Goal: Information Seeking & Learning: Learn about a topic

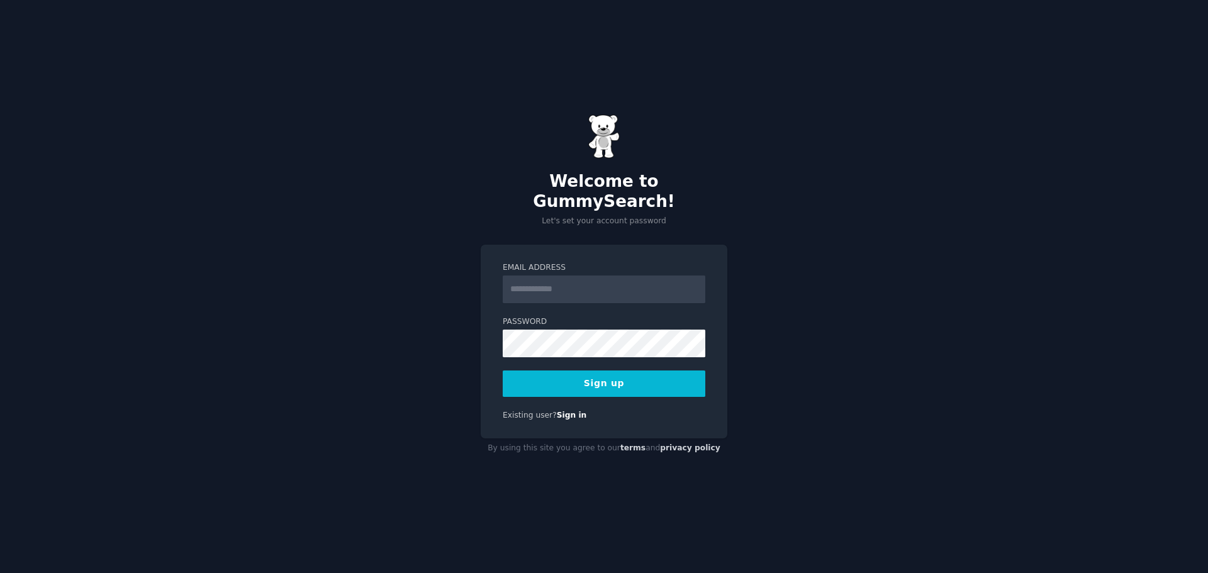
click at [529, 280] on input "Email Address" at bounding box center [604, 290] width 203 height 28
click at [534, 276] on input "Email Address" at bounding box center [604, 290] width 203 height 28
type input "**********"
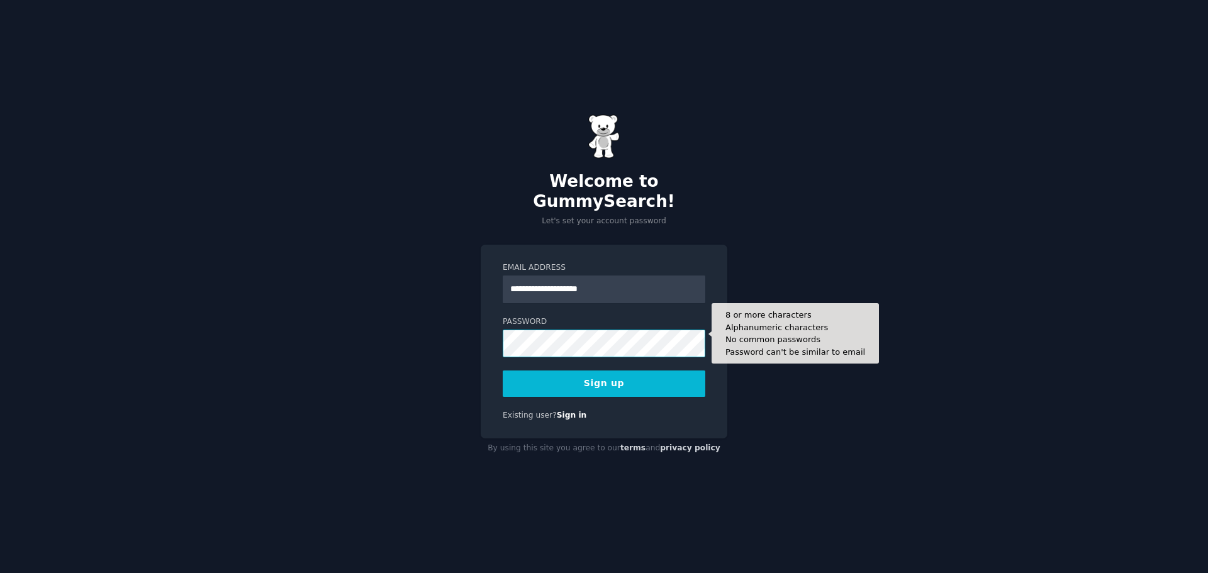
click at [462, 332] on div "**********" at bounding box center [604, 286] width 1208 height 573
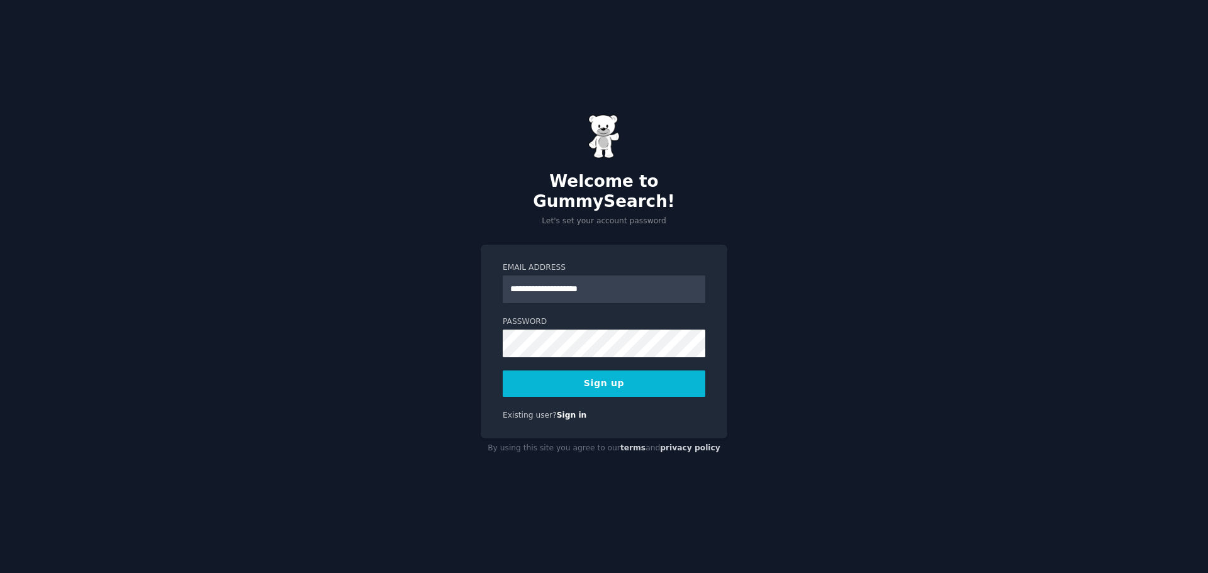
drag, startPoint x: 490, startPoint y: 349, endPoint x: 512, endPoint y: 359, distance: 23.6
click at [490, 349] on div "**********" at bounding box center [604, 342] width 247 height 194
click at [552, 376] on button "Sign up" at bounding box center [604, 384] width 203 height 26
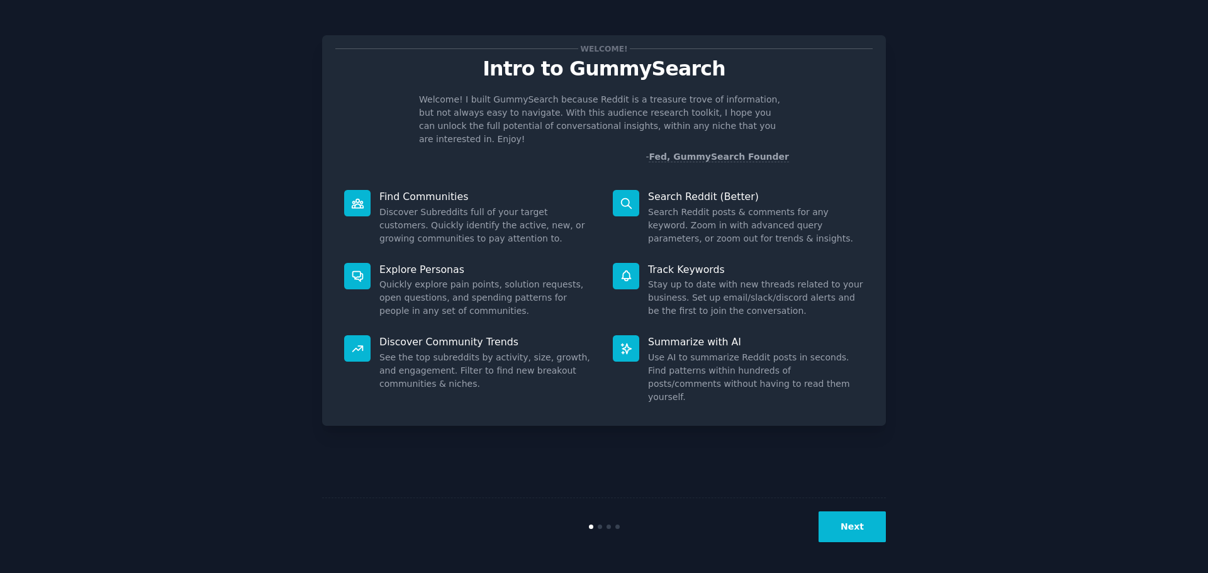
click at [922, 476] on div "Welcome! Intro to GummySearch Welcome! I built GummySearch because Reddit is a …" at bounding box center [604, 287] width 1173 height 538
click at [854, 518] on button "Next" at bounding box center [852, 527] width 67 height 31
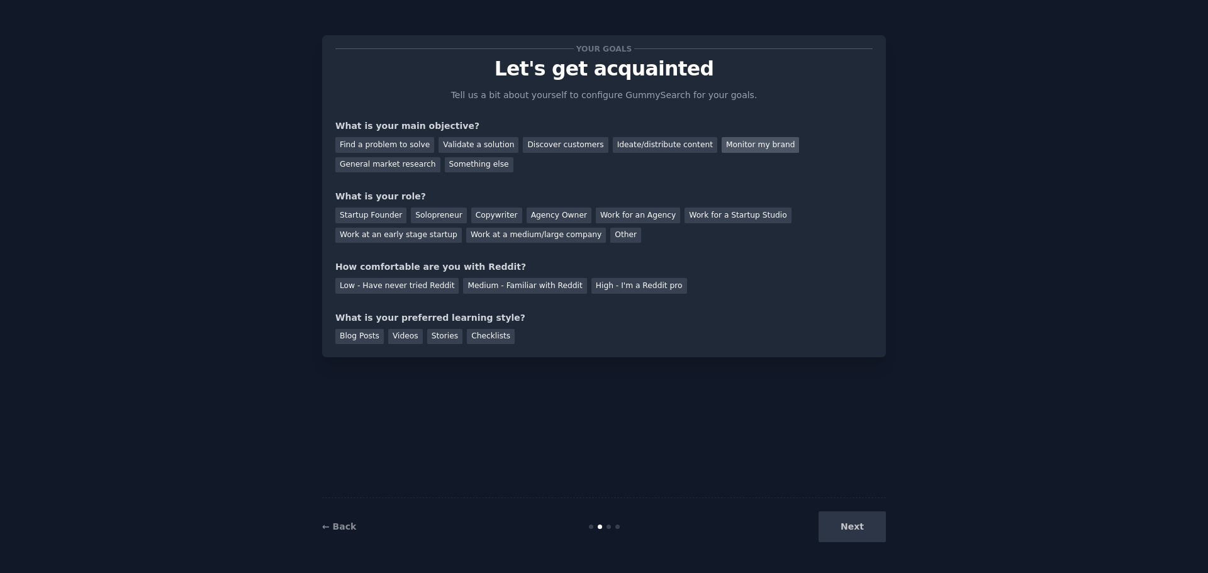
click at [734, 143] on div "Monitor my brand" at bounding box center [760, 145] width 77 height 16
click at [424, 219] on div "Solopreneur" at bounding box center [438, 216] width 55 height 16
click at [479, 286] on div "Medium - Familiar with Reddit" at bounding box center [524, 286] width 123 height 16
click at [860, 528] on div "Next" at bounding box center [792, 527] width 188 height 31
click at [372, 333] on div "Blog Posts" at bounding box center [359, 337] width 48 height 16
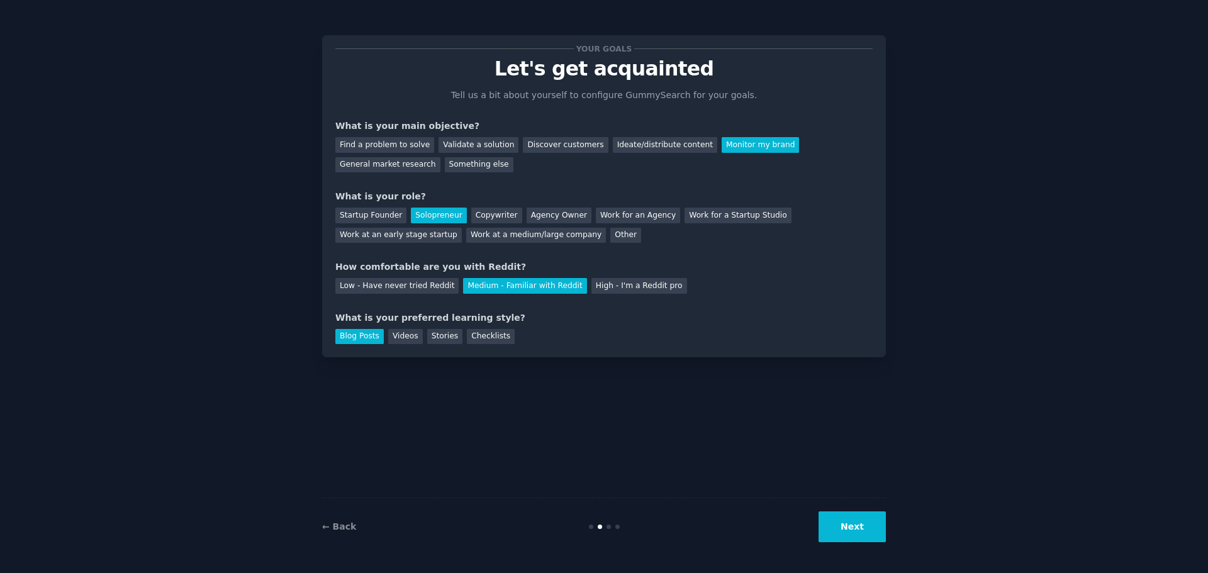
click at [869, 529] on button "Next" at bounding box center [852, 527] width 67 height 31
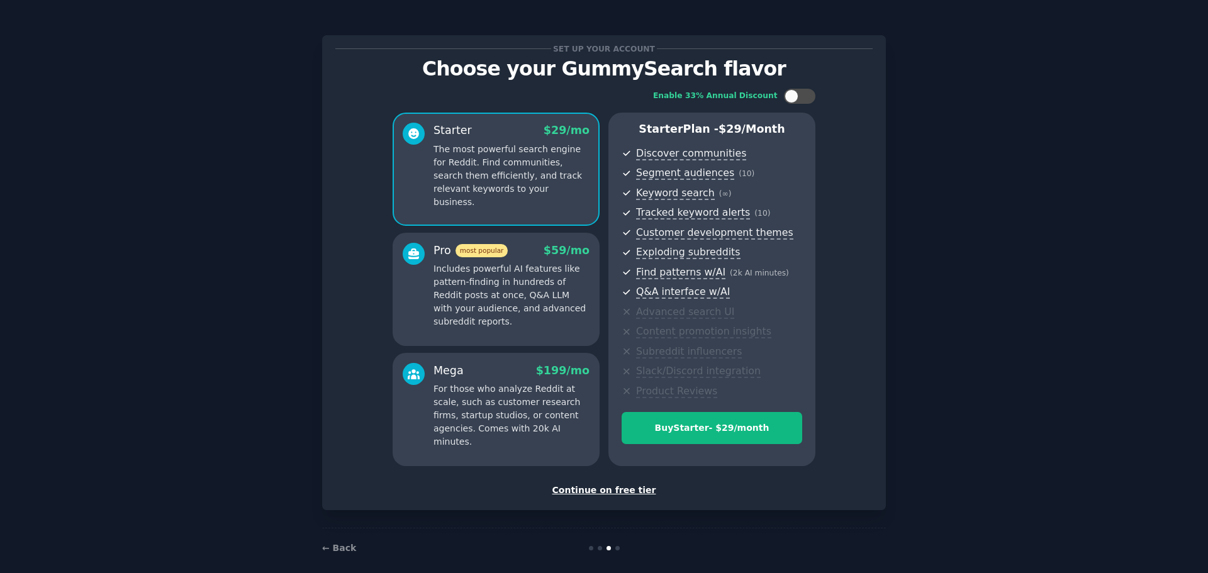
click at [623, 490] on div "Continue on free tier" at bounding box center [603, 490] width 537 height 13
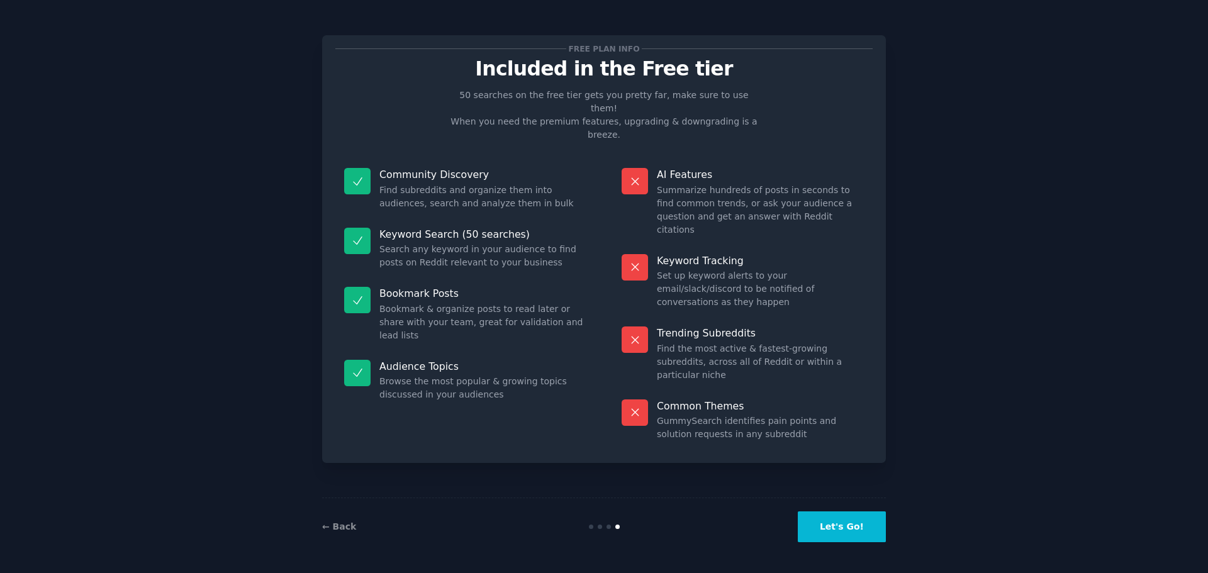
click at [880, 527] on button "Let's Go!" at bounding box center [842, 527] width 88 height 31
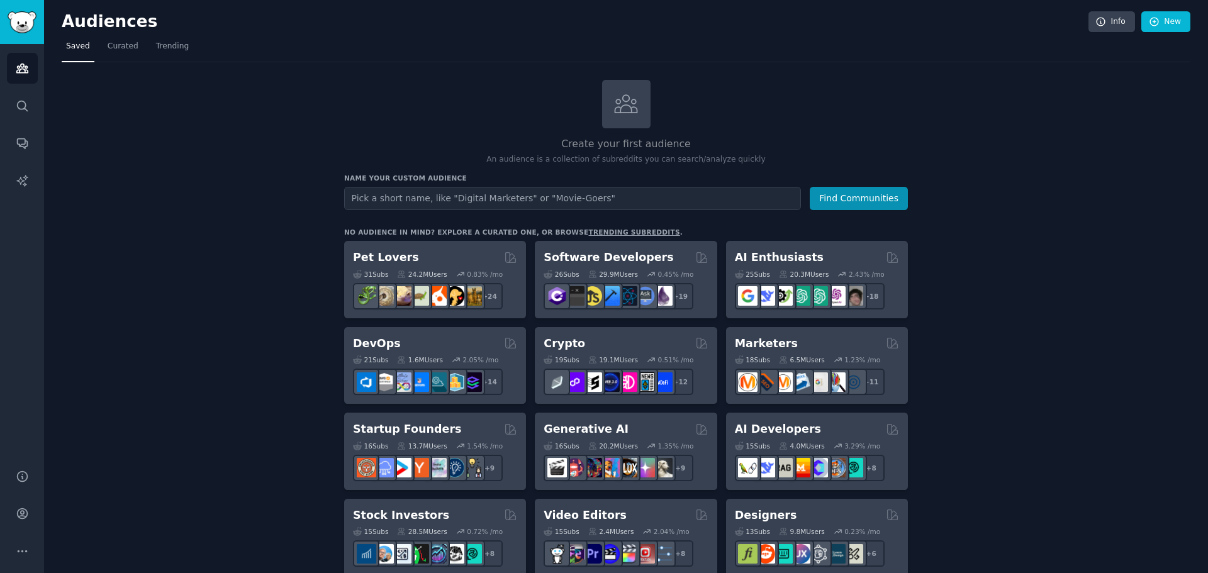
click at [486, 194] on input "text" at bounding box center [572, 198] width 457 height 23
type input "hr user"
click at [810, 187] on button "Find Communities" at bounding box center [859, 198] width 98 height 23
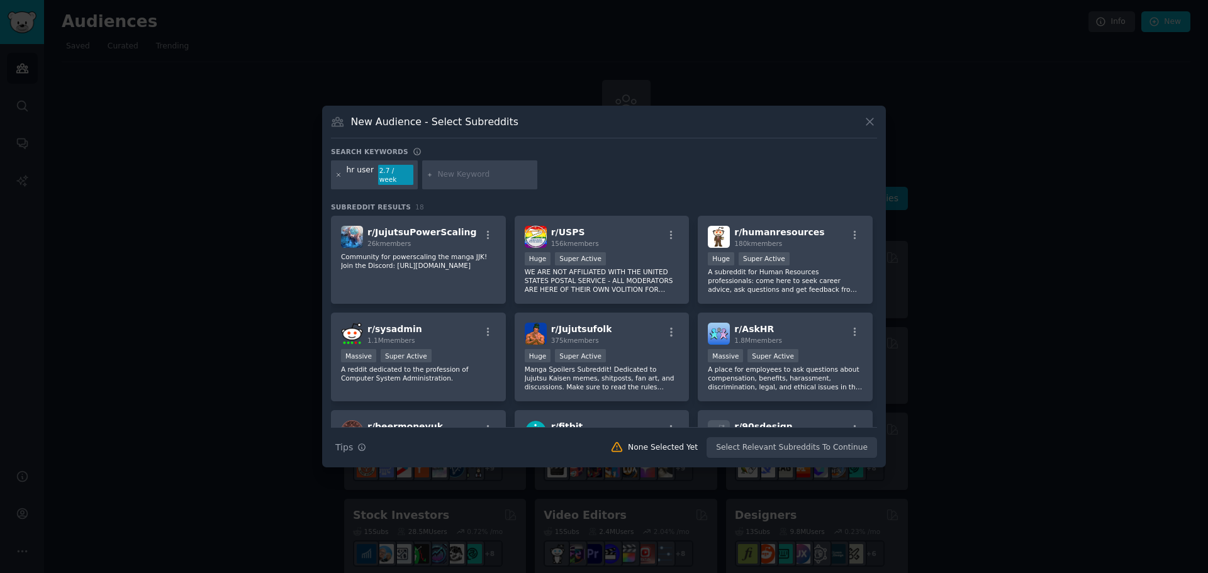
click at [340, 174] on icon at bounding box center [338, 175] width 7 height 7
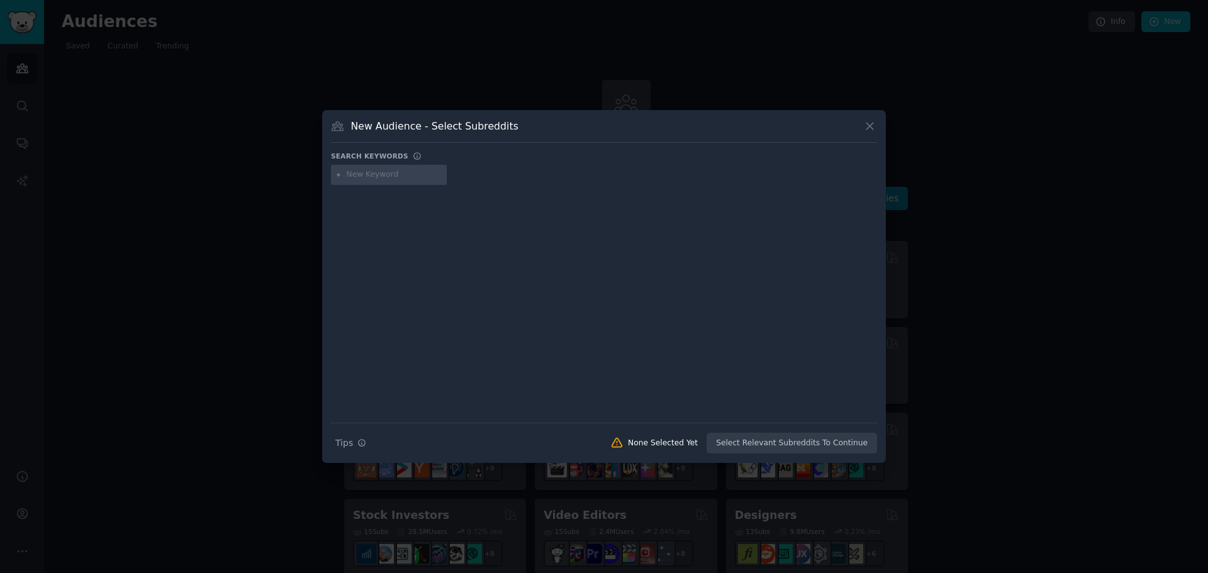
click at [375, 175] on input "text" at bounding box center [395, 174] width 96 height 11
click at [869, 125] on icon at bounding box center [869, 126] width 13 height 13
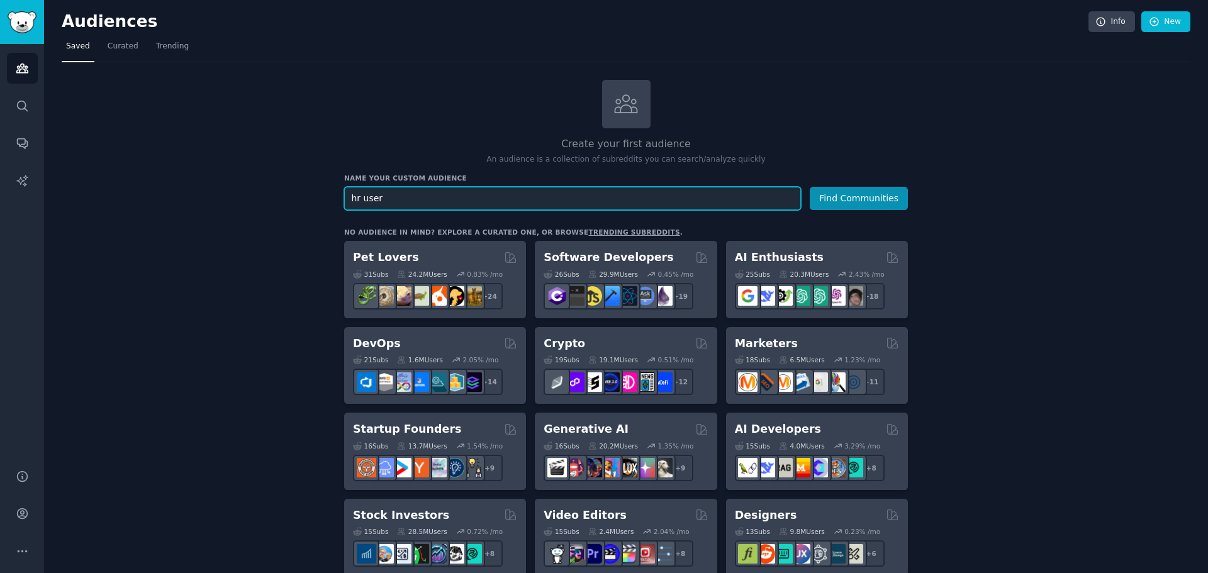
click at [391, 196] on input "hr user" at bounding box center [572, 198] width 457 height 23
type input "hr"
click at [810, 187] on button "Find Communities" at bounding box center [859, 198] width 98 height 23
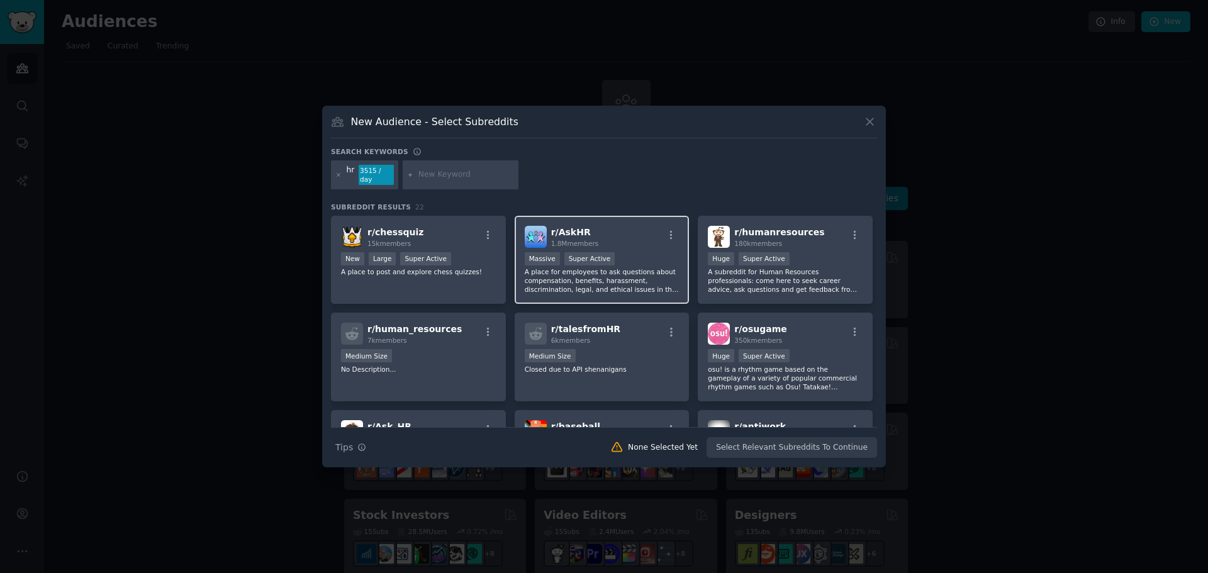
click at [629, 227] on div "r/ AskHR 1.8M members" at bounding box center [602, 237] width 155 height 22
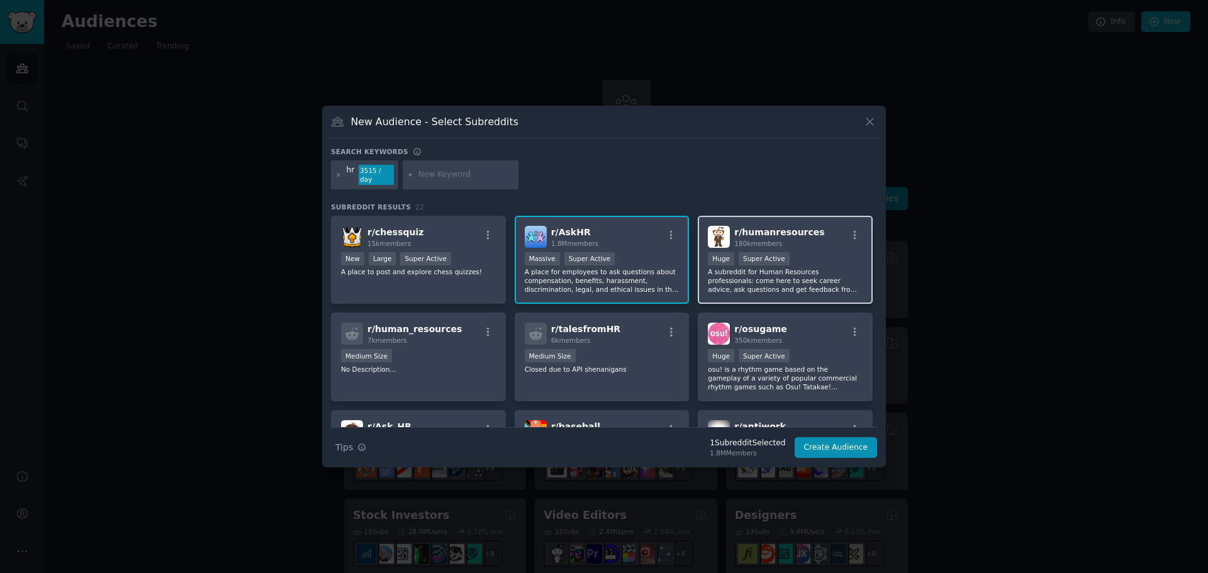
click at [837, 246] on div "r/ humanresources 180k members >= 95th percentile for submissions / day Huge Su…" at bounding box center [785, 260] width 175 height 89
click at [836, 246] on div "r/ humanresources 180k members >= 95th percentile for submissions / day Huge Su…" at bounding box center [785, 260] width 175 height 89
click at [833, 244] on div "r/ humanresources 180k members >= 95th percentile for submissions / day Huge Su…" at bounding box center [785, 260] width 175 height 89
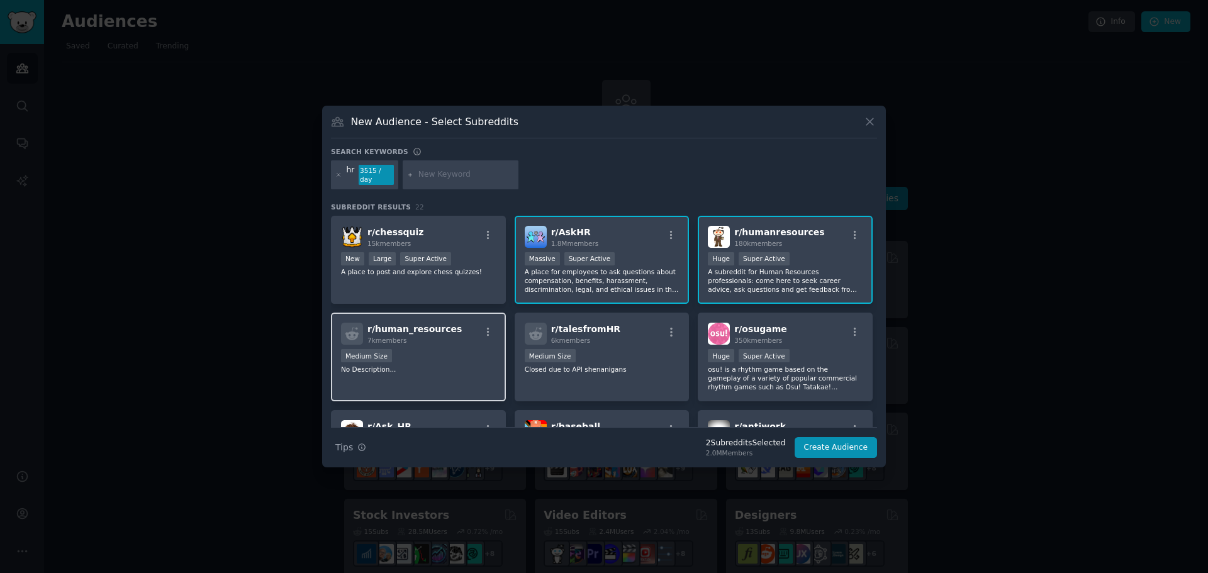
scroll to position [63, 0]
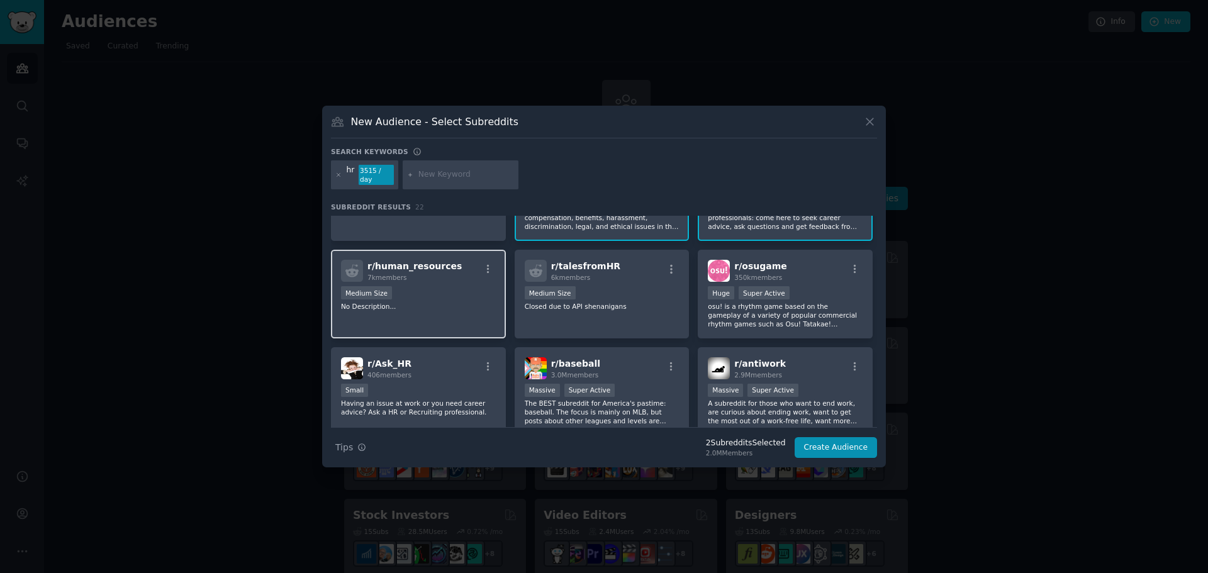
click at [464, 286] on div "Medium Size" at bounding box center [418, 294] width 155 height 16
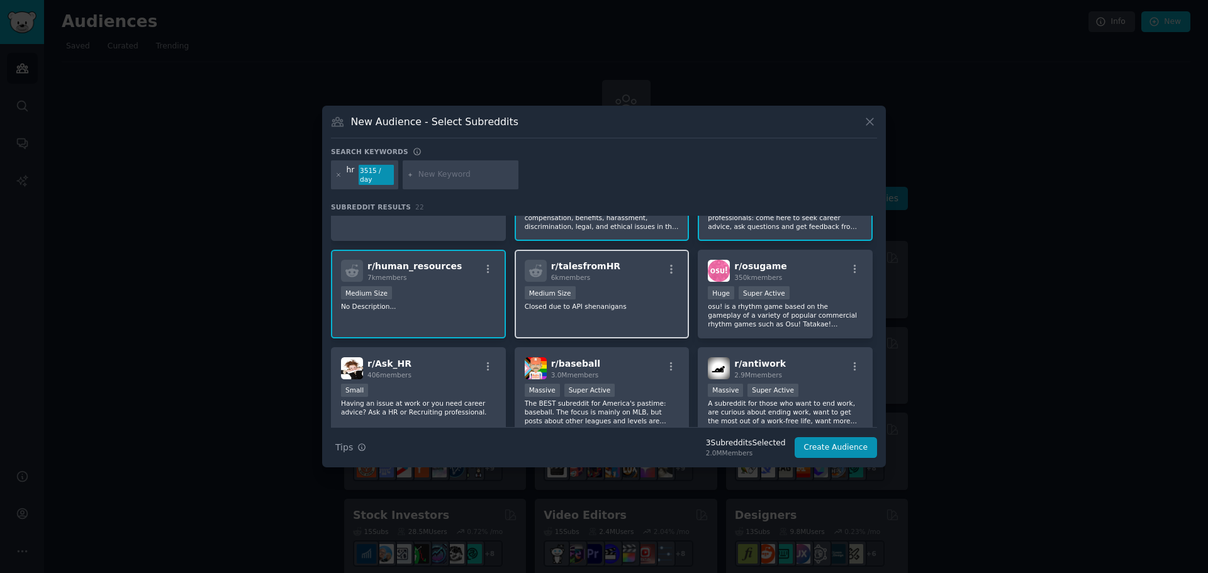
click at [652, 272] on div "r/ talesfromHR 6k members" at bounding box center [602, 271] width 155 height 22
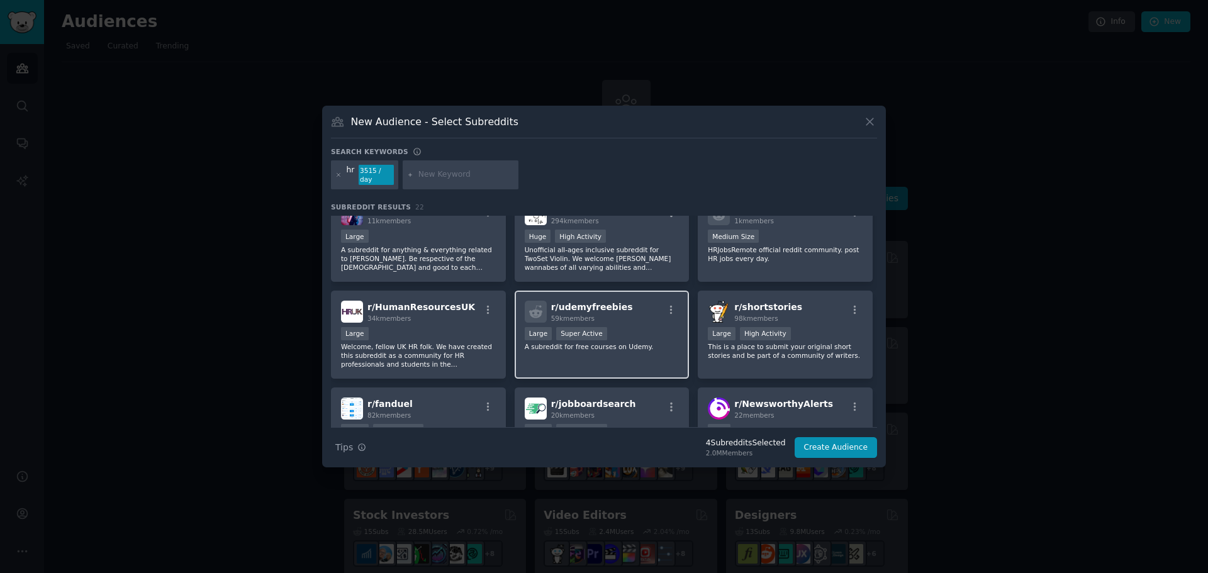
scroll to position [315, 0]
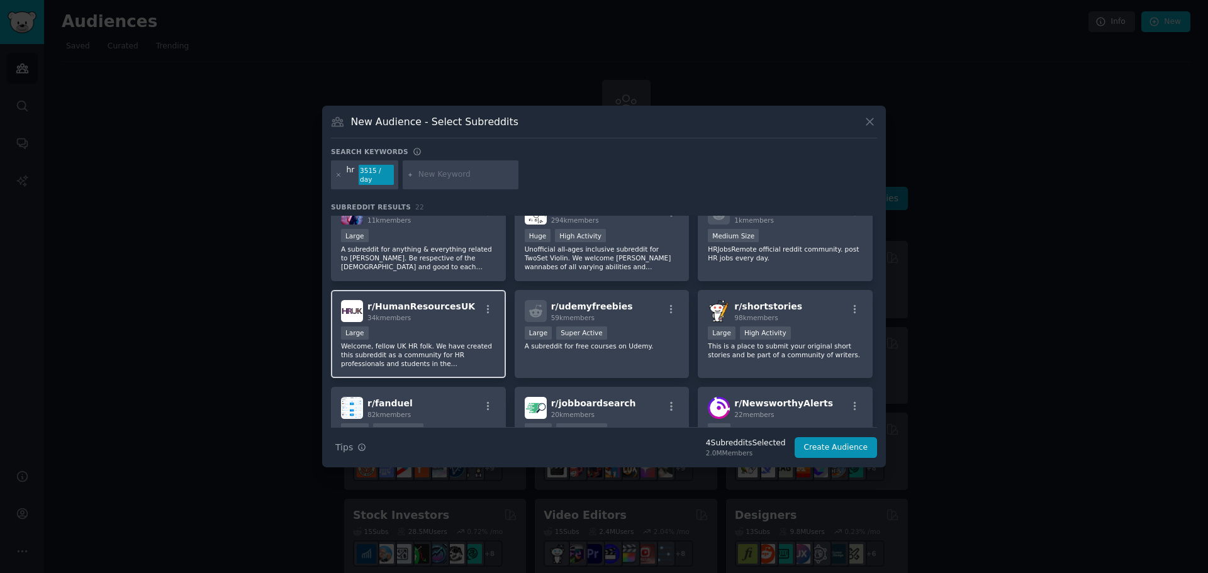
click at [448, 327] on div "Large" at bounding box center [418, 335] width 155 height 16
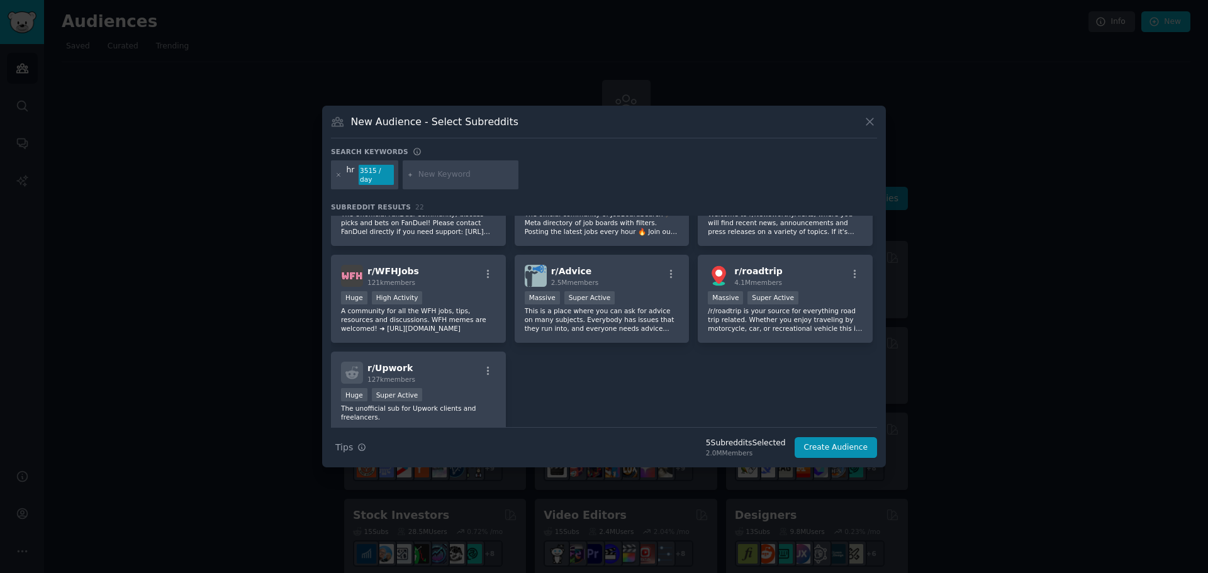
scroll to position [566, 0]
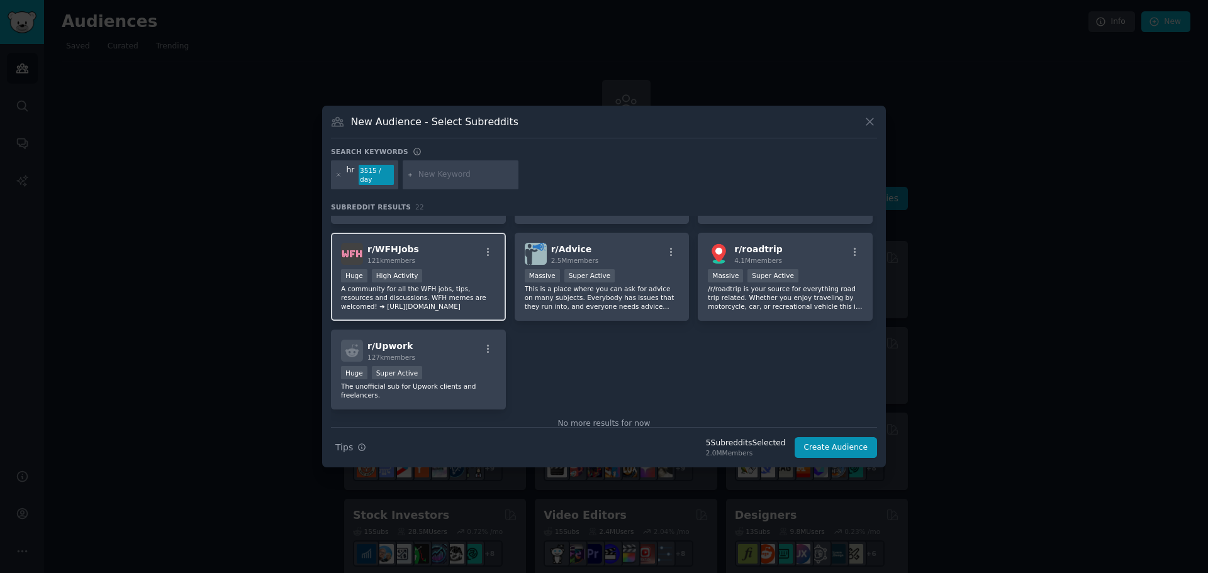
click at [459, 259] on div "r/ WFHJobs 121k members" at bounding box center [418, 254] width 155 height 22
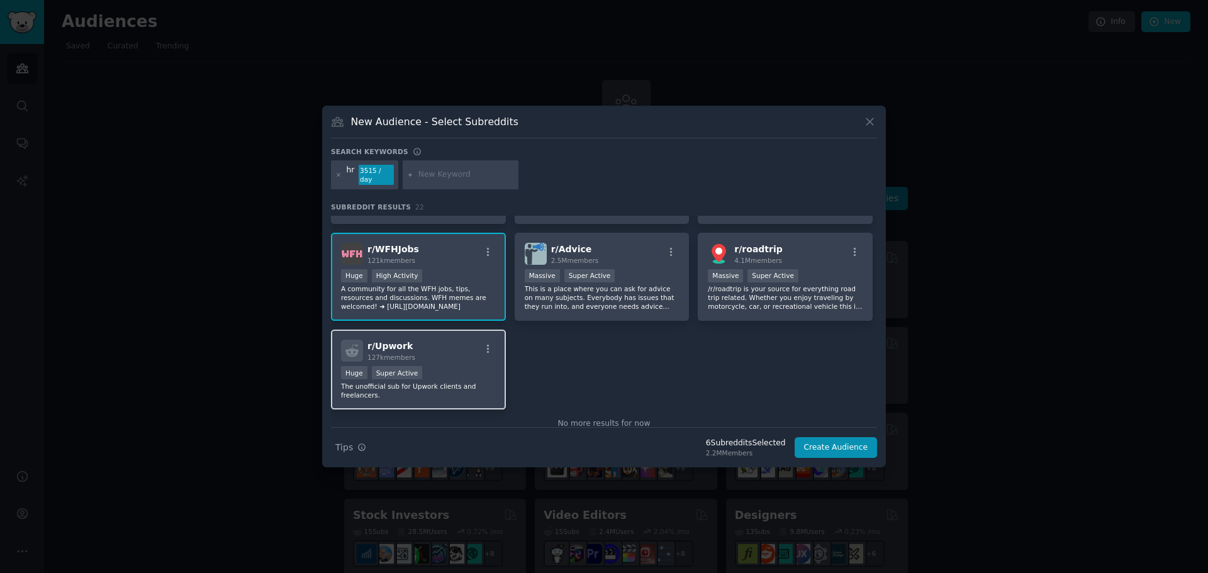
click at [457, 361] on div "r/ Upwork 127k members Huge Super Active The unofficial sub for Upwork clients …" at bounding box center [418, 370] width 175 height 80
click at [452, 357] on div "r/ Upwork 127k members" at bounding box center [418, 351] width 155 height 22
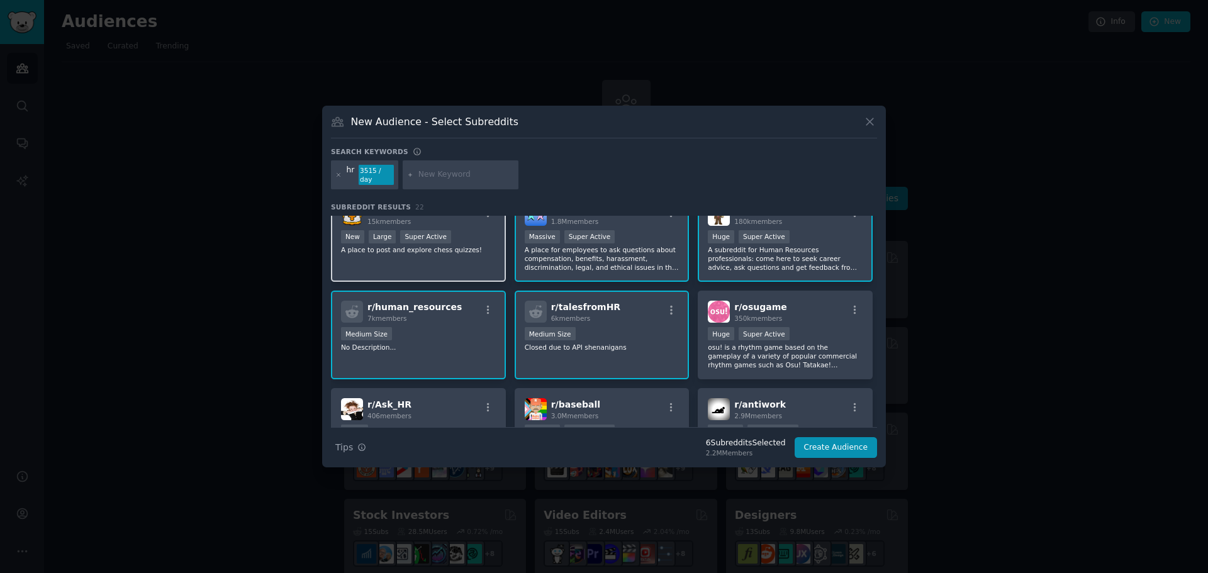
scroll to position [0, 0]
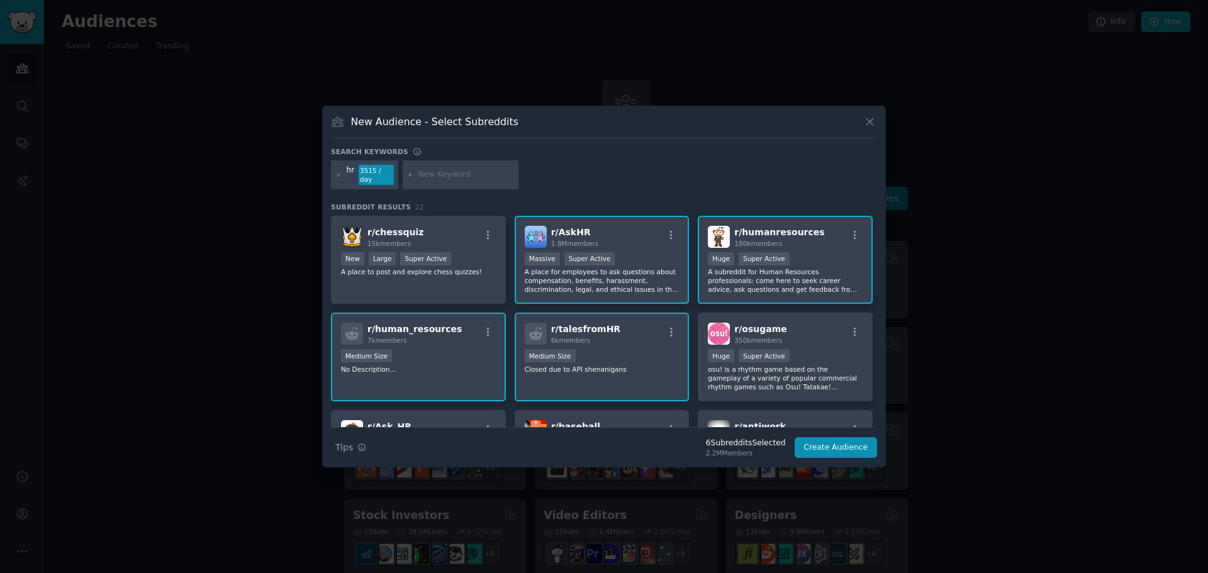
click at [475, 165] on div at bounding box center [461, 174] width 116 height 29
click at [476, 175] on input "text" at bounding box center [466, 174] width 96 height 11
type input "enterprise"
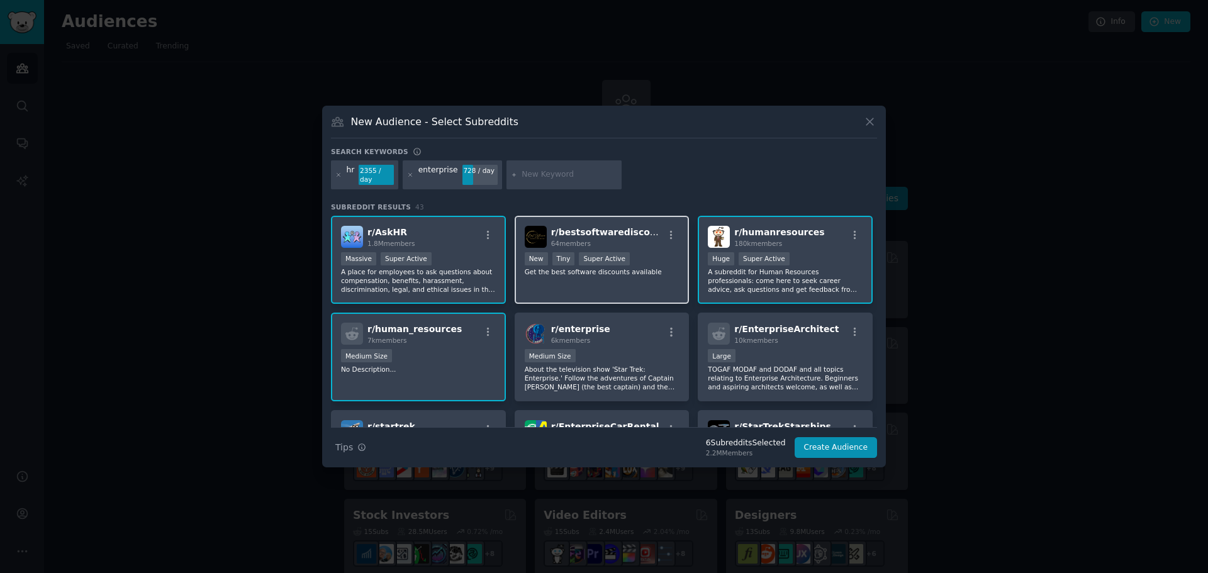
click at [661, 252] on div "Established within past year New Tiny Super Active" at bounding box center [602, 260] width 155 height 16
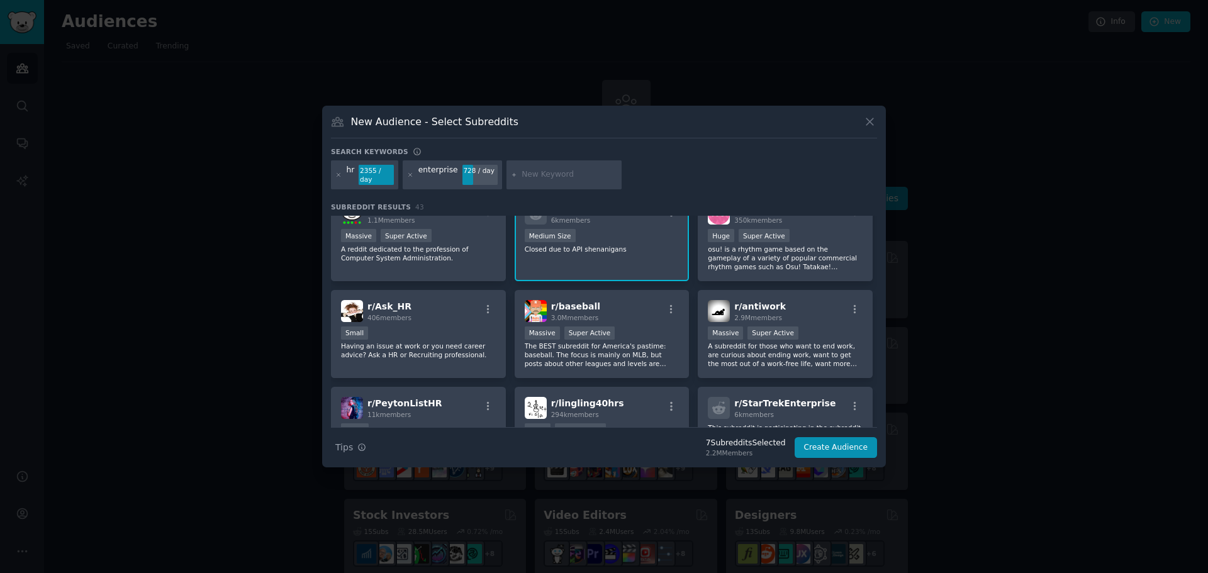
scroll to position [378, 0]
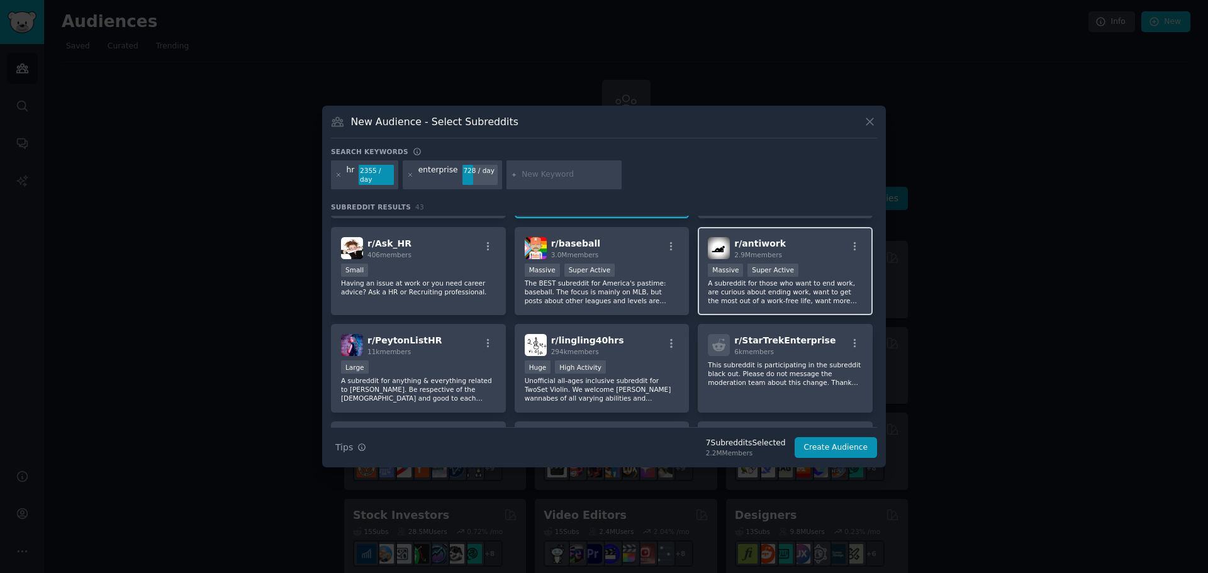
click at [830, 249] on div "r/ antiwork 2.9M members" at bounding box center [785, 248] width 155 height 22
click at [539, 176] on input "text" at bounding box center [570, 174] width 96 height 11
type input "performance"
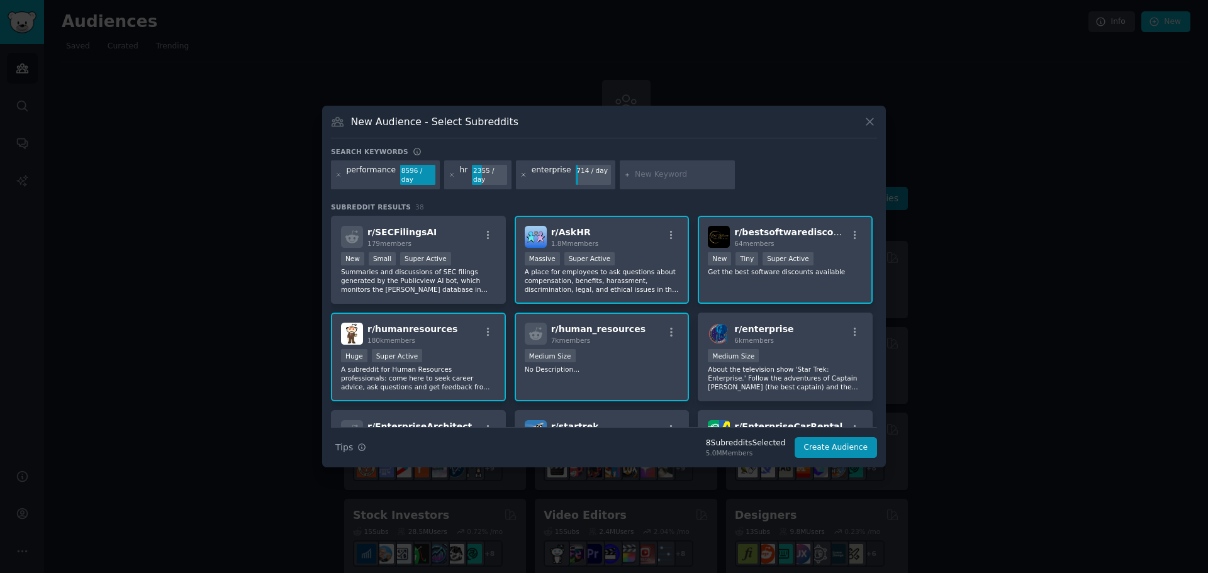
click at [520, 177] on icon at bounding box center [523, 175] width 7 height 7
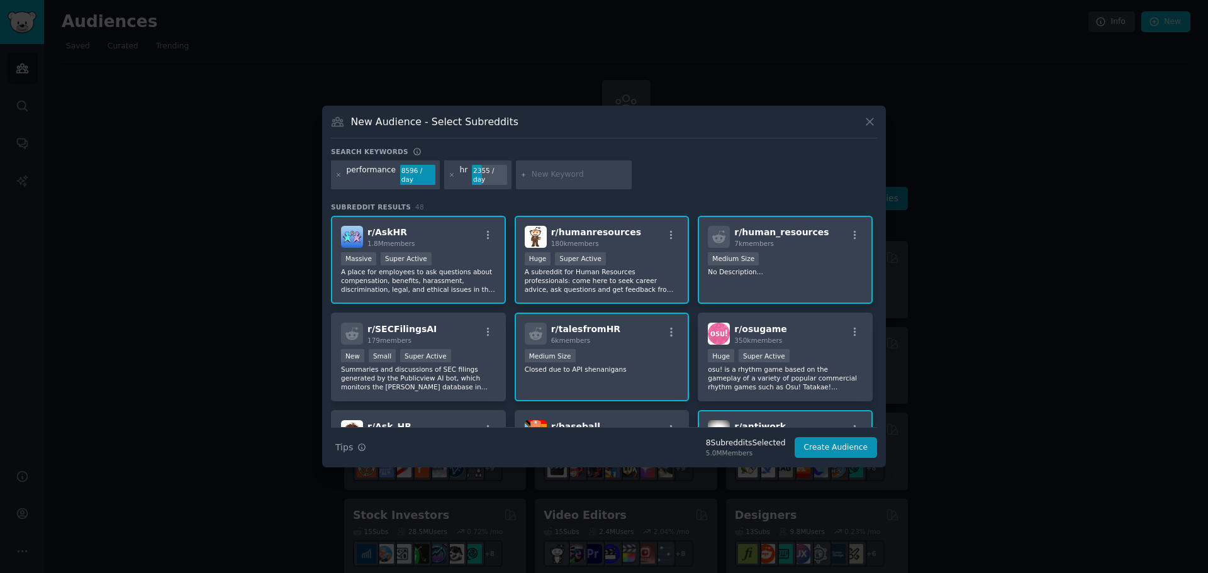
click at [539, 178] on input "text" at bounding box center [580, 174] width 96 height 11
type input "quantumworkplace"
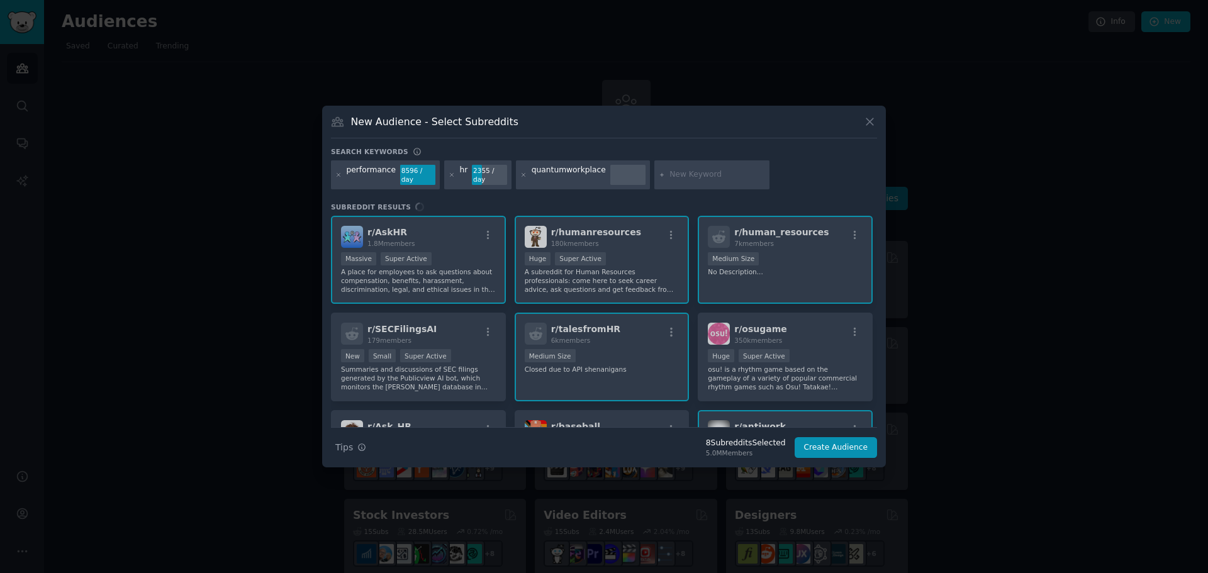
click at [692, 174] on input "text" at bounding box center [718, 174] width 96 height 11
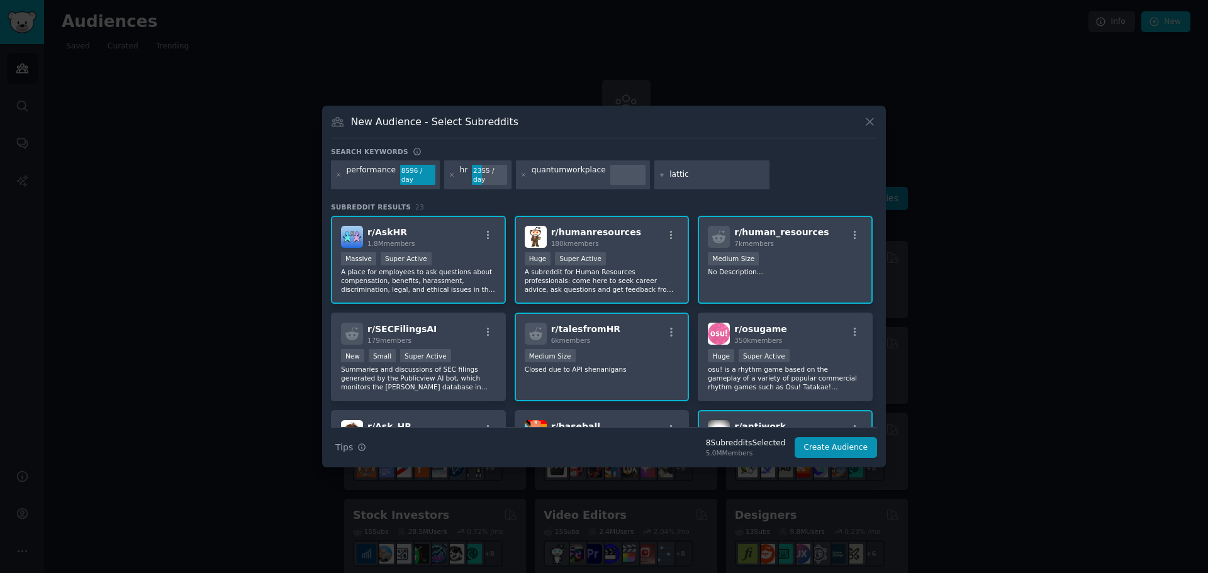
type input "lattice"
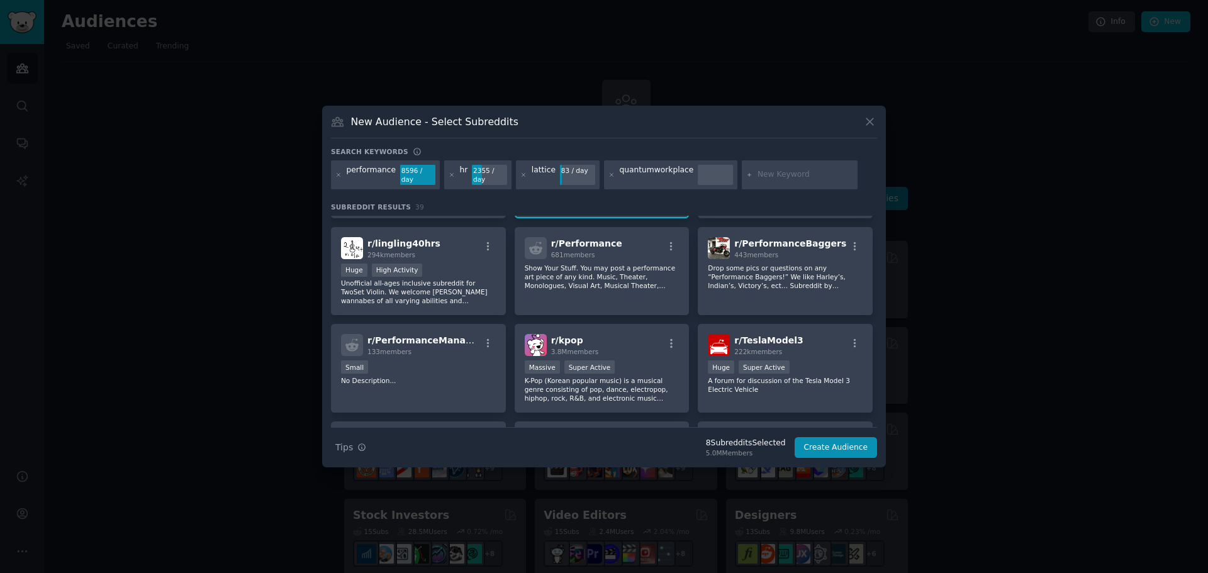
scroll to position [441, 0]
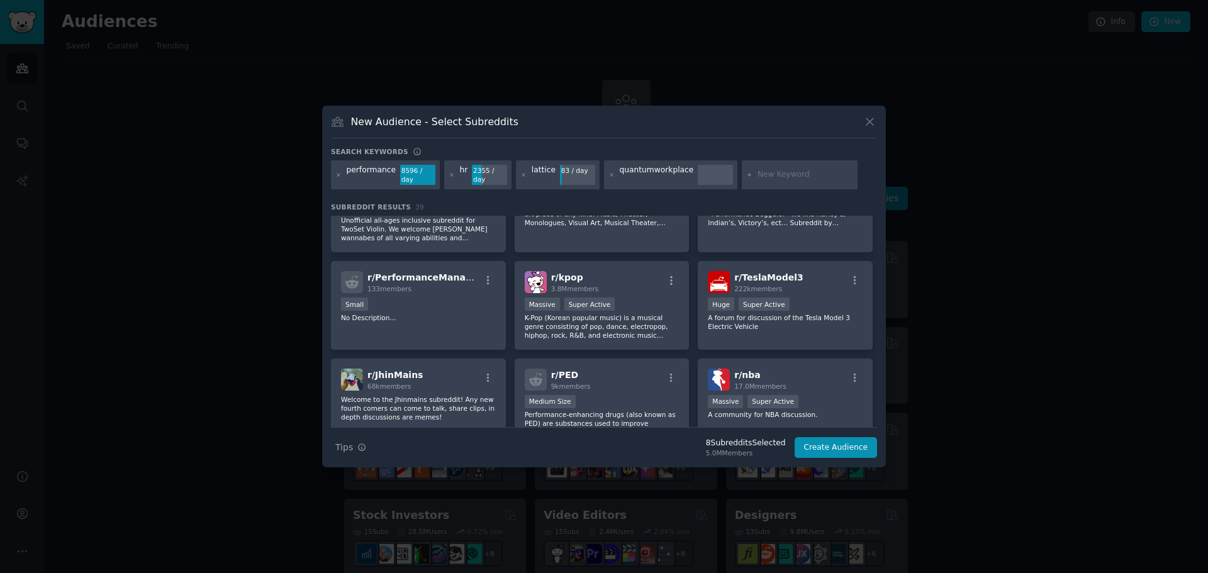
click at [758, 171] on input "text" at bounding box center [806, 174] width 96 height 11
paste input "employee engagement"
type input "employee engagement"
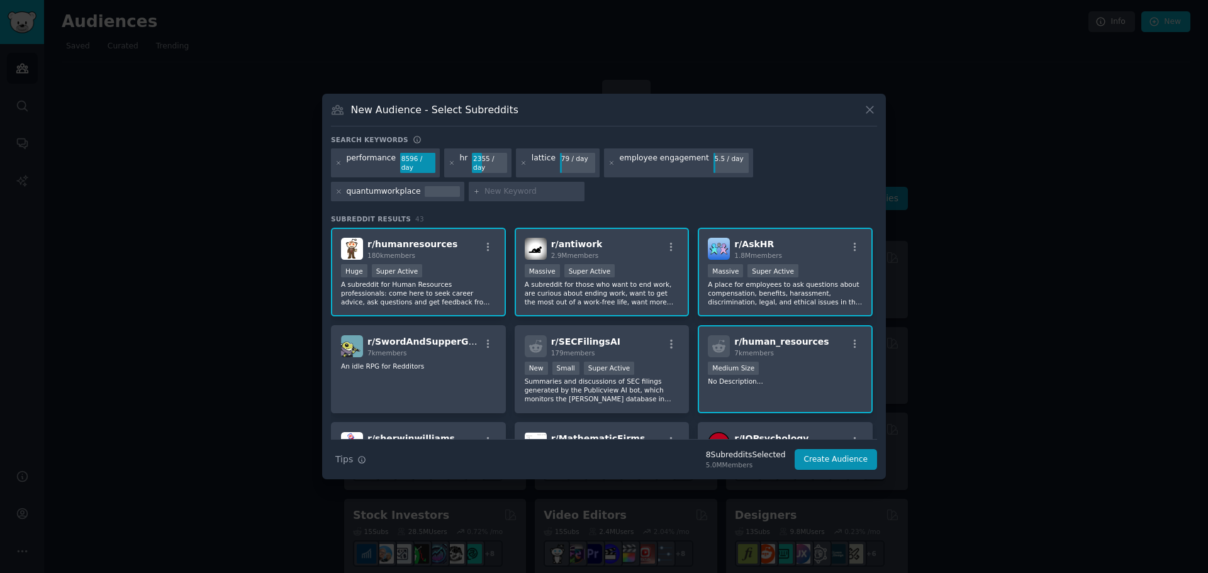
click at [485, 187] on input "text" at bounding box center [533, 191] width 96 height 11
paste input "employee recognition"
type input "employee recognition"
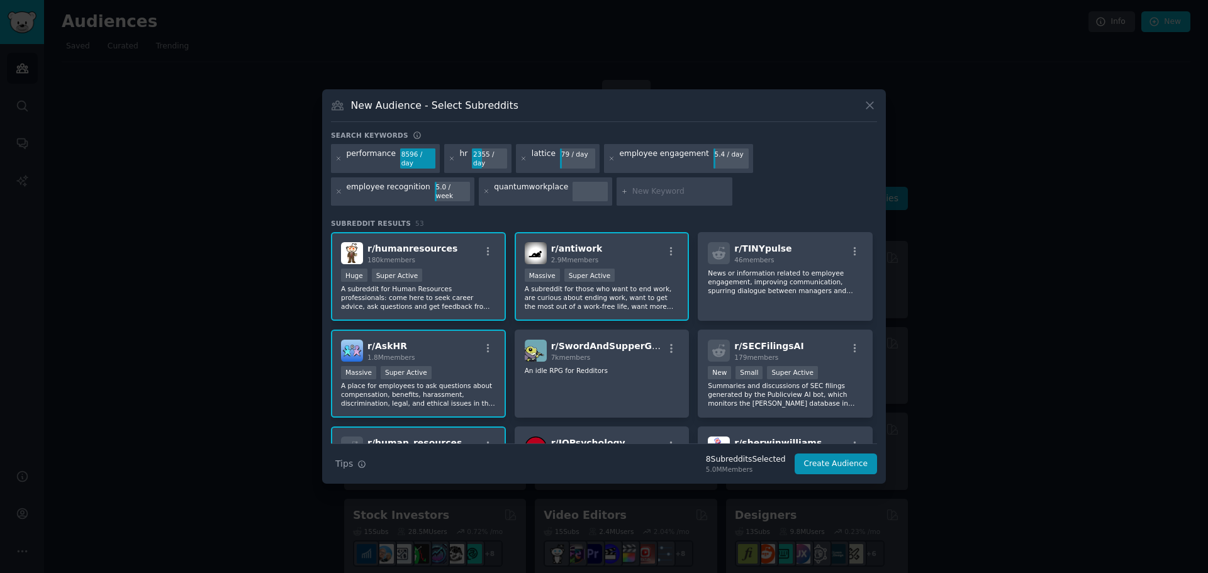
paste input "employee success"
type input "employee success"
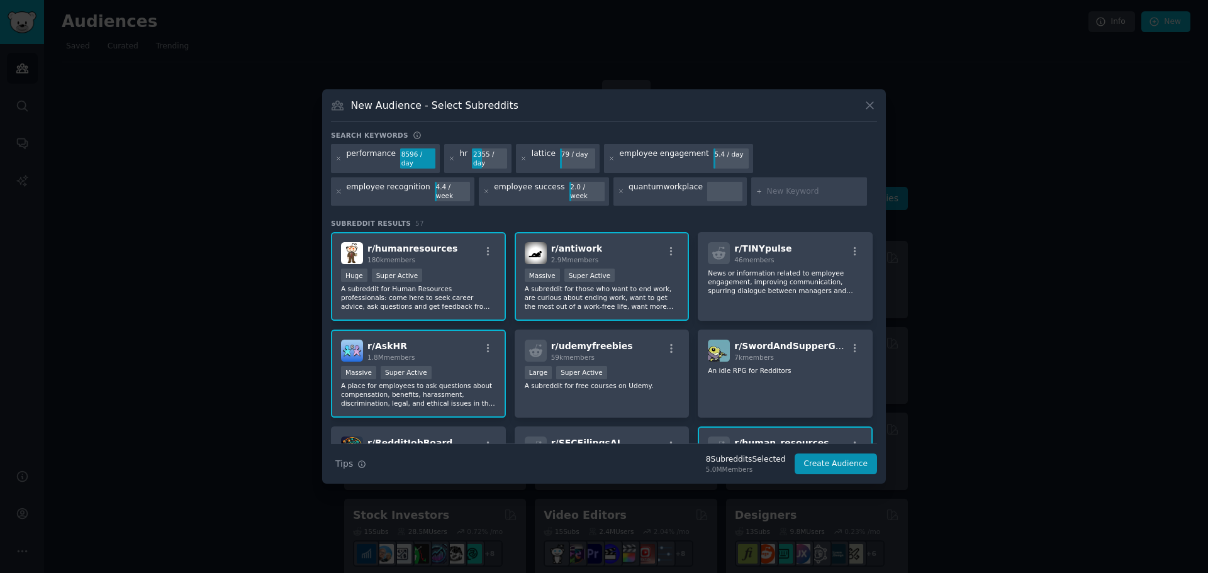
click at [767, 186] on input "text" at bounding box center [815, 191] width 96 height 11
paste input "performance management system"
type input "performance management system"
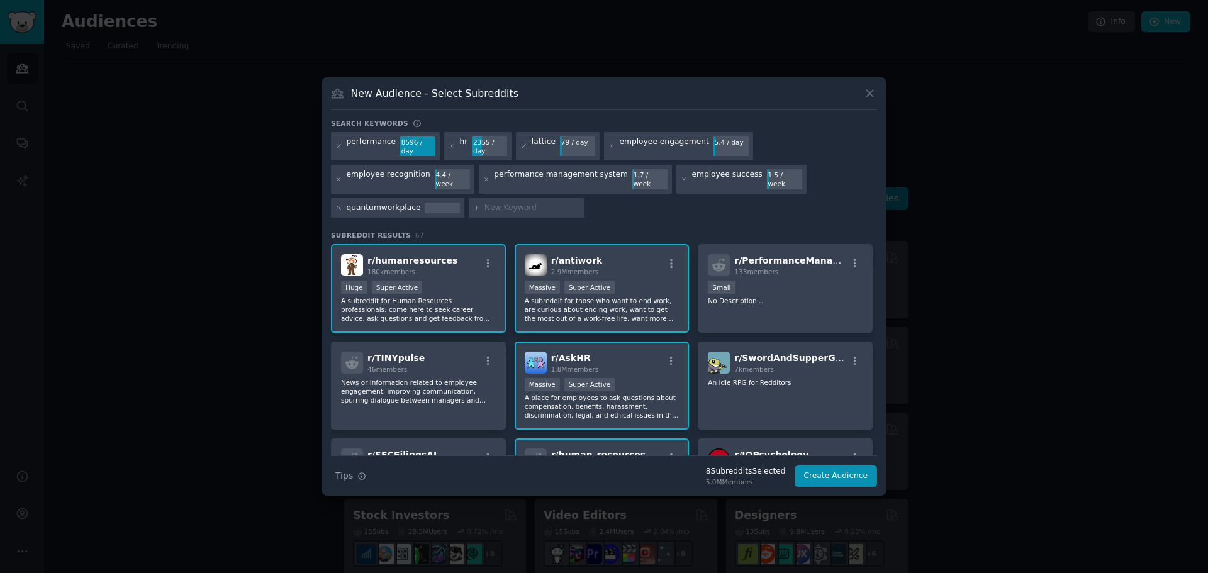
paste input "succession planning tools"
type input "succession planning tools"
click at [485, 203] on div "succession planning tools" at bounding box center [534, 208] width 99 height 11
click at [588, 203] on div at bounding box center [605, 208] width 35 height 11
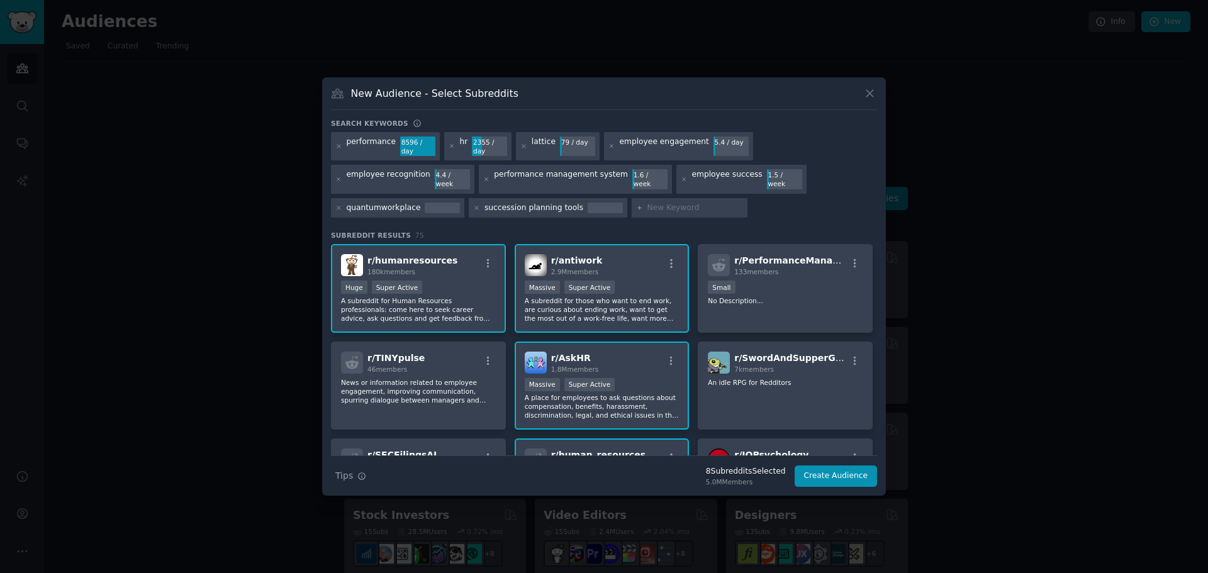
click at [588, 203] on div at bounding box center [605, 208] width 35 height 11
click at [473, 205] on icon at bounding box center [476, 208] width 7 height 7
click at [485, 203] on input "text" at bounding box center [533, 208] width 96 height 11
paste input "succession planning tools"
click at [469, 199] on div "succession planning tools" at bounding box center [527, 208] width 116 height 20
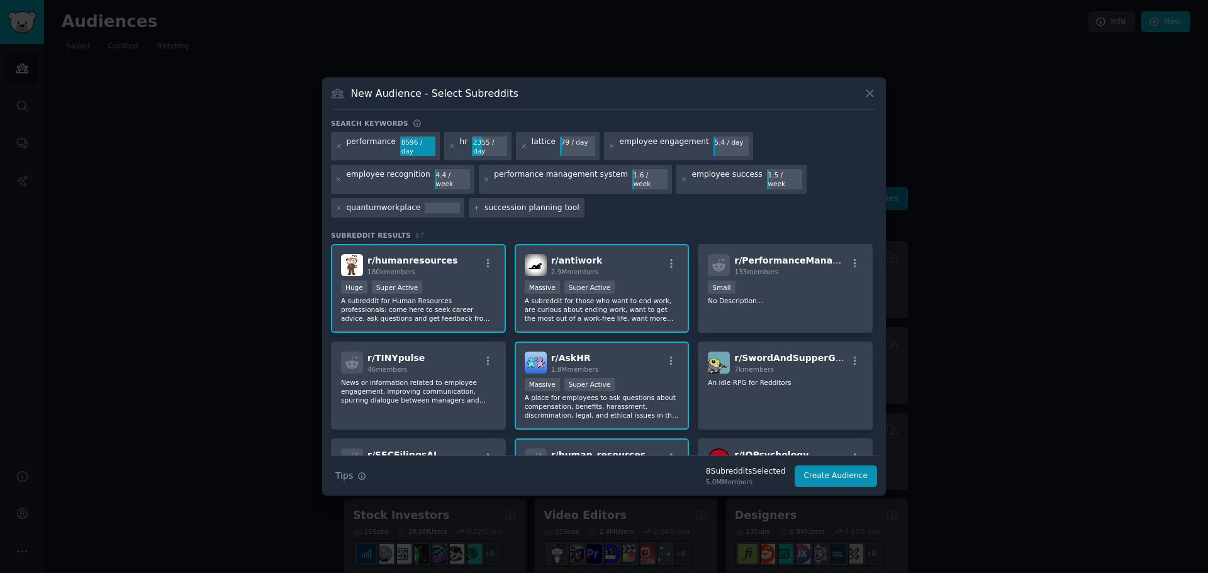
drag, startPoint x: 434, startPoint y: 199, endPoint x: 414, endPoint y: 200, distance: 20.2
click at [485, 203] on input "succession planning tools" at bounding box center [533, 208] width 96 height 11
type input "succession planning"
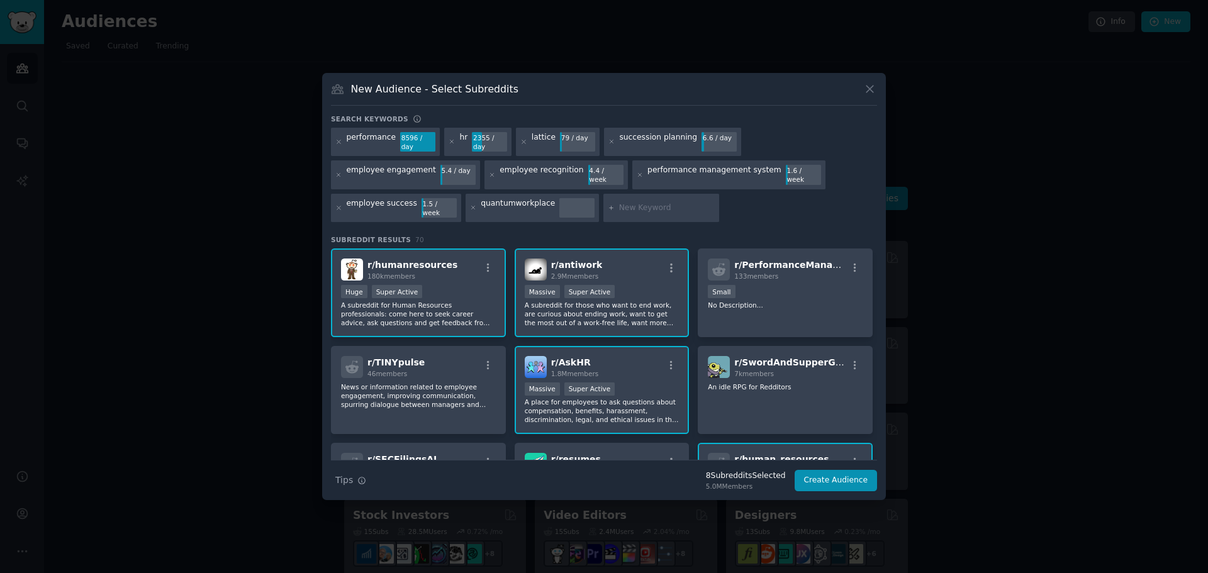
click at [619, 203] on input "text" at bounding box center [667, 208] width 96 height 11
paste input "employee engagement survey"
drag, startPoint x: 498, startPoint y: 197, endPoint x: 458, endPoint y: 199, distance: 39.7
click at [458, 199] on div "performance 8596 / day hr 2355 / day lattice 79 / day succession planning 6.6 /…" at bounding box center [604, 177] width 546 height 99
type input "engagement survey"
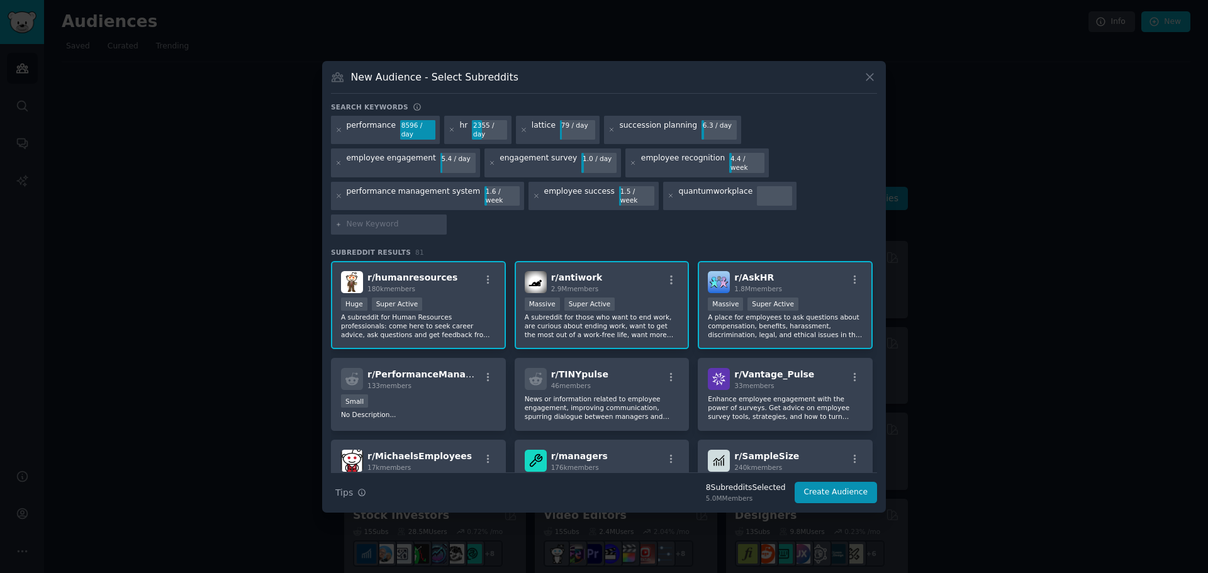
paste input "pulse survey s"
type input "pulse survey"
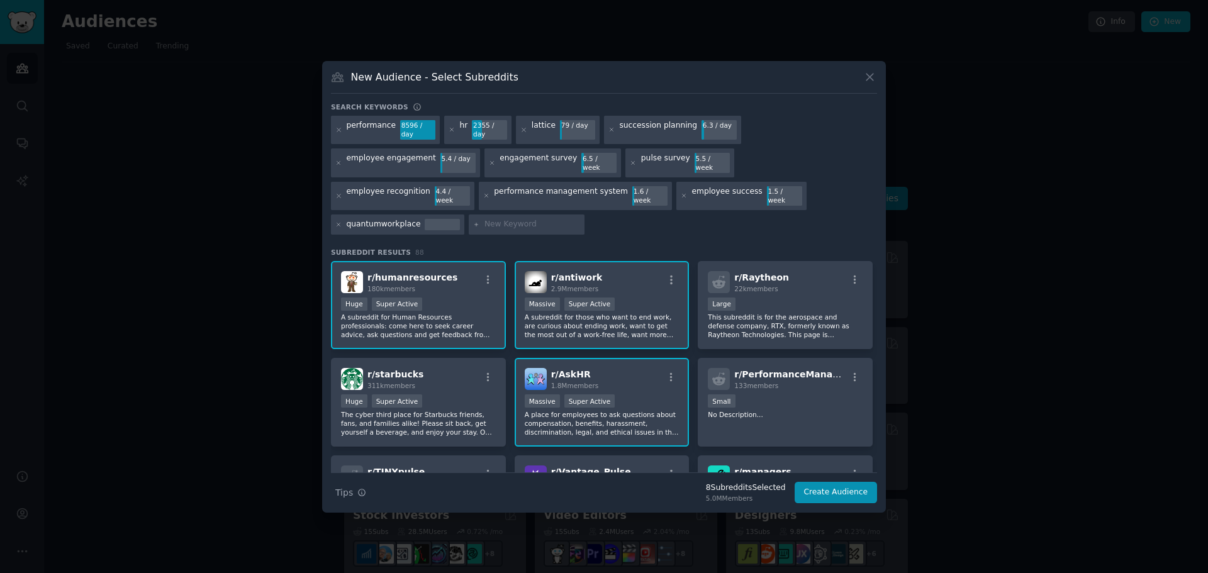
paste input "employee goal setting"
type input "employee goal setting"
click at [634, 219] on input "text" at bounding box center [682, 224] width 96 height 11
type input "leapsome"
type input "workday"
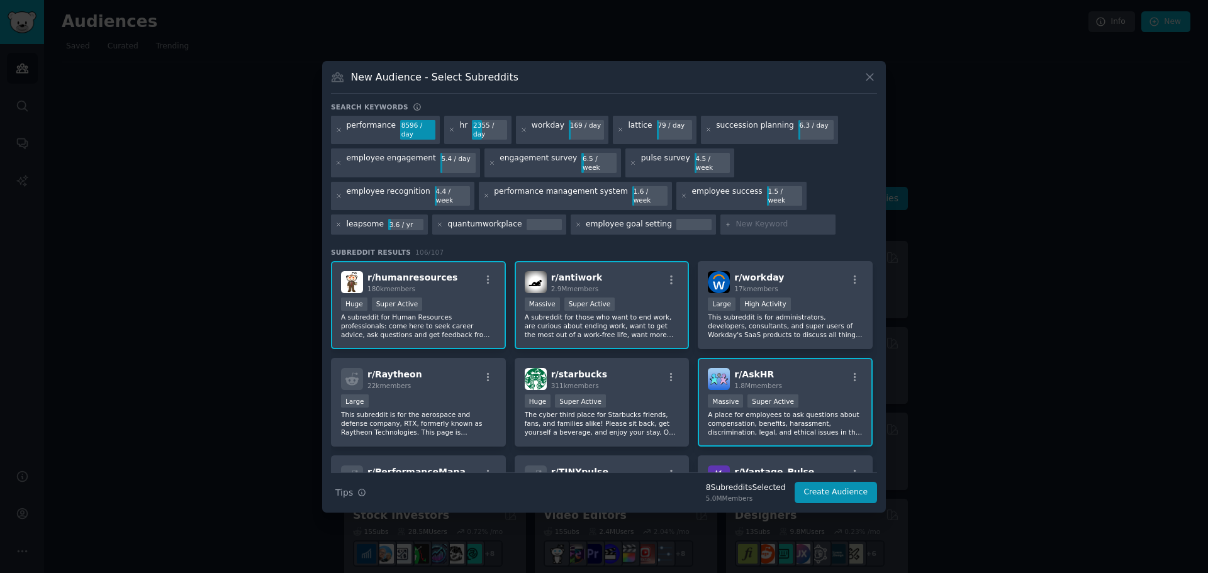
click at [586, 219] on div "employee goal setting" at bounding box center [629, 224] width 86 height 11
click at [571, 215] on div "employee goal setting" at bounding box center [643, 225] width 145 height 20
click at [736, 219] on input "text" at bounding box center [784, 224] width 96 height 11
paste input "performance review"
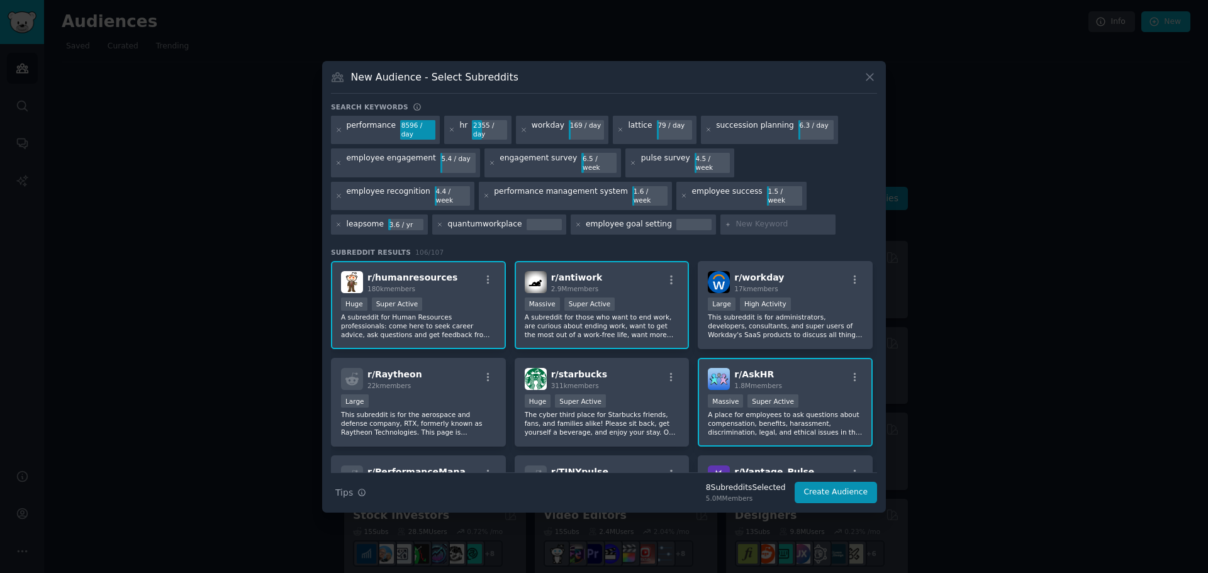
type input "performance review"
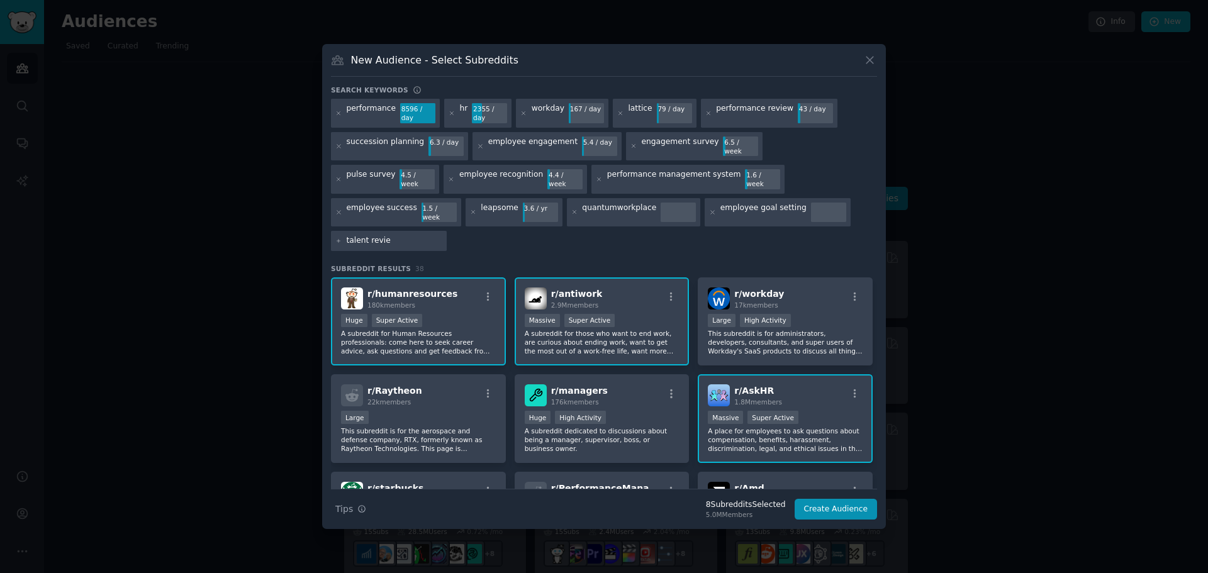
type input "talent review"
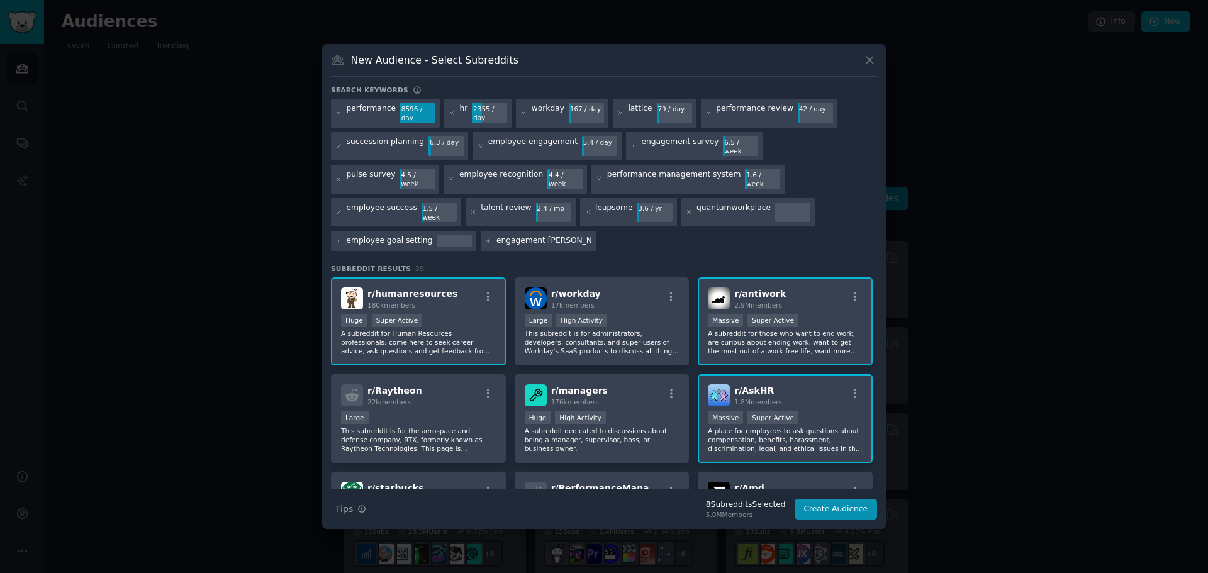
type input "engagement survey"
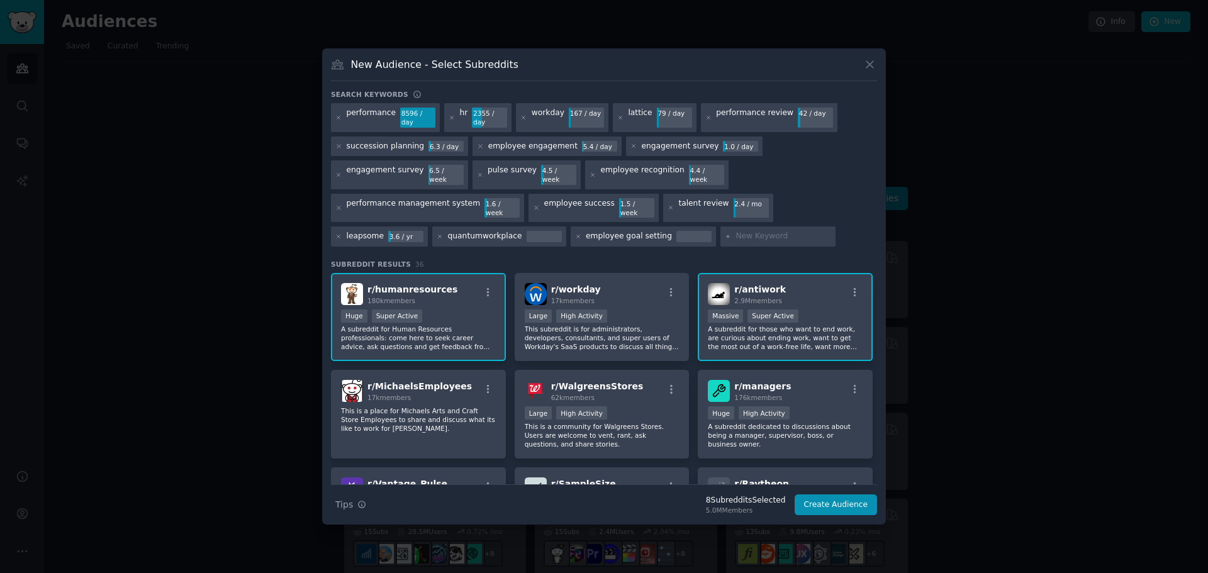
click at [736, 231] on input "text" at bounding box center [784, 236] width 96 height 11
paste input "one on one meeting"
type input "one on one meeting"
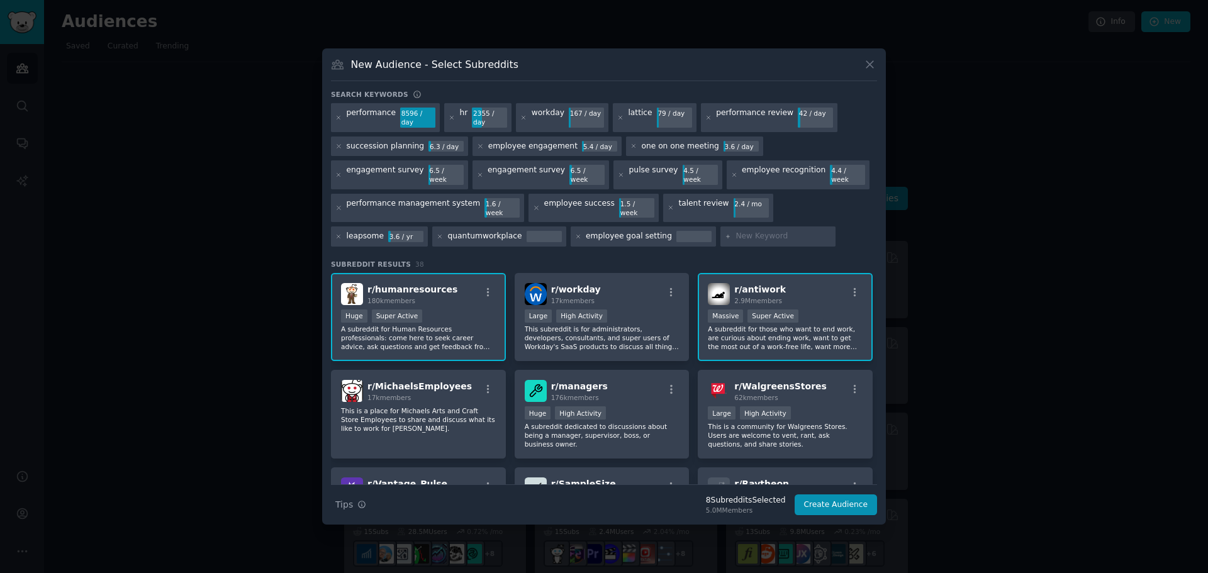
paste input "employee review"
type input "employee review"
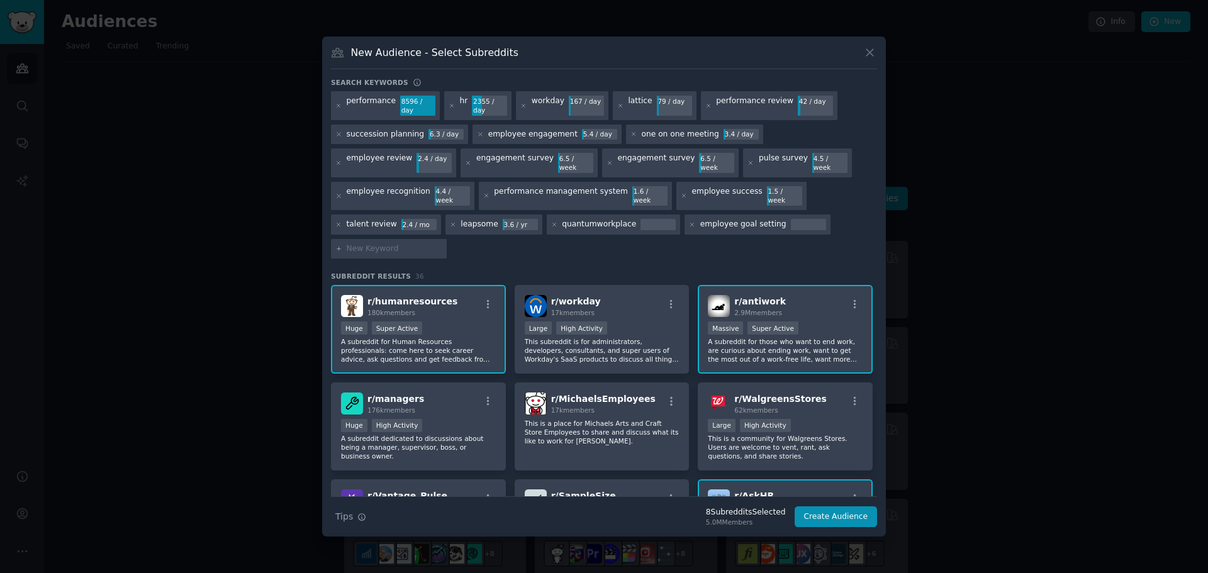
click at [442, 244] on input "text" at bounding box center [395, 249] width 96 height 11
paste input "employee performance"
type input "employee performance"
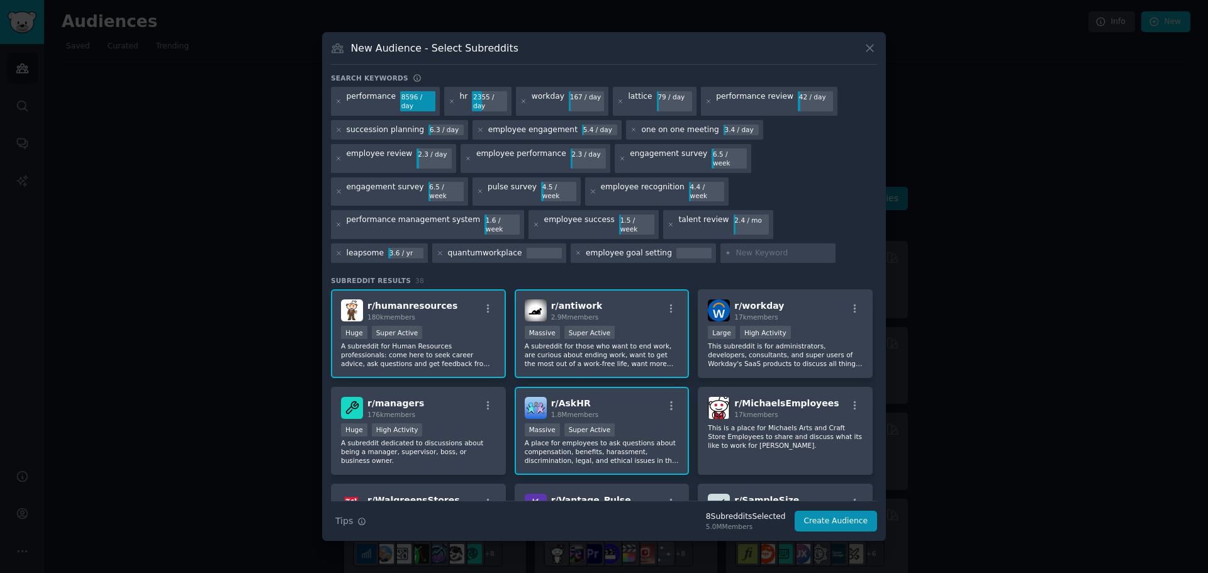
paste input "employee goals"
type input "employee goals"
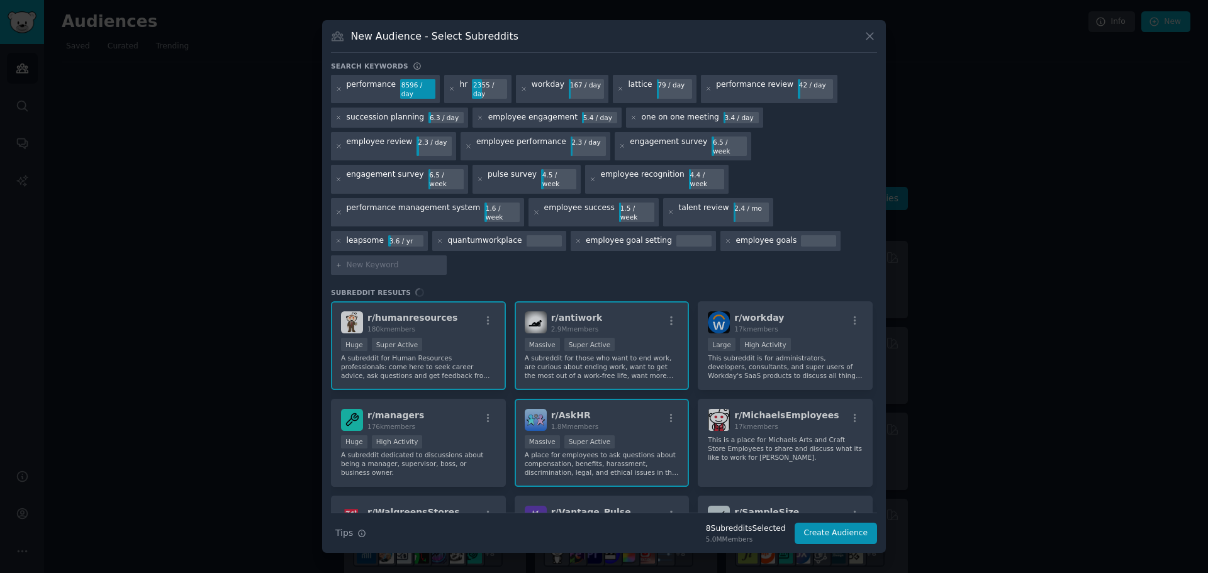
click at [442, 260] on input "text" at bounding box center [395, 265] width 96 height 11
type input "r"
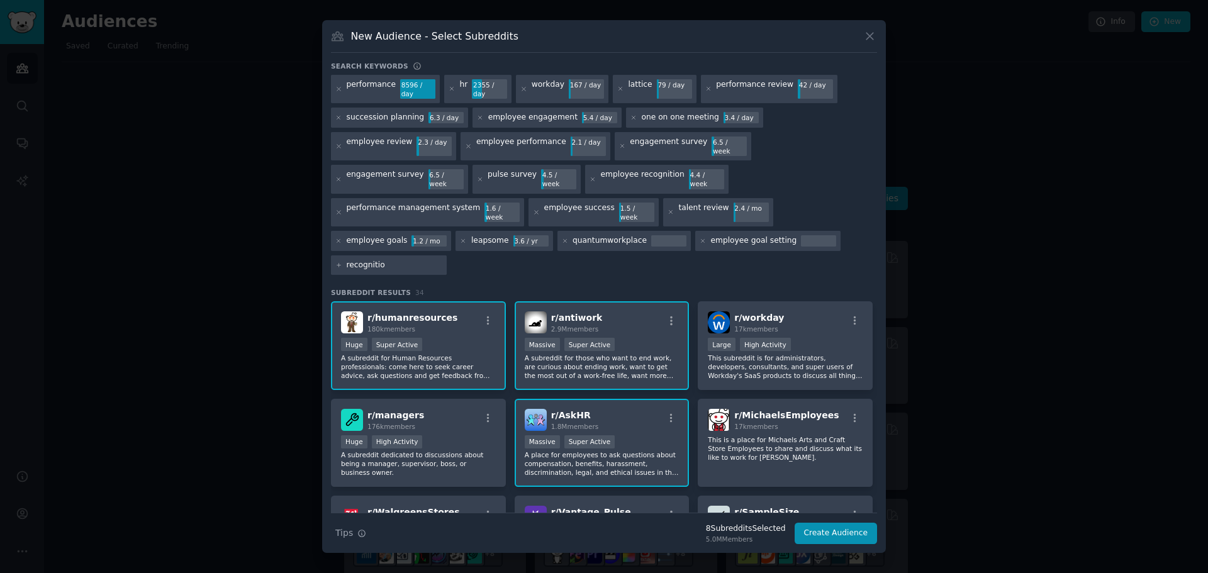
type input "recognition"
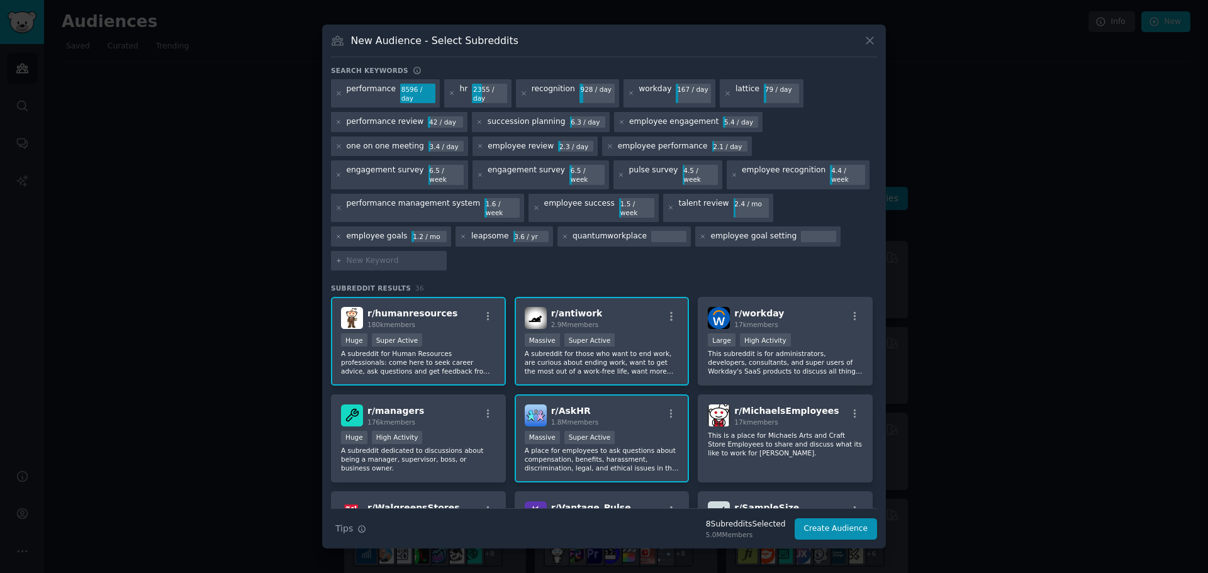
click at [442, 256] on input "text" at bounding box center [395, 261] width 96 height 11
paste input "manager effectivenes"
type input "manager effectiveness"
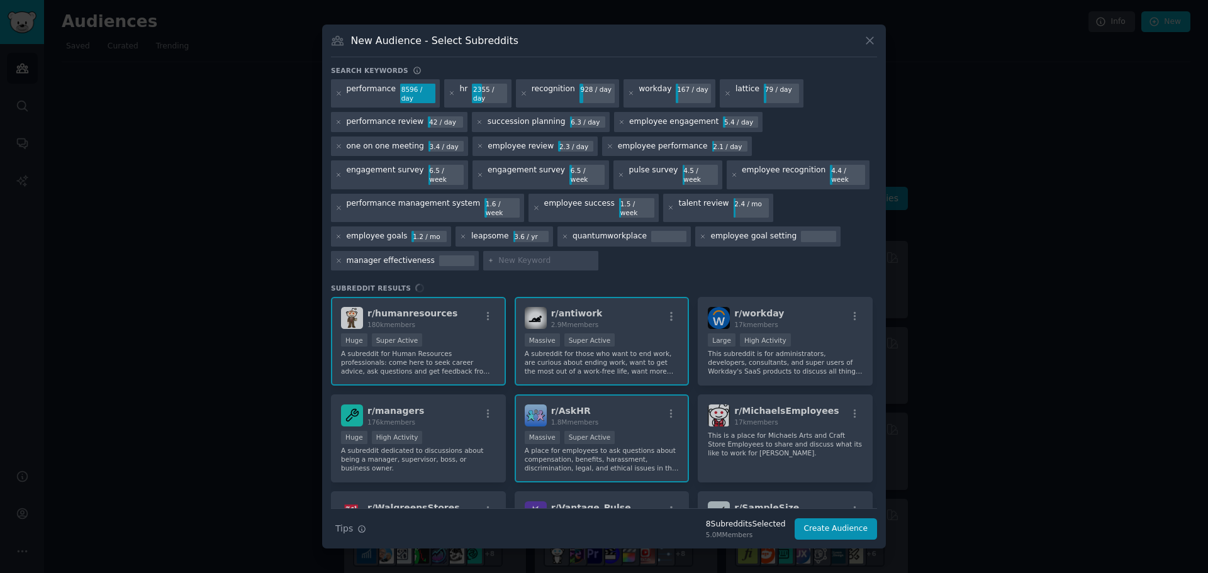
click at [594, 256] on input "text" at bounding box center [546, 261] width 96 height 11
type input "retention"
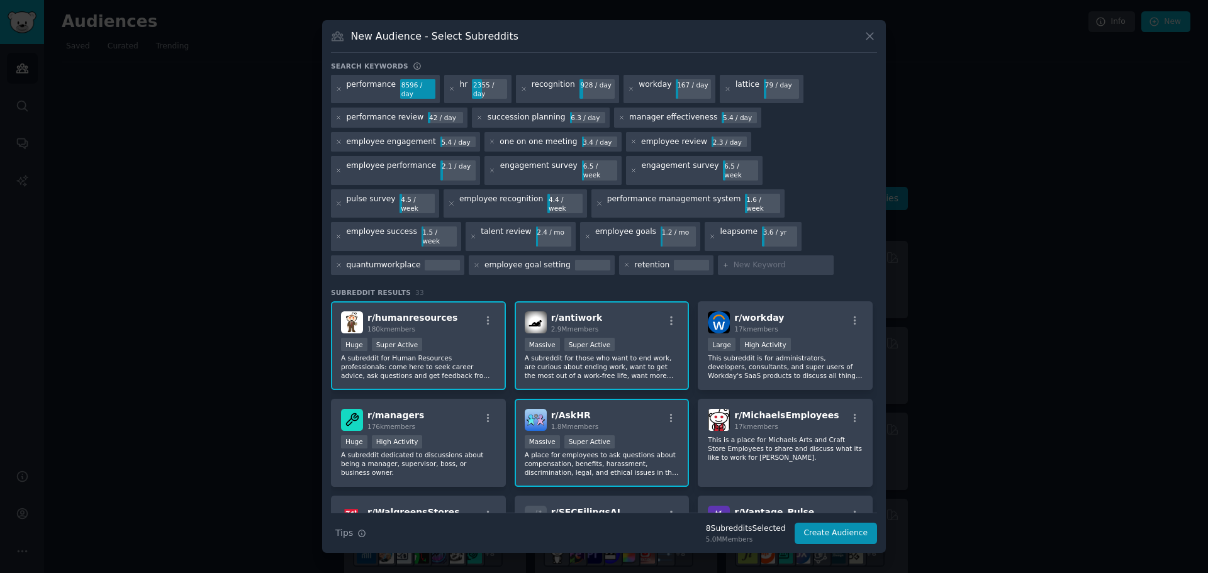
click at [734, 260] on input "text" at bounding box center [782, 265] width 96 height 11
paste input "organizational culture"
type input "organizational culture"
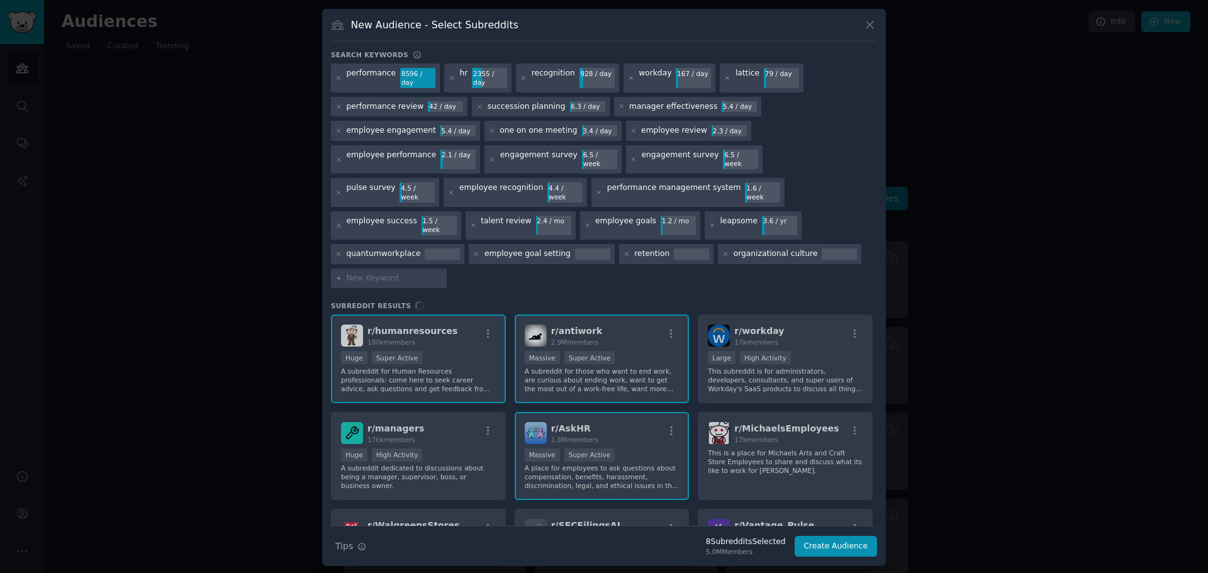
click at [442, 273] on input "text" at bounding box center [395, 278] width 96 height 11
paste input "employee experience"
type input "employee experience"
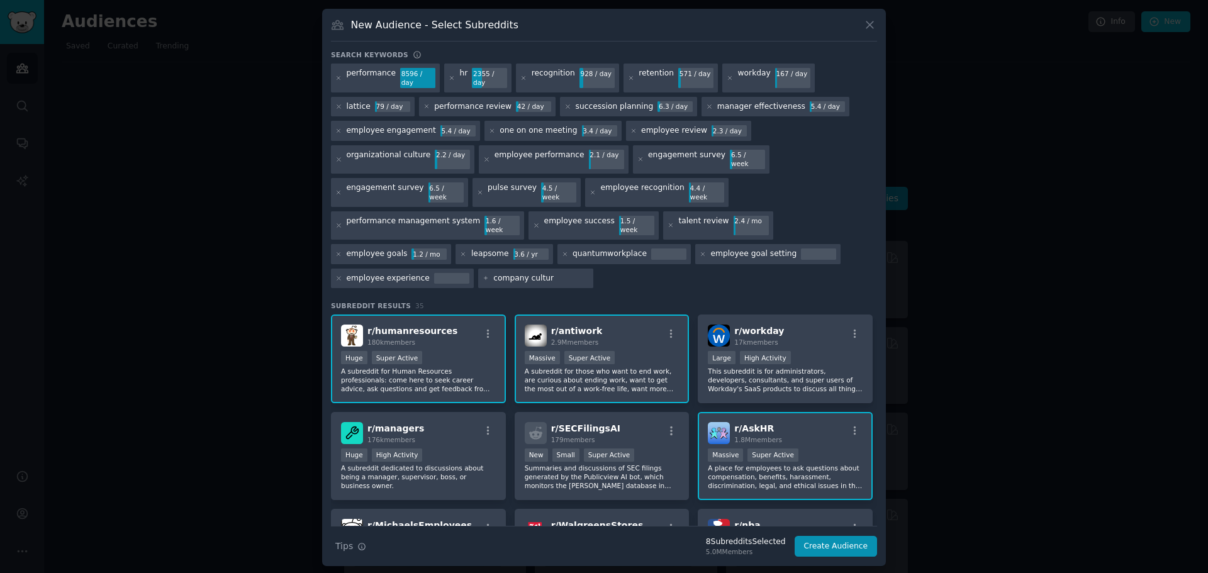
type input "company culture"
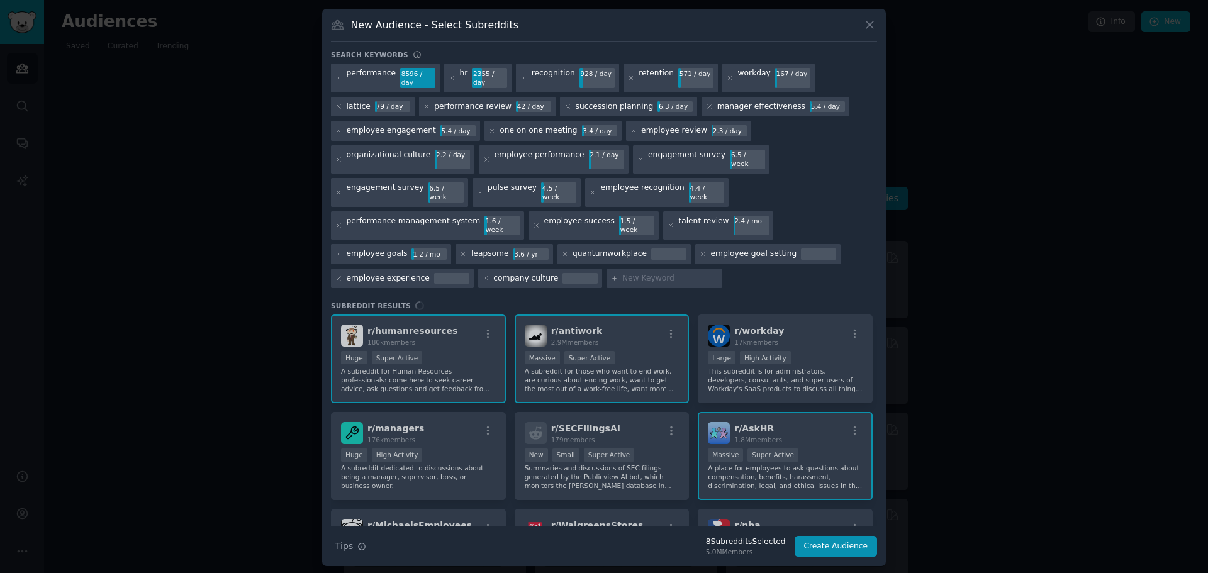
click at [718, 273] on input "text" at bounding box center [670, 278] width 96 height 11
paste input "360 assessment"
type input "360 assessment"
type input "employee feedback"
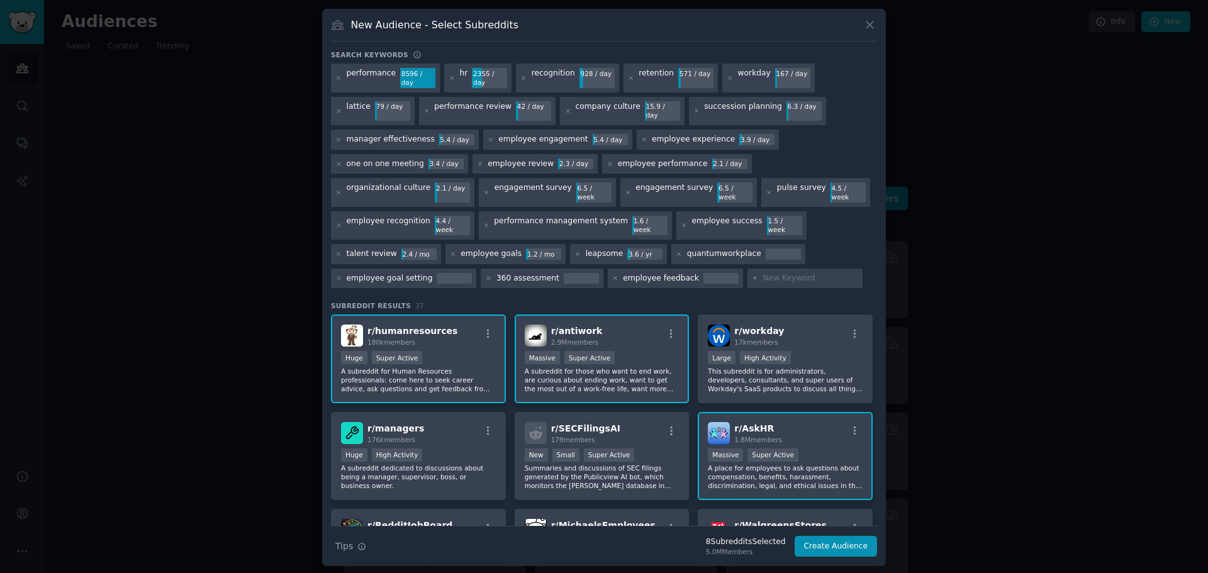
click at [763, 273] on input "text" at bounding box center [811, 278] width 96 height 11
paste input "employee turnover"
type input "employee turnover"
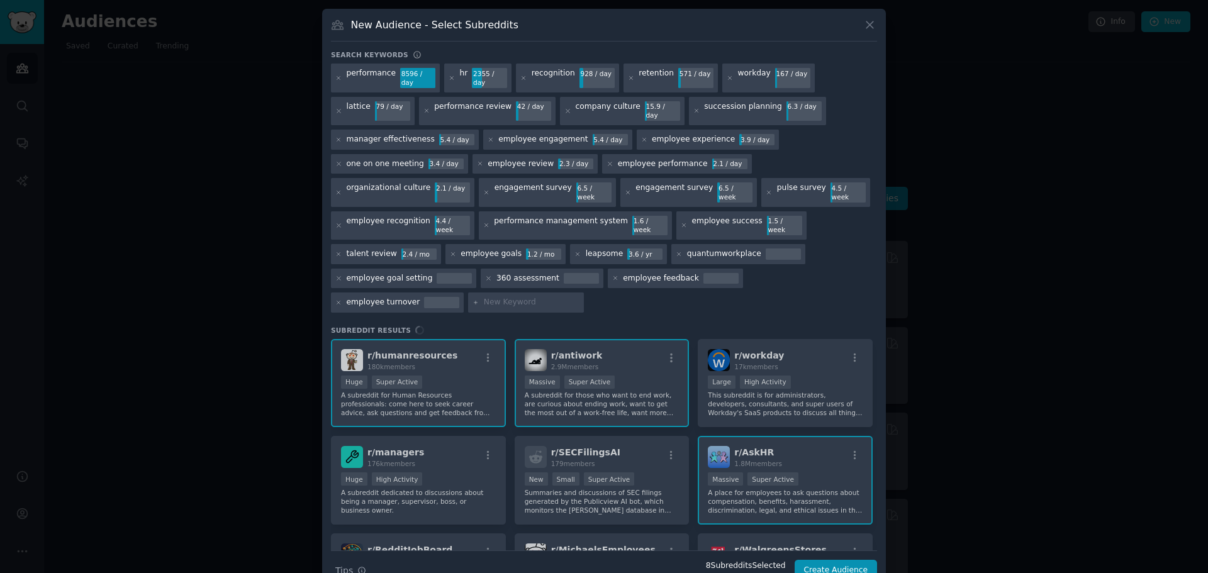
click at [476, 269] on div "employee goal setting" at bounding box center [403, 279] width 145 height 20
click at [580, 297] on input "text" at bounding box center [532, 302] width 96 height 11
paste input "talent strategy"
type input "talent strategy"
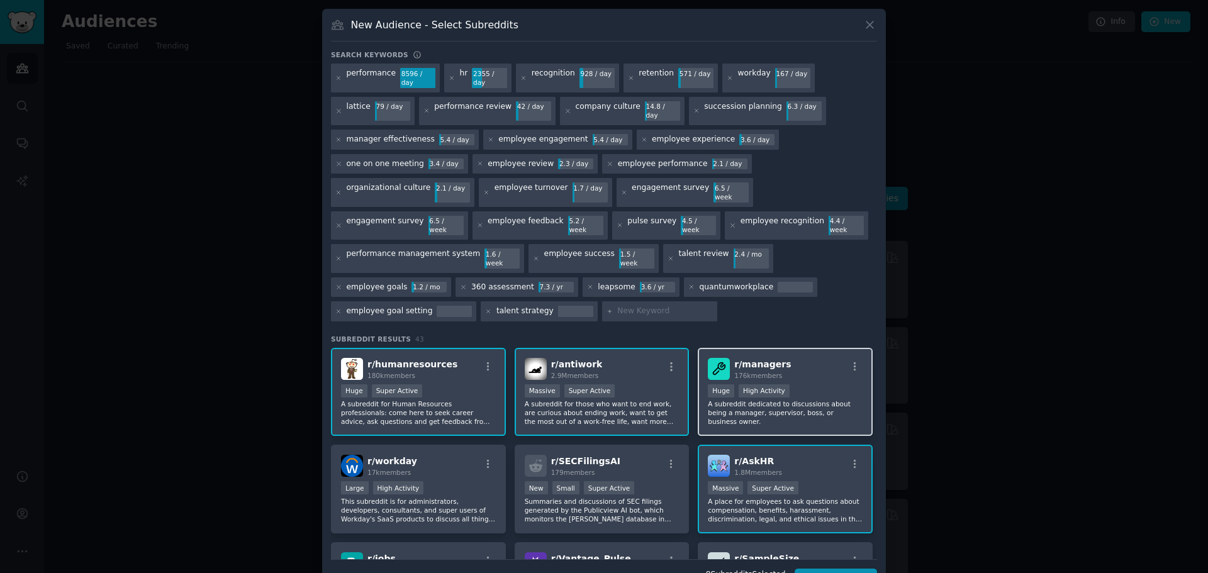
click at [819, 358] on div "r/ managers 176k members" at bounding box center [785, 369] width 155 height 22
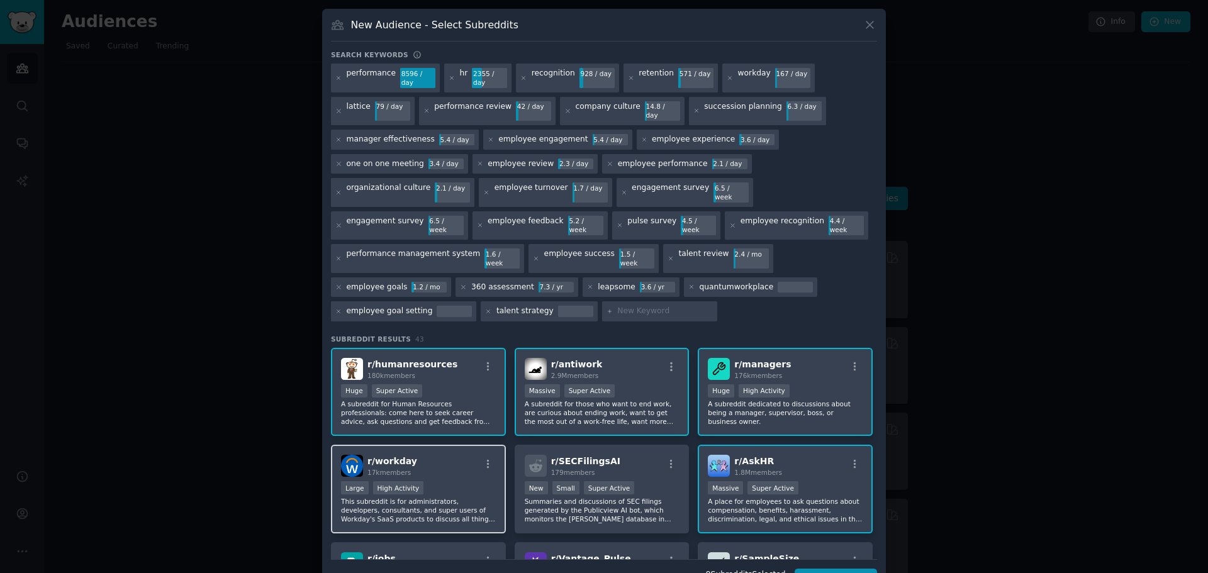
click at [456, 455] on div "r/ workday 17k members" at bounding box center [418, 466] width 155 height 22
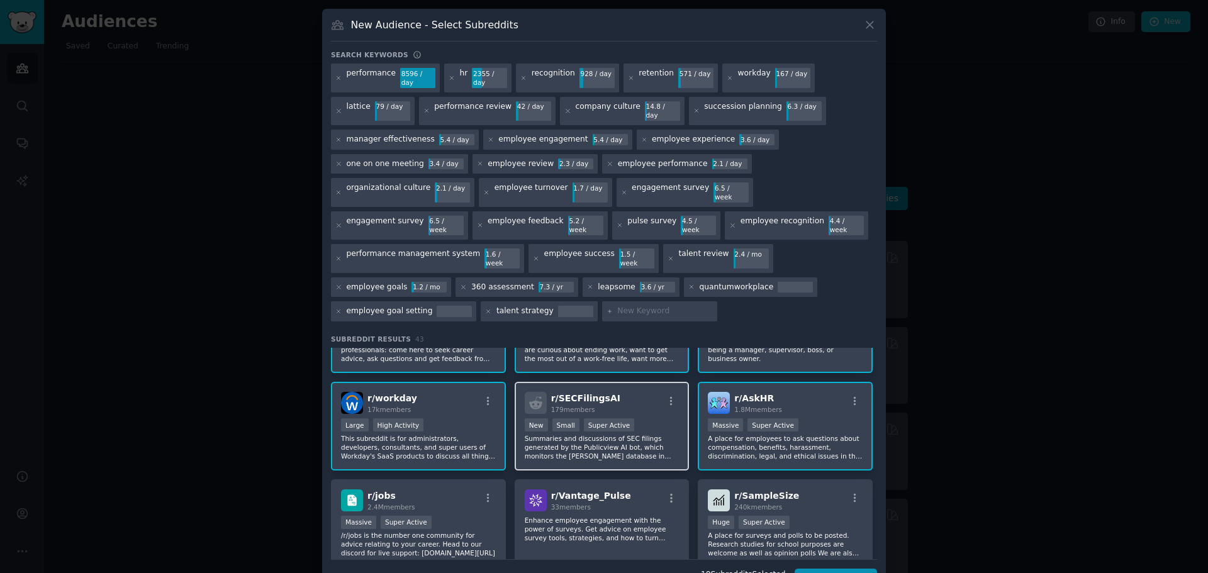
scroll to position [126, 0]
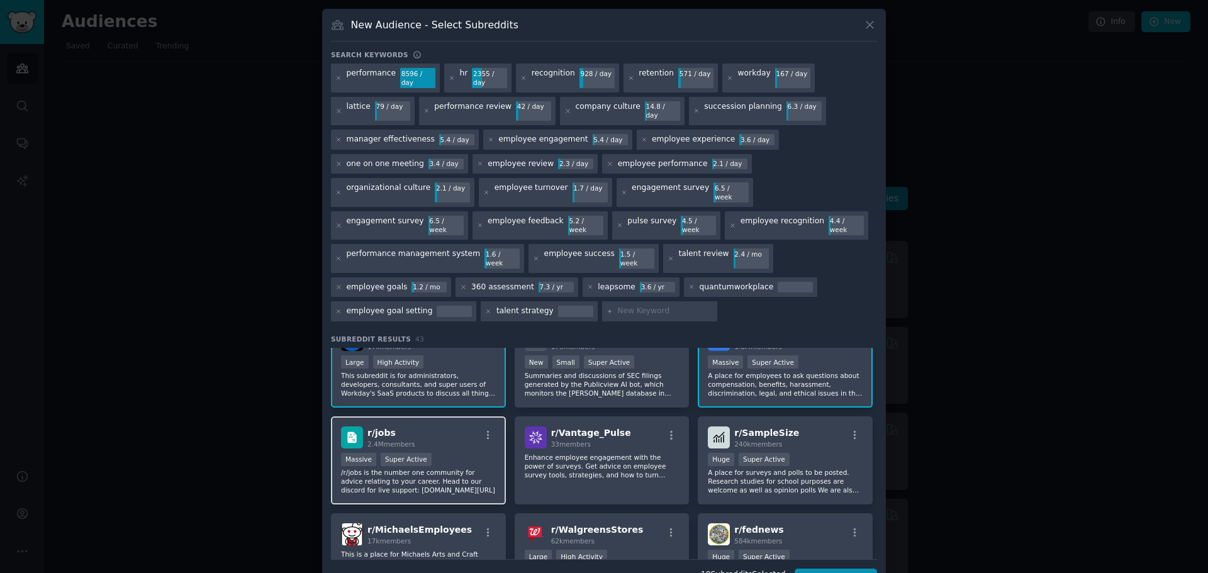
click at [446, 427] on div "r/ jobs 2.4M members" at bounding box center [418, 438] width 155 height 22
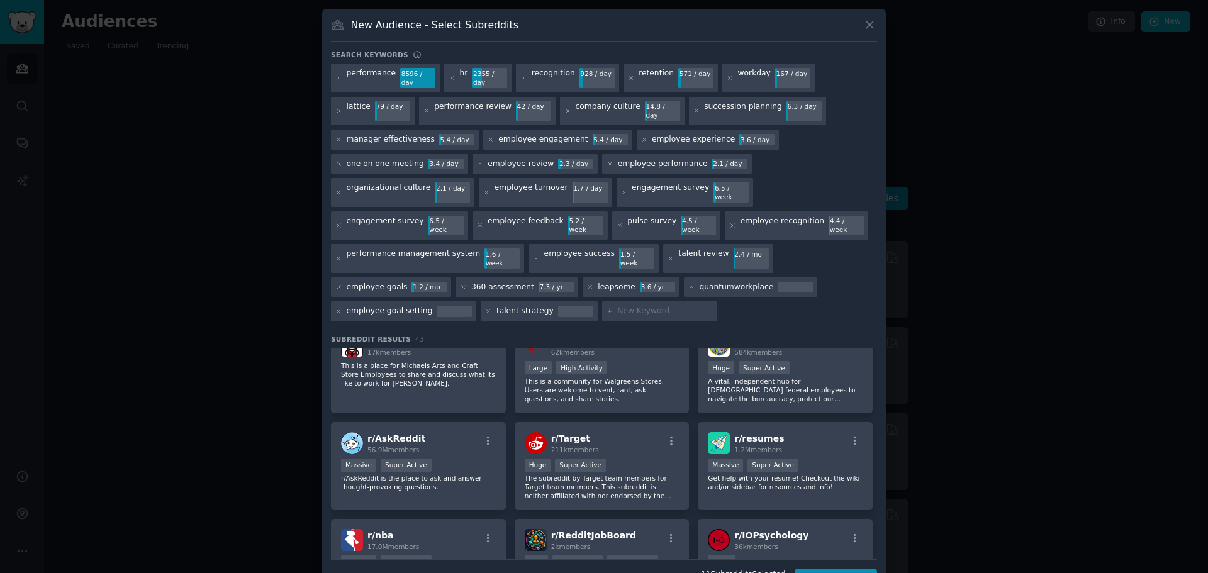
scroll to position [378, 0]
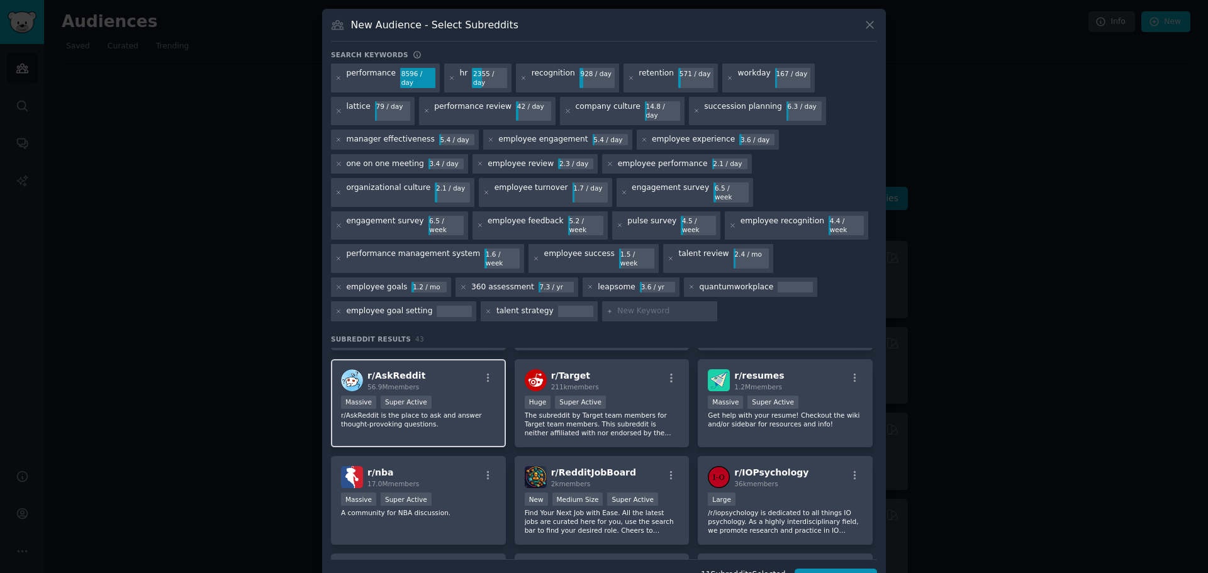
click at [441, 396] on div "Massive Super Active" at bounding box center [418, 404] width 155 height 16
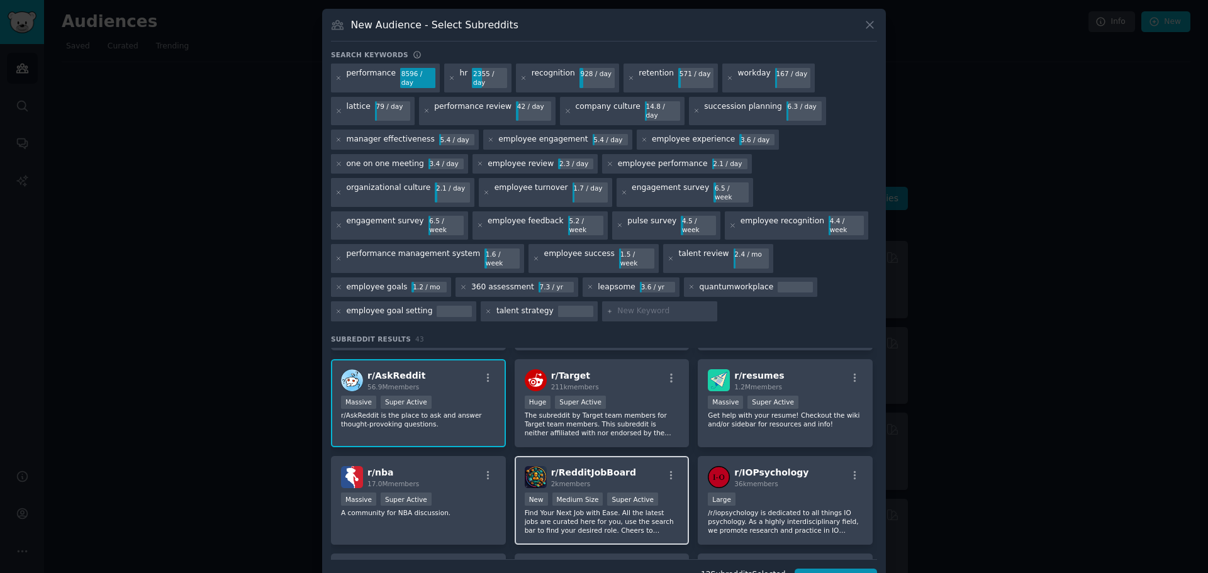
scroll to position [441, 0]
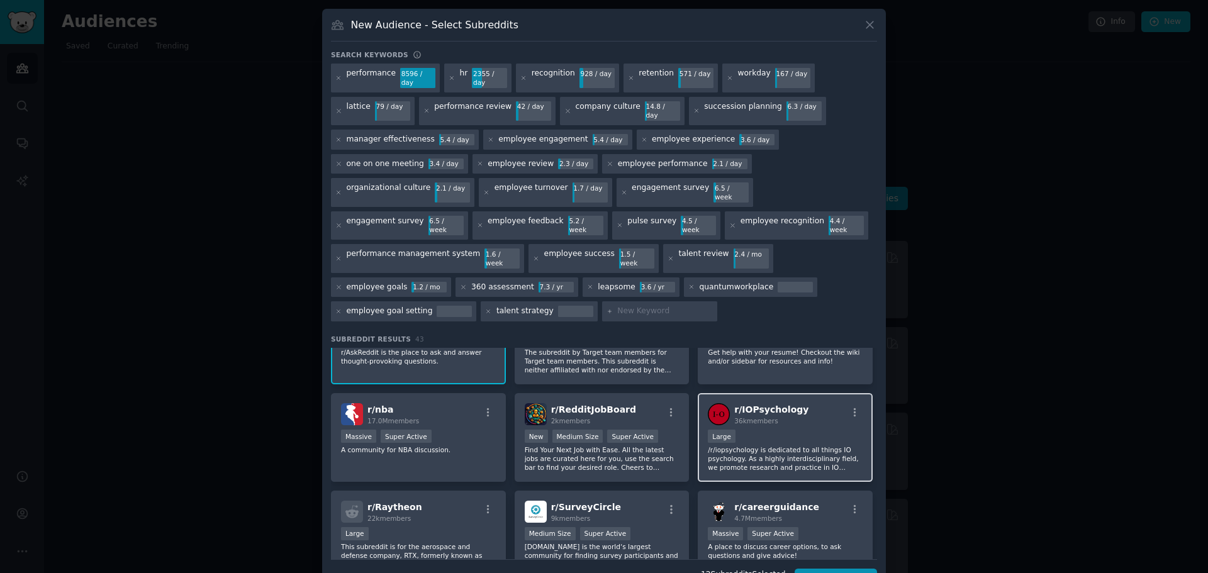
click at [809, 403] on div "r/ IOPsychology 36k members" at bounding box center [785, 414] width 155 height 22
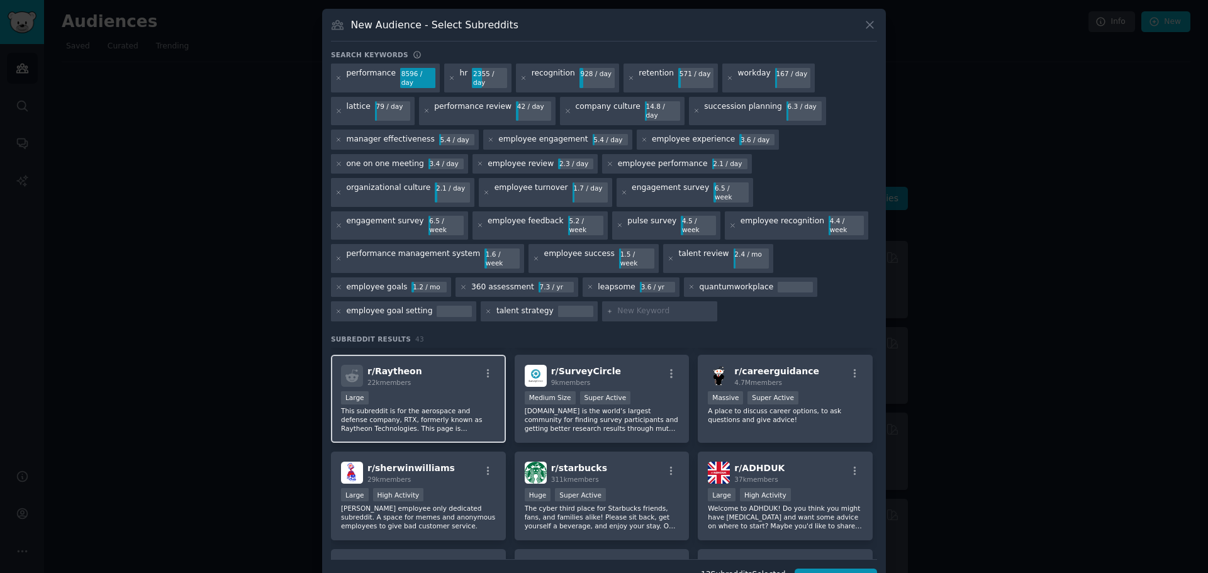
scroll to position [548, 0]
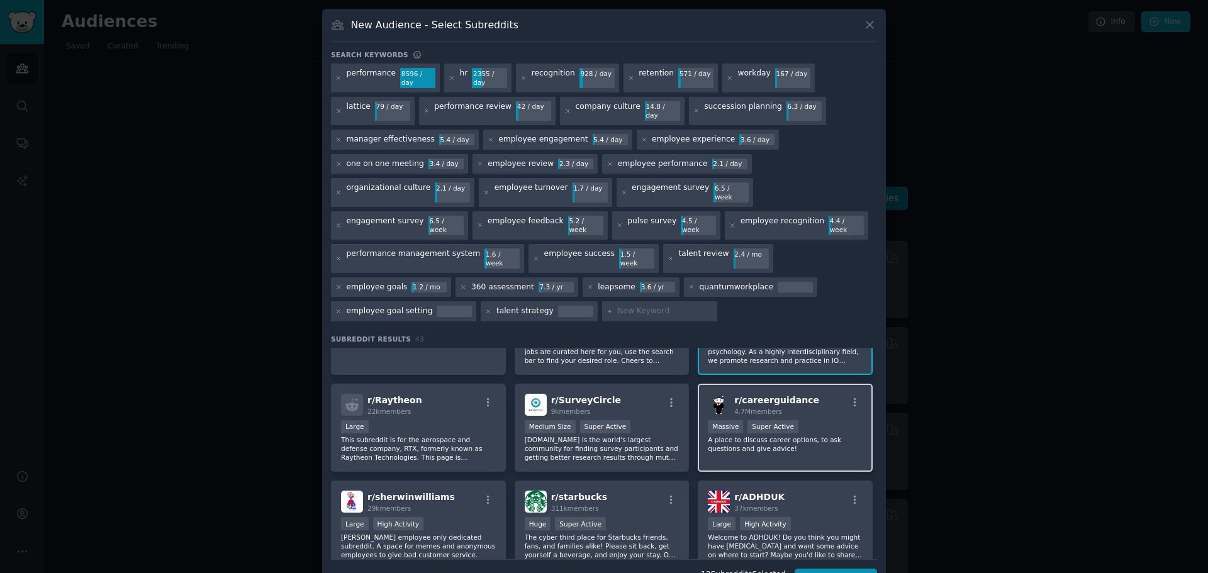
click at [819, 394] on div "r/ careerguidance 4.7M members" at bounding box center [785, 405] width 155 height 22
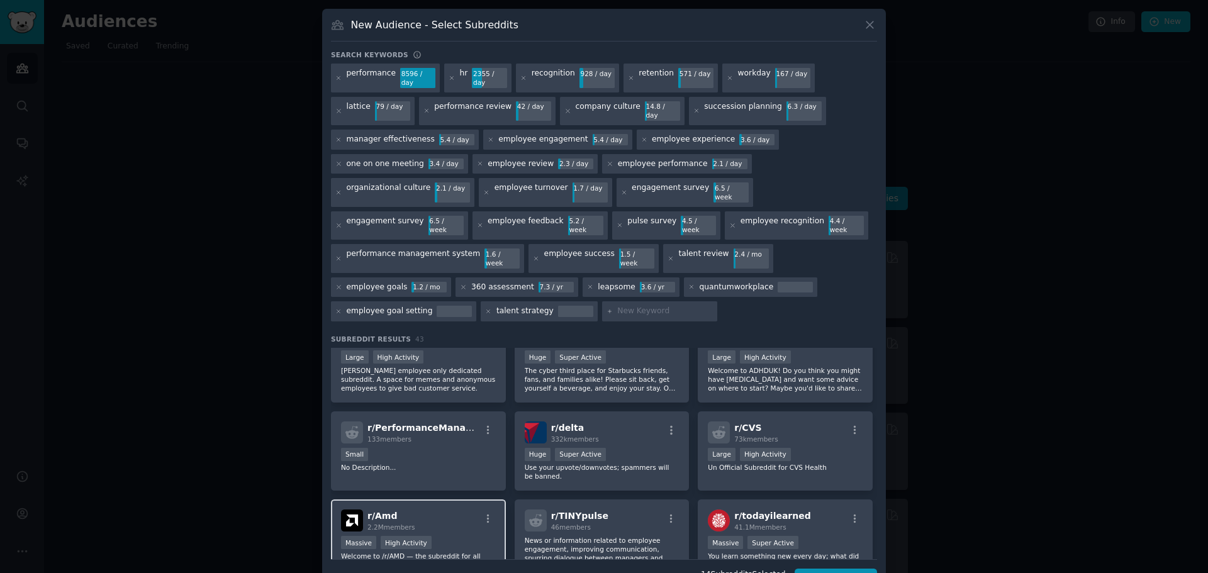
scroll to position [736, 0]
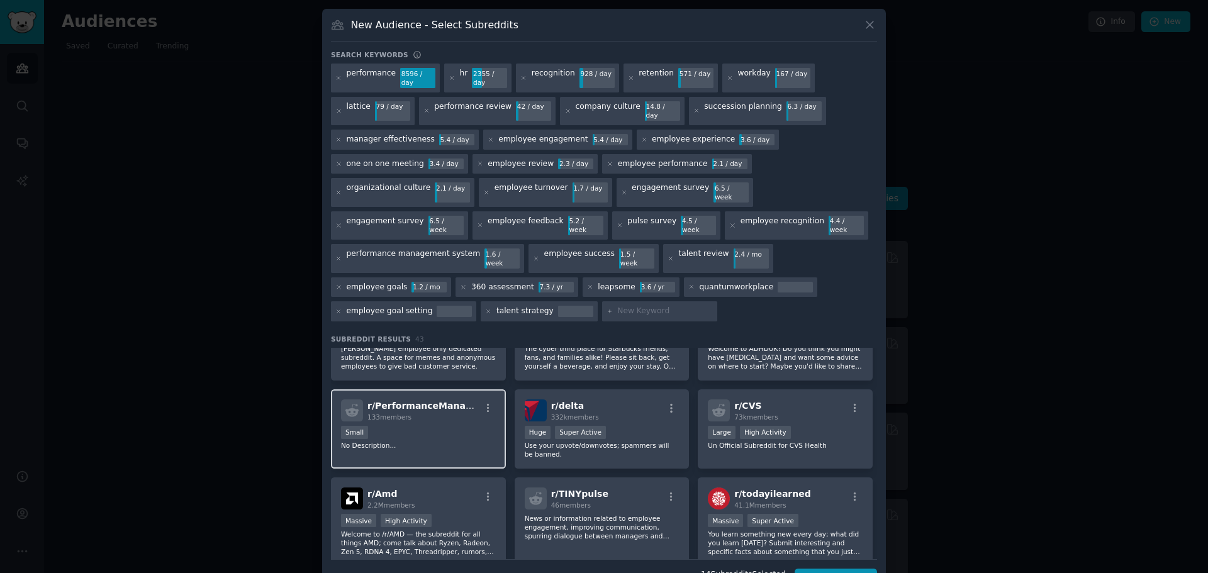
click at [468, 441] on p "No Description..." at bounding box center [418, 445] width 155 height 9
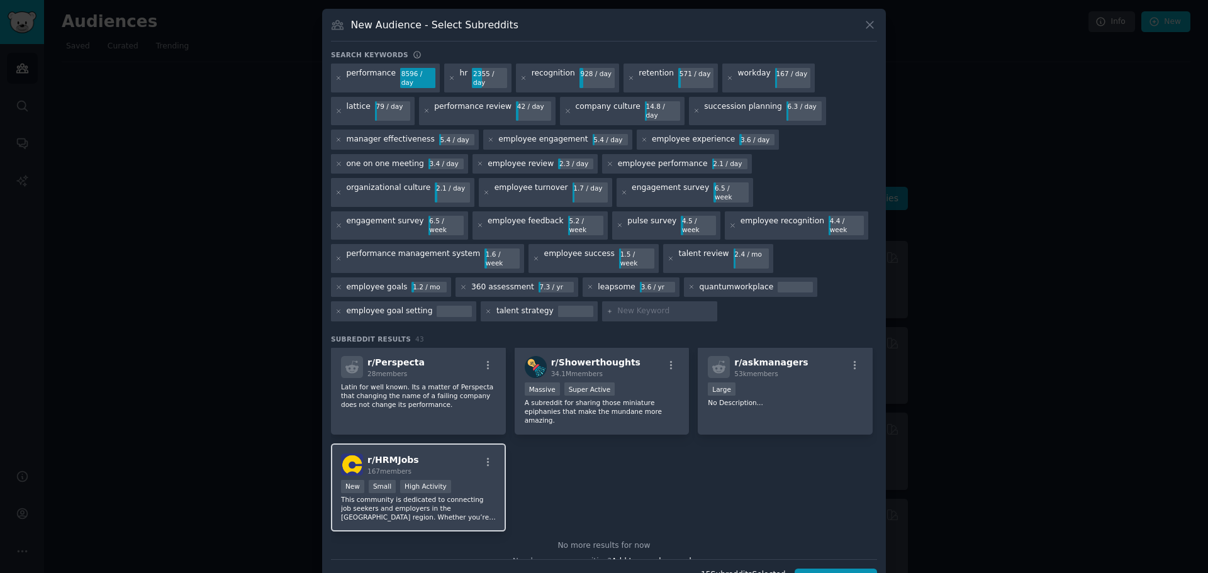
scroll to position [1264, 0]
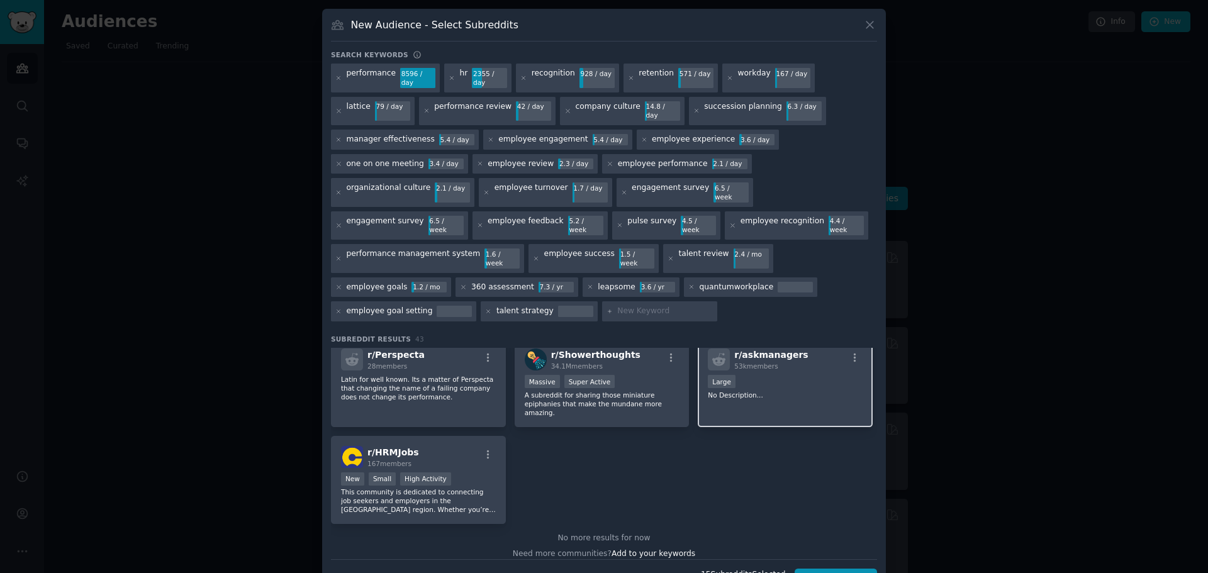
click at [801, 391] on p "No Description..." at bounding box center [785, 395] width 155 height 9
click at [449, 446] on div "r/ HRMJobs 167 members" at bounding box center [418, 457] width 155 height 22
click at [842, 569] on button "Create Audience" at bounding box center [836, 579] width 83 height 21
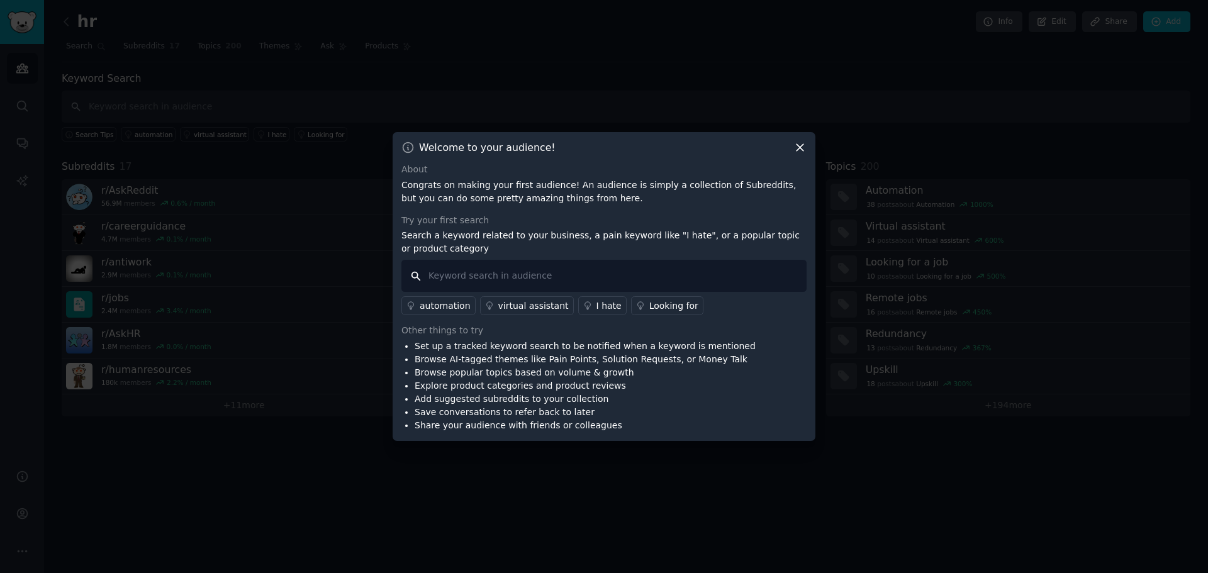
click at [482, 274] on input "text" at bounding box center [604, 276] width 405 height 32
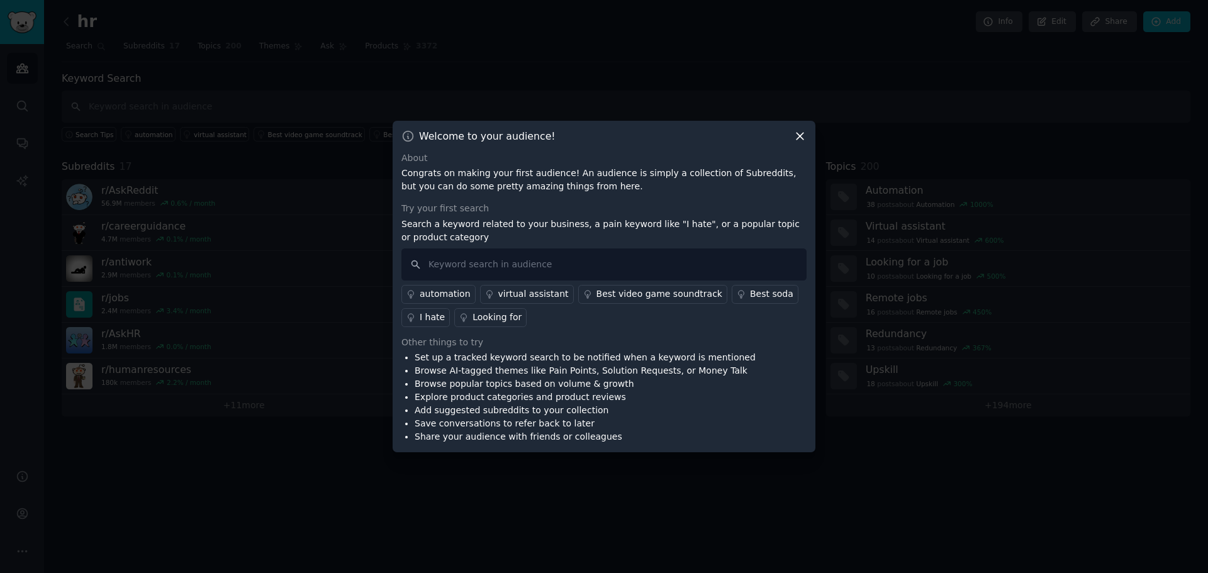
click at [799, 136] on icon at bounding box center [800, 136] width 13 height 13
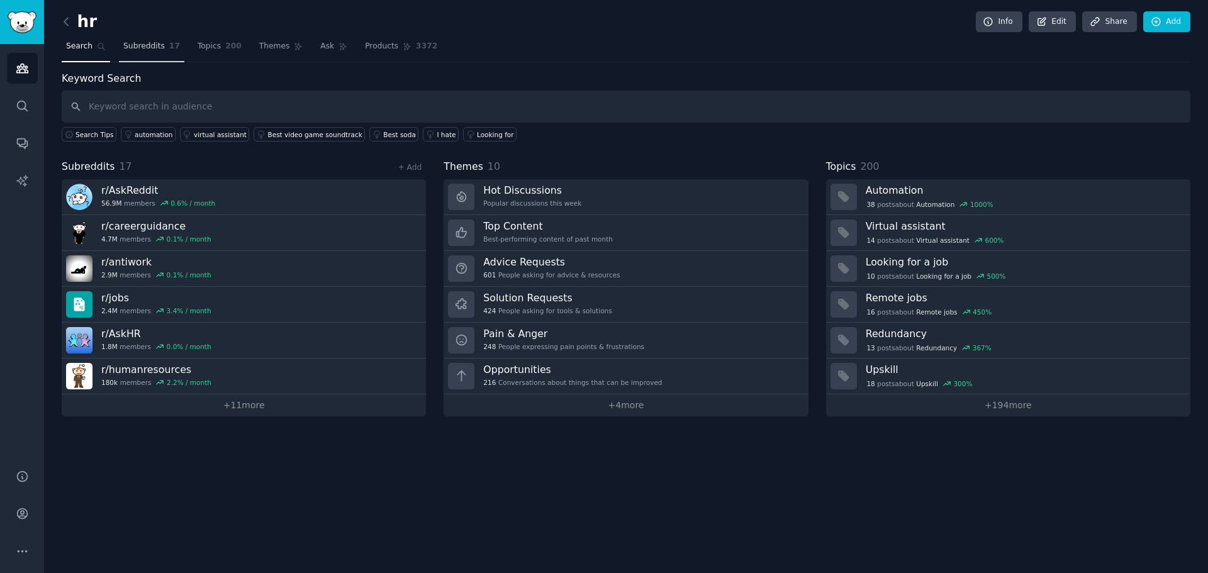
click at [158, 47] on link "Subreddits 17" at bounding box center [151, 50] width 65 height 26
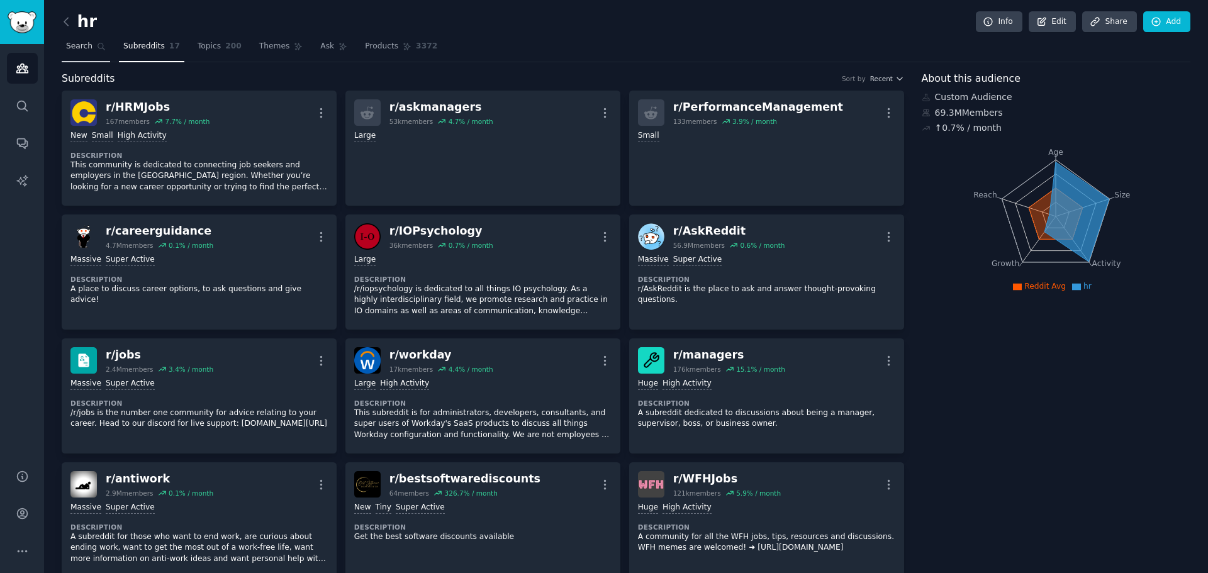
click at [88, 41] on span "Search" at bounding box center [79, 46] width 26 height 11
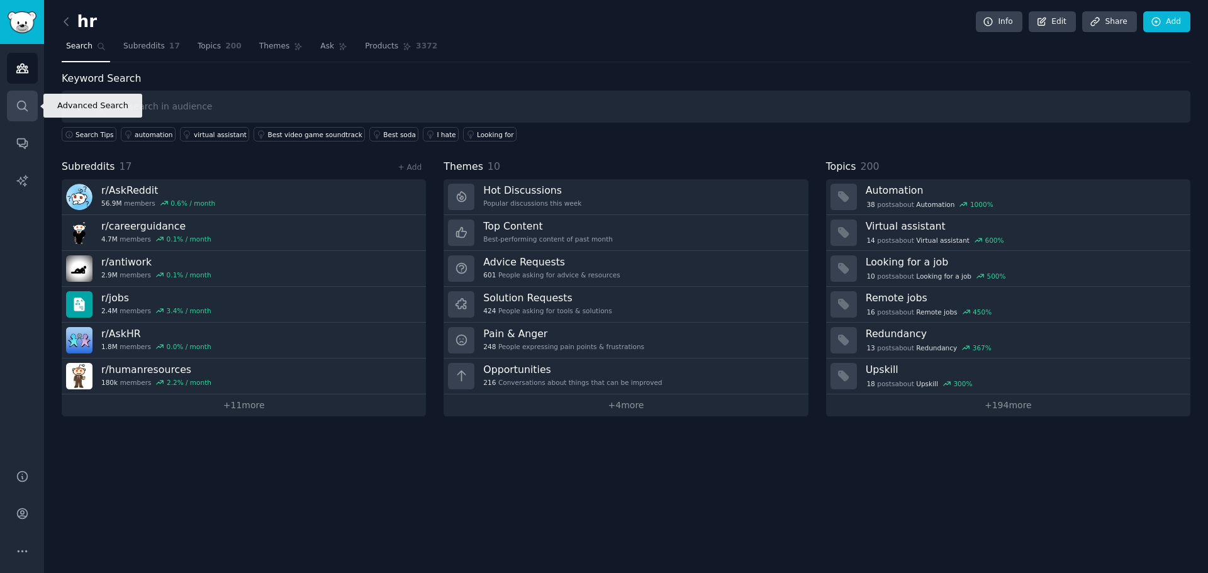
click at [29, 108] on link "Search" at bounding box center [22, 106] width 31 height 31
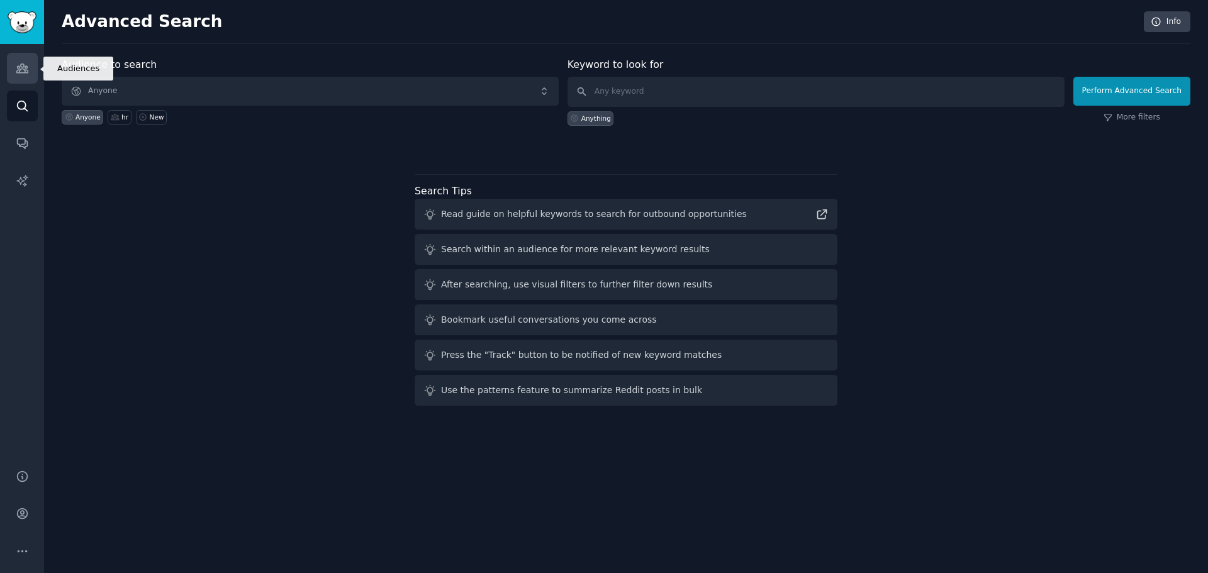
click at [14, 67] on link "Audiences" at bounding box center [22, 68] width 31 height 31
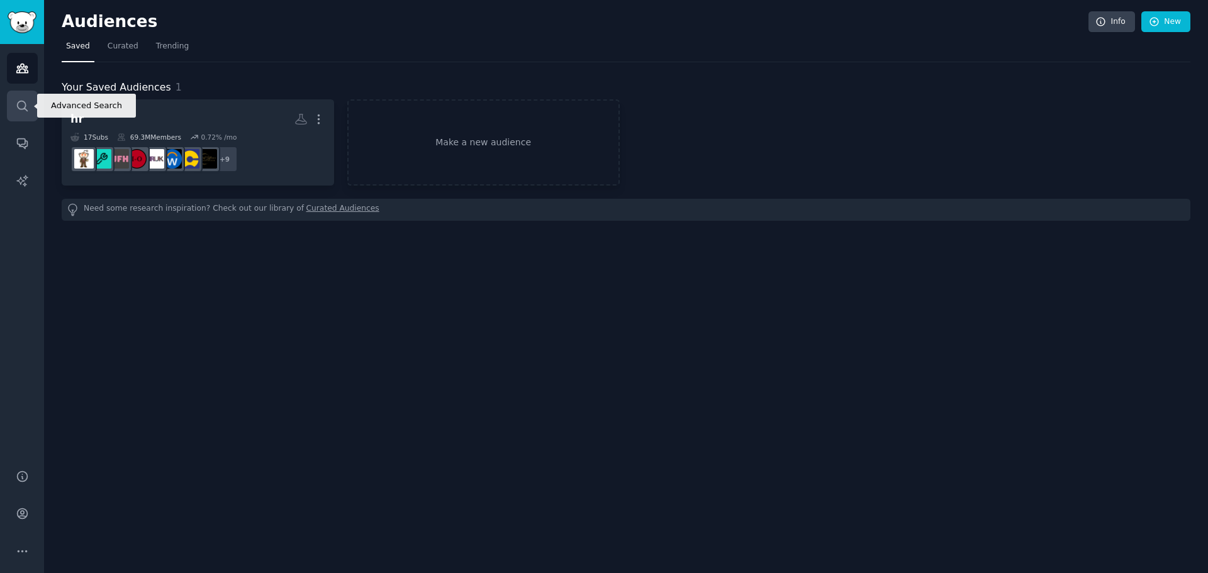
click at [17, 104] on icon "Sidebar" at bounding box center [22, 106] width 10 height 10
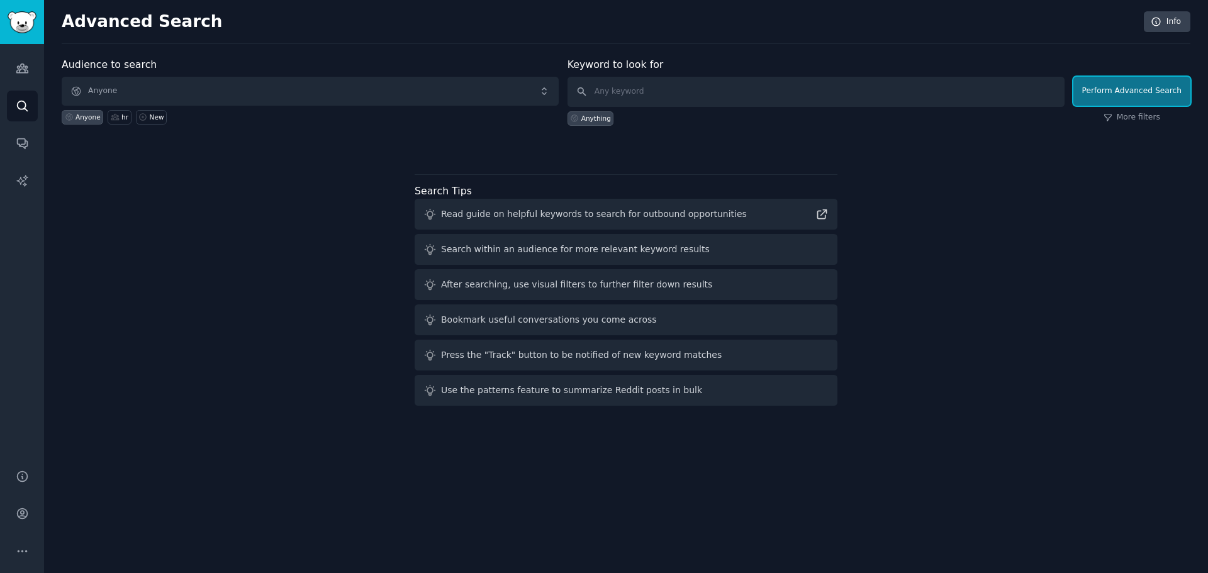
click at [1121, 94] on button "Perform Advanced Search" at bounding box center [1132, 91] width 117 height 29
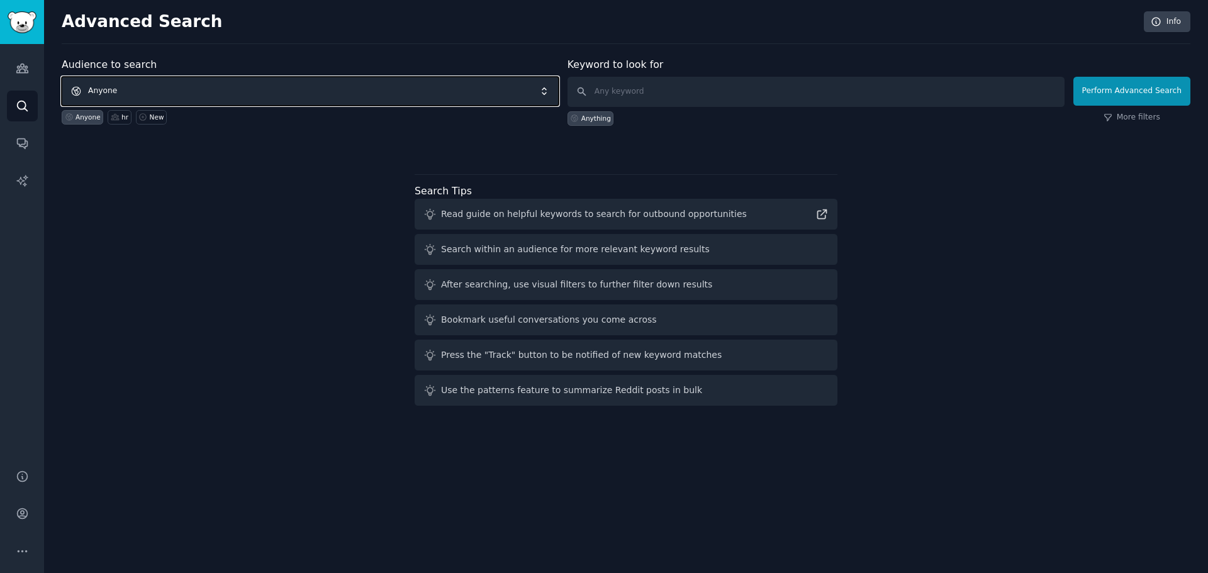
click at [159, 89] on span "Anyone" at bounding box center [310, 91] width 497 height 29
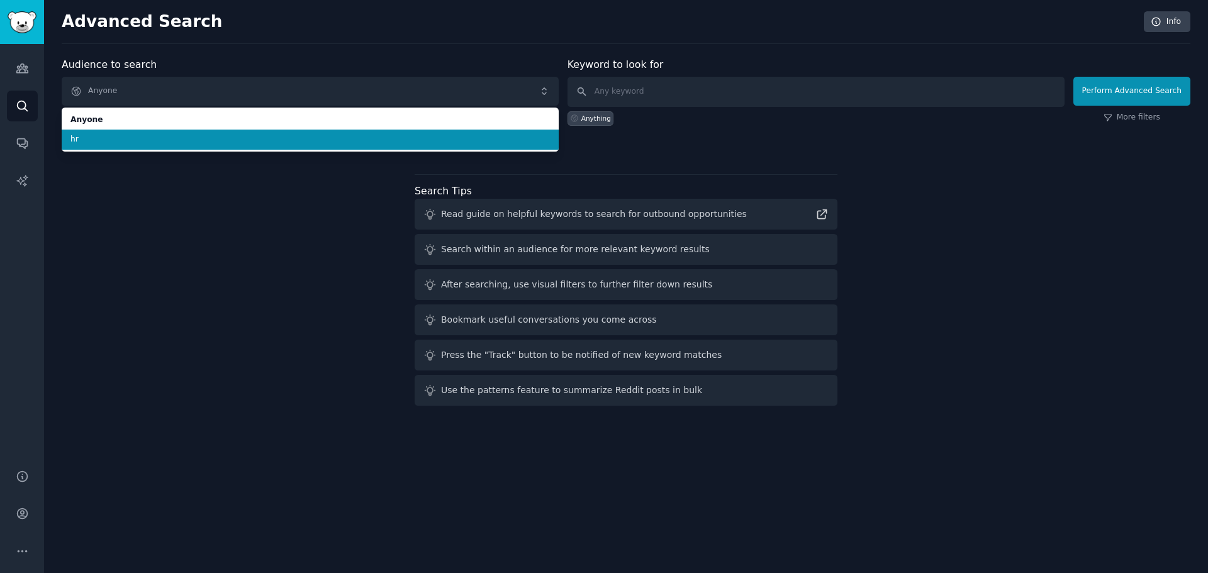
click at [158, 142] on span "hr" at bounding box center [310, 139] width 480 height 11
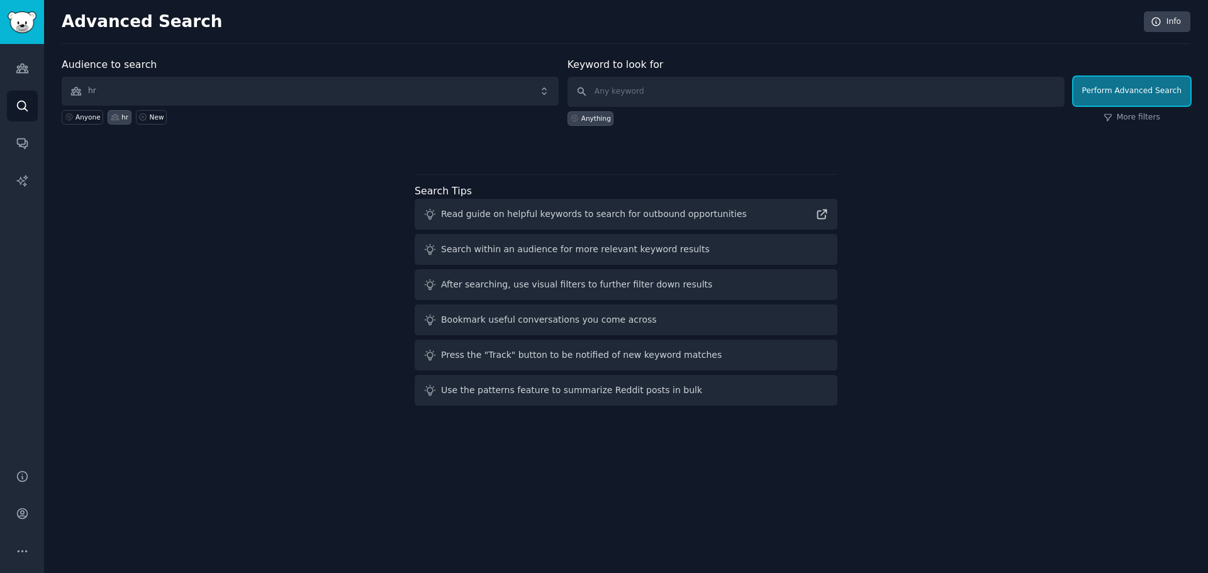
click at [1141, 100] on button "Perform Advanced Search" at bounding box center [1132, 91] width 117 height 29
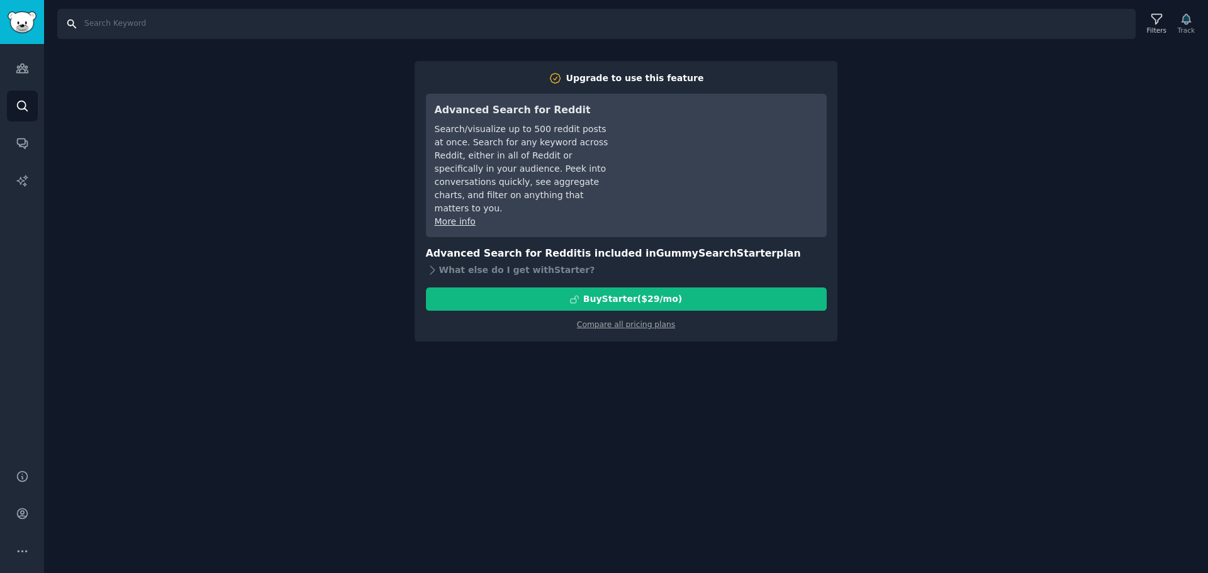
click at [960, 21] on input "Search" at bounding box center [596, 24] width 1079 height 30
click at [25, 140] on icon "Sidebar" at bounding box center [22, 144] width 10 height 10
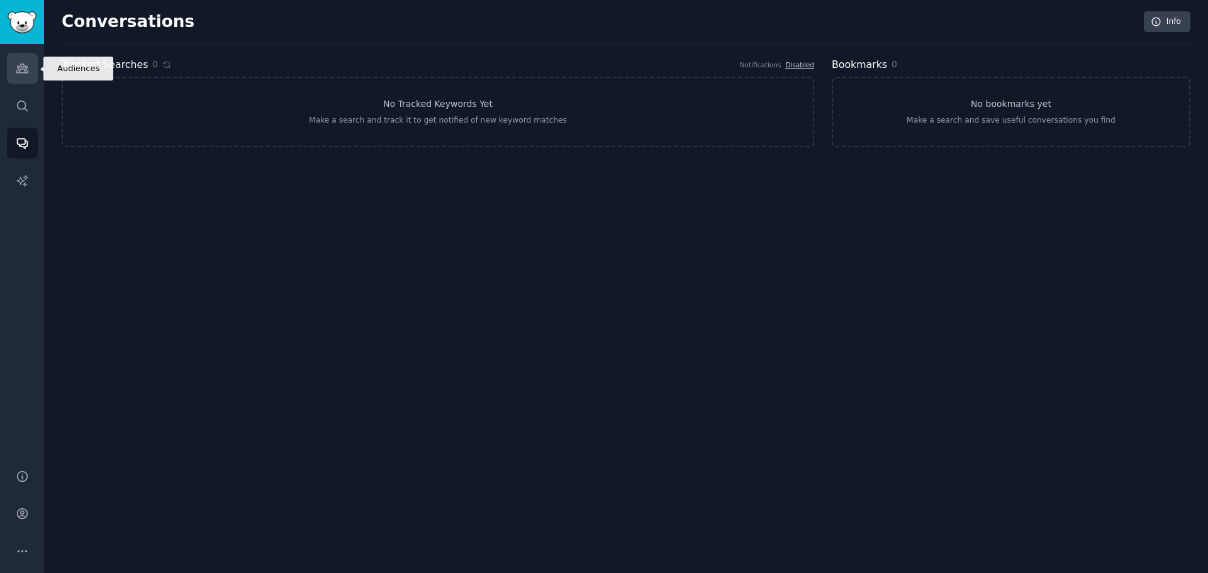
click at [20, 59] on link "Audiences" at bounding box center [22, 68] width 31 height 31
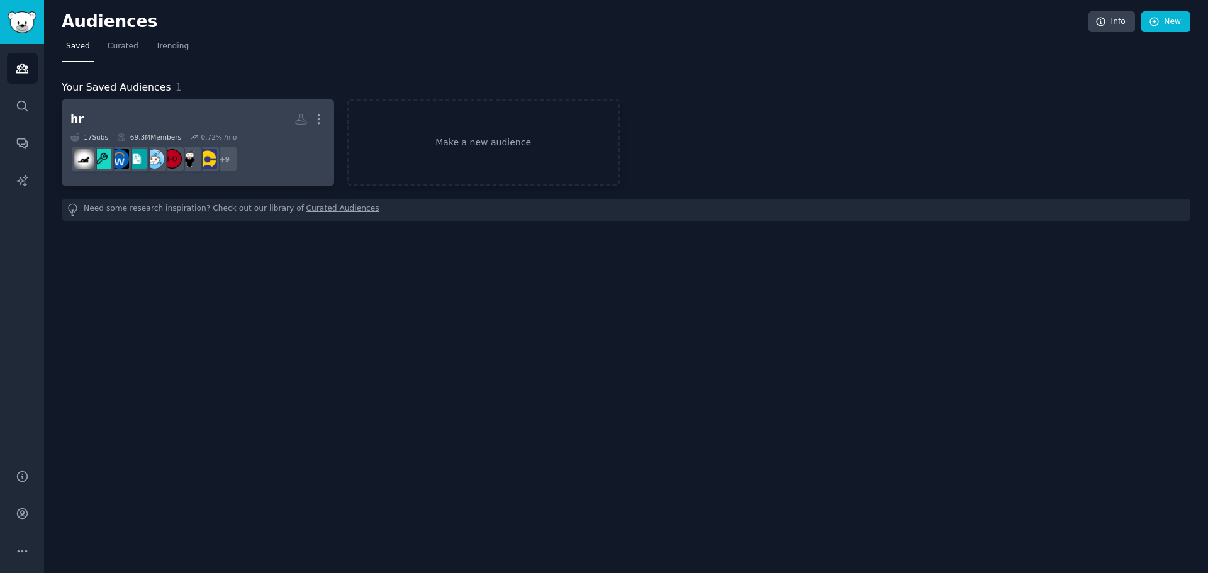
click at [188, 123] on h2 "hr More" at bounding box center [197, 119] width 255 height 22
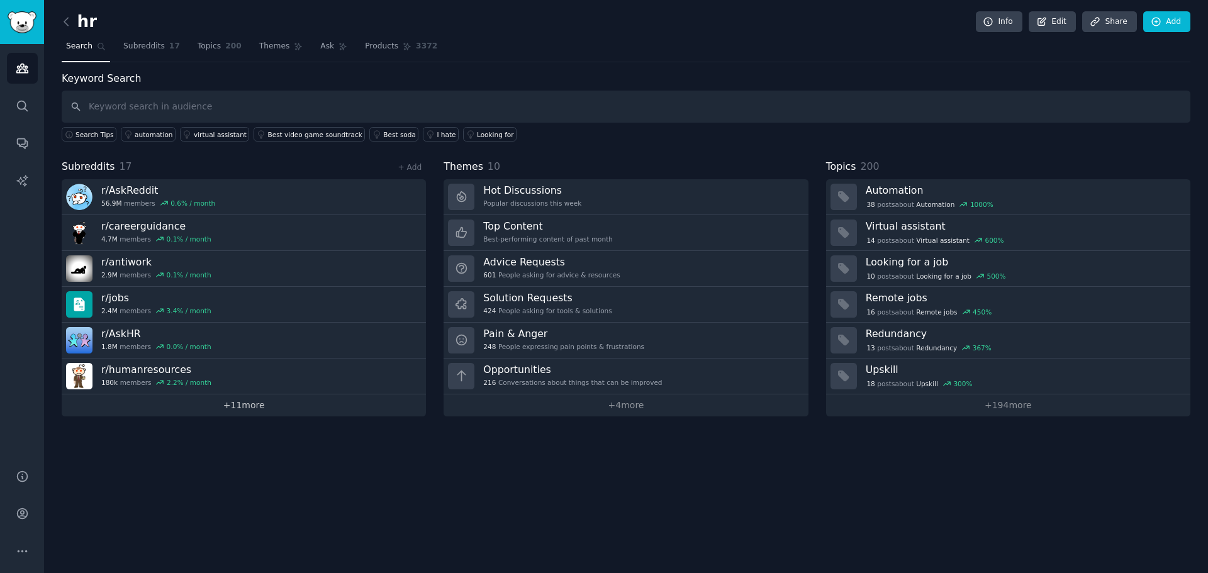
click at [259, 405] on link "+ 11 more" at bounding box center [244, 406] width 364 height 22
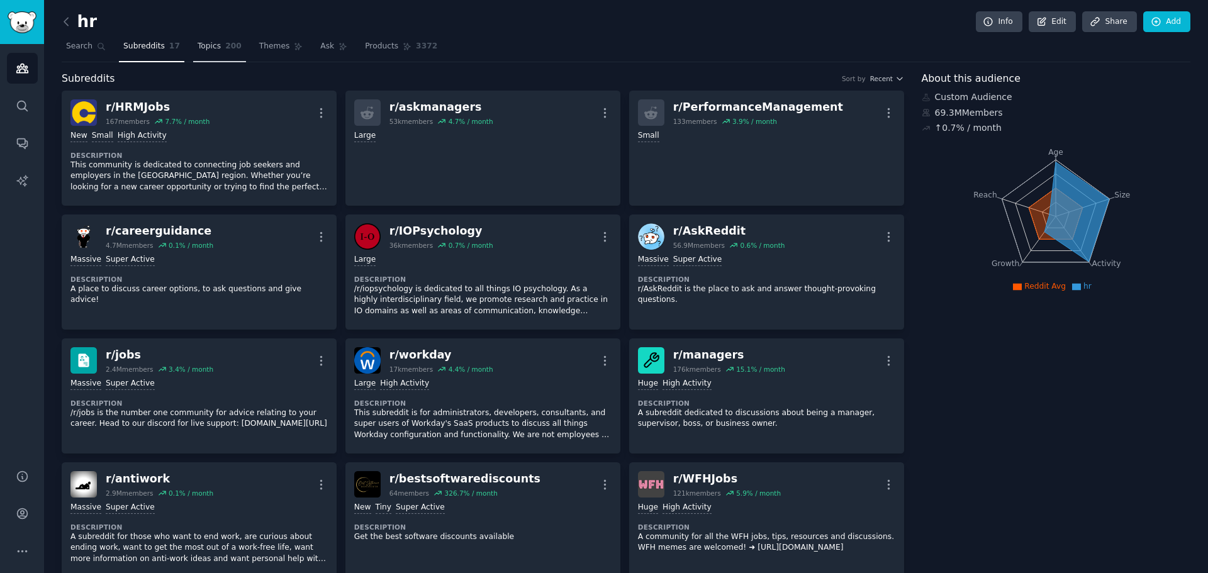
click at [202, 40] on link "Topics 200" at bounding box center [219, 50] width 53 height 26
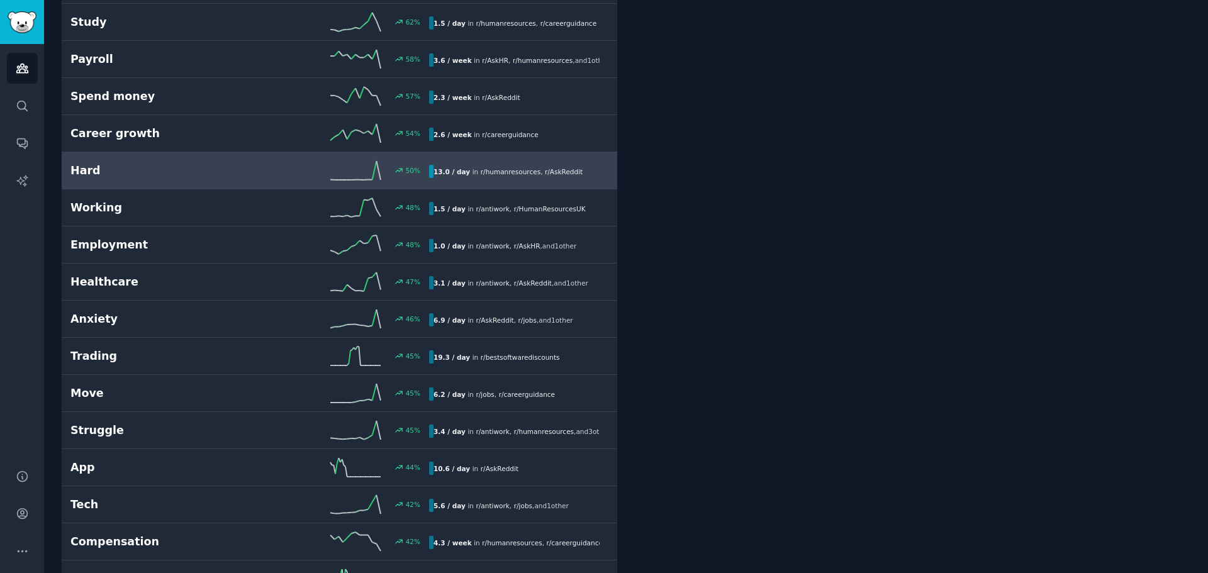
scroll to position [1133, 0]
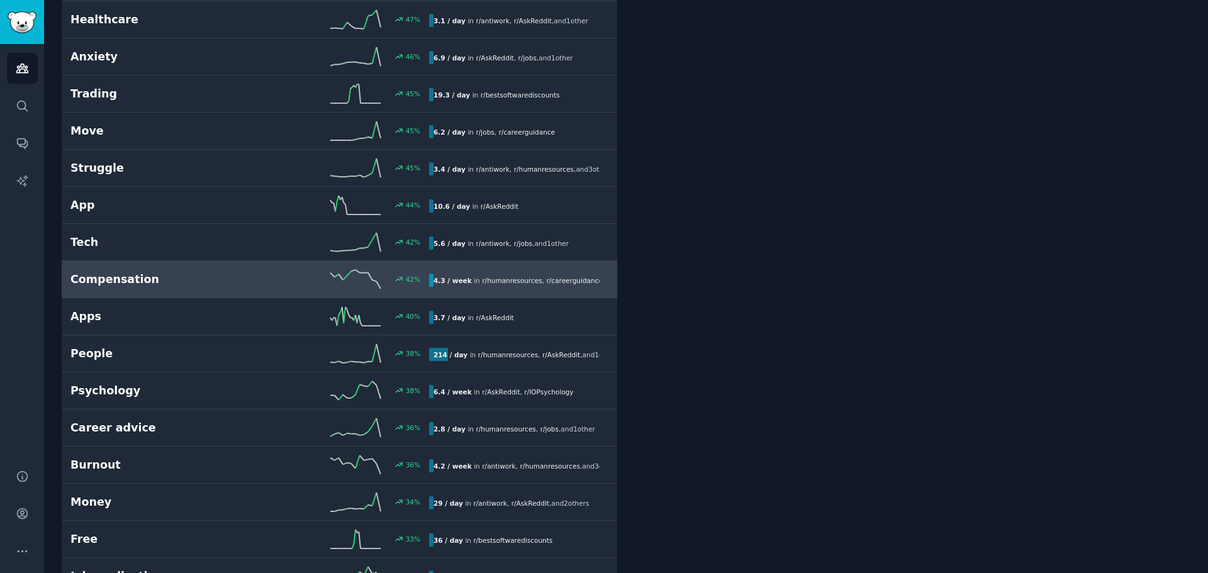
click at [219, 278] on h2 "Compensation" at bounding box center [159, 280] width 179 height 16
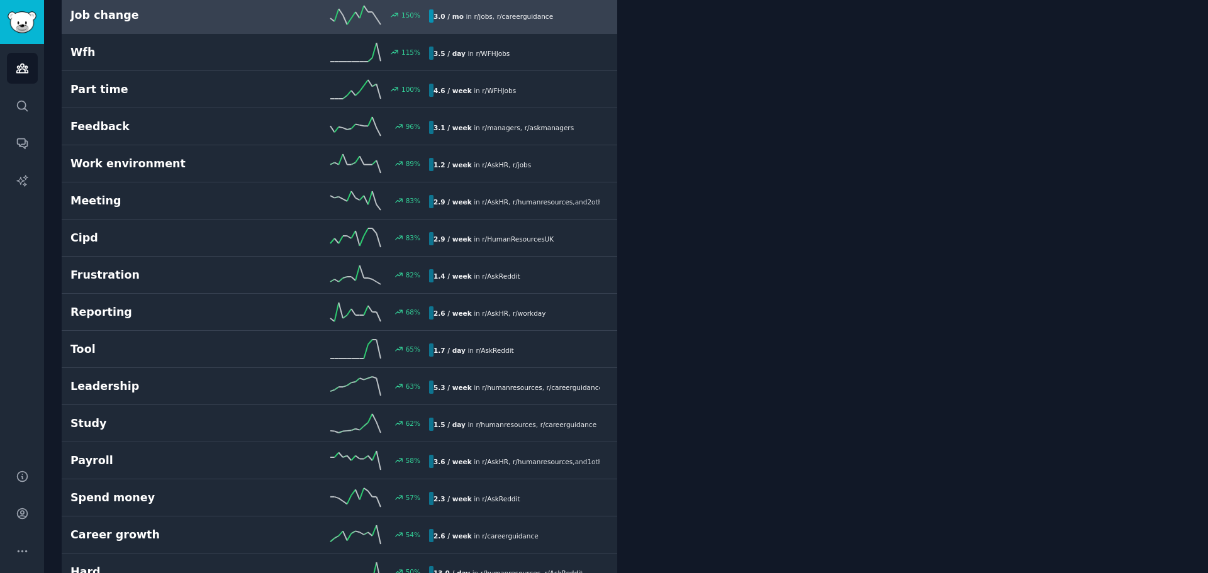
scroll to position [449, 0]
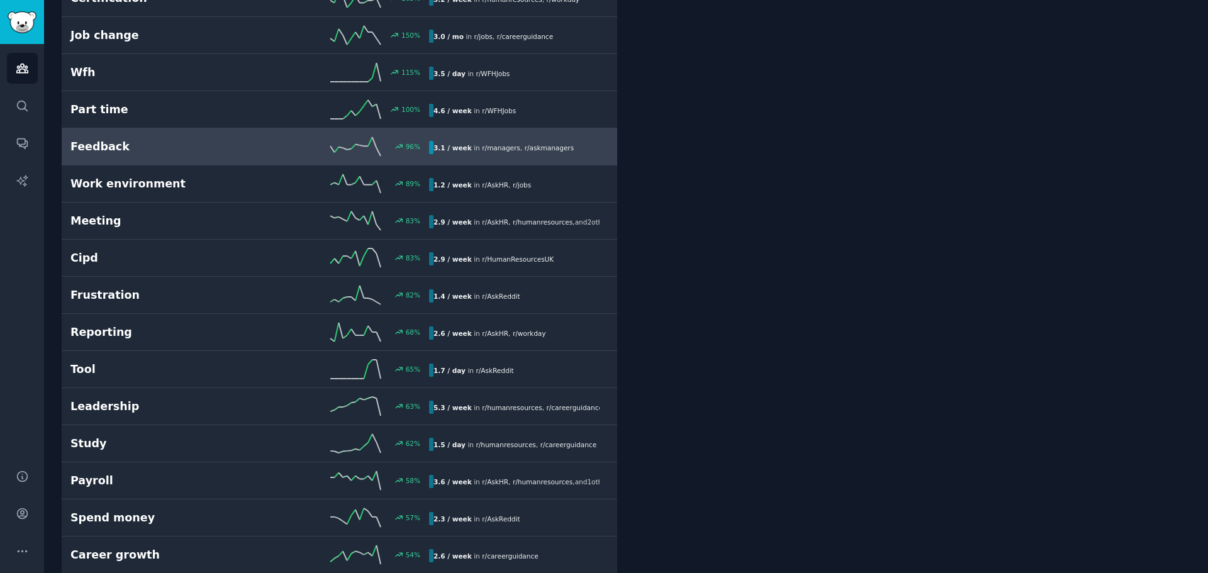
click at [192, 143] on h2 "Feedback" at bounding box center [159, 147] width 179 height 16
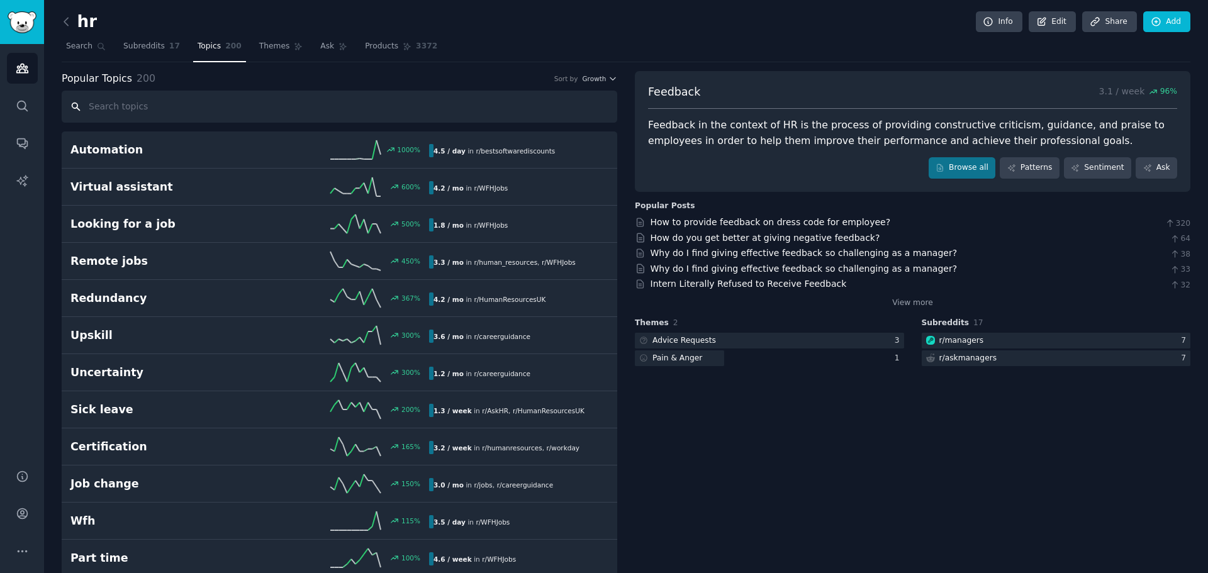
click at [140, 106] on input "text" at bounding box center [340, 107] width 556 height 32
click at [80, 44] on span "Search" at bounding box center [79, 46] width 26 height 11
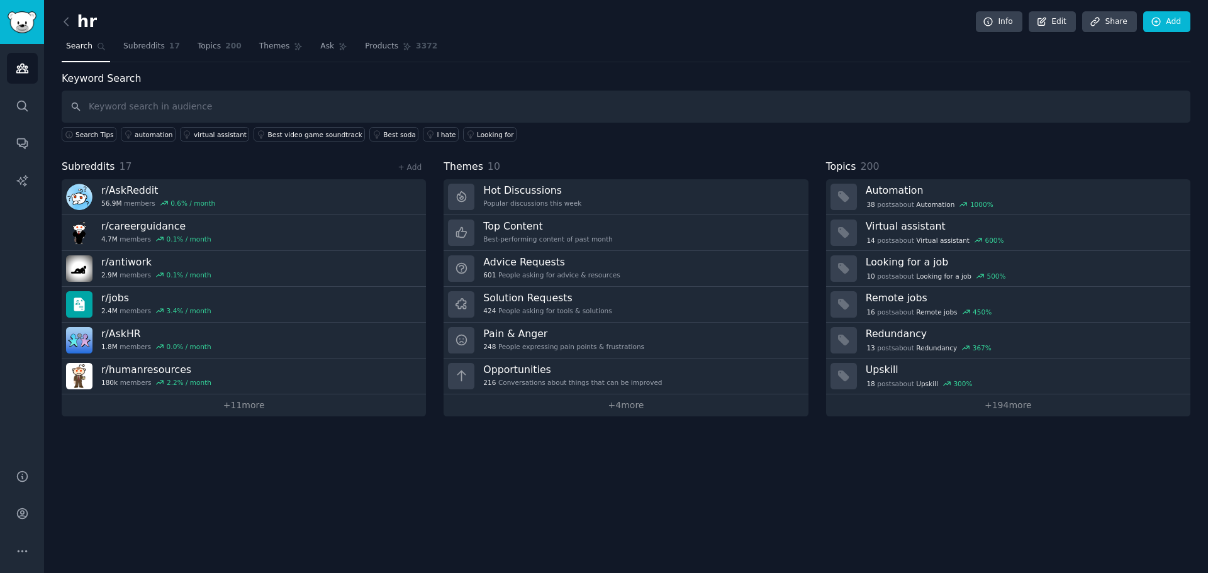
click at [176, 107] on input "text" at bounding box center [626, 107] width 1129 height 32
type input "1-1"
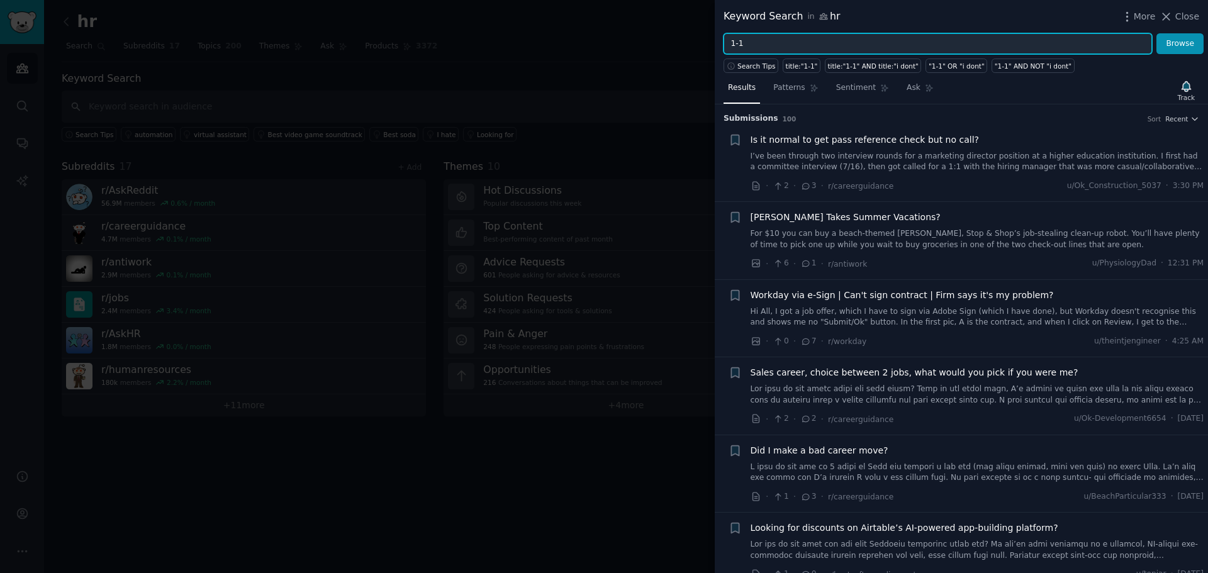
click at [773, 40] on input "1-1" at bounding box center [938, 43] width 429 height 21
click at [772, 40] on input "1-1" at bounding box center [938, 43] width 429 height 21
click at [1157, 33] on button "Browse" at bounding box center [1180, 43] width 47 height 21
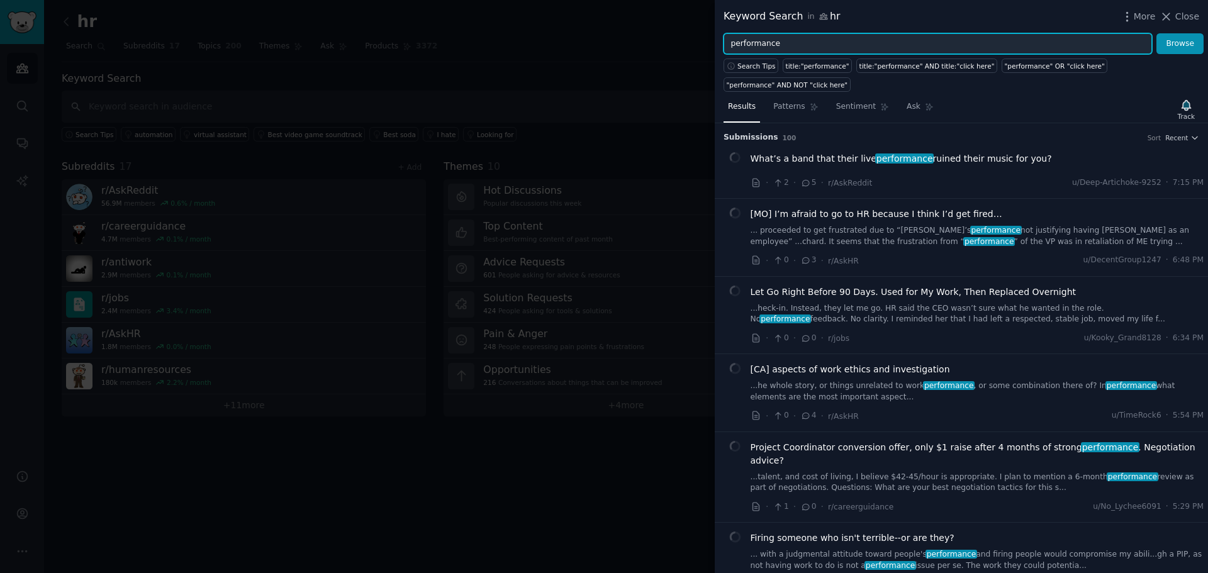
click at [793, 36] on input "performance" at bounding box center [938, 43] width 429 height 21
click at [810, 43] on input "performance" at bounding box center [938, 43] width 429 height 21
type input "p"
type input "employee performance"
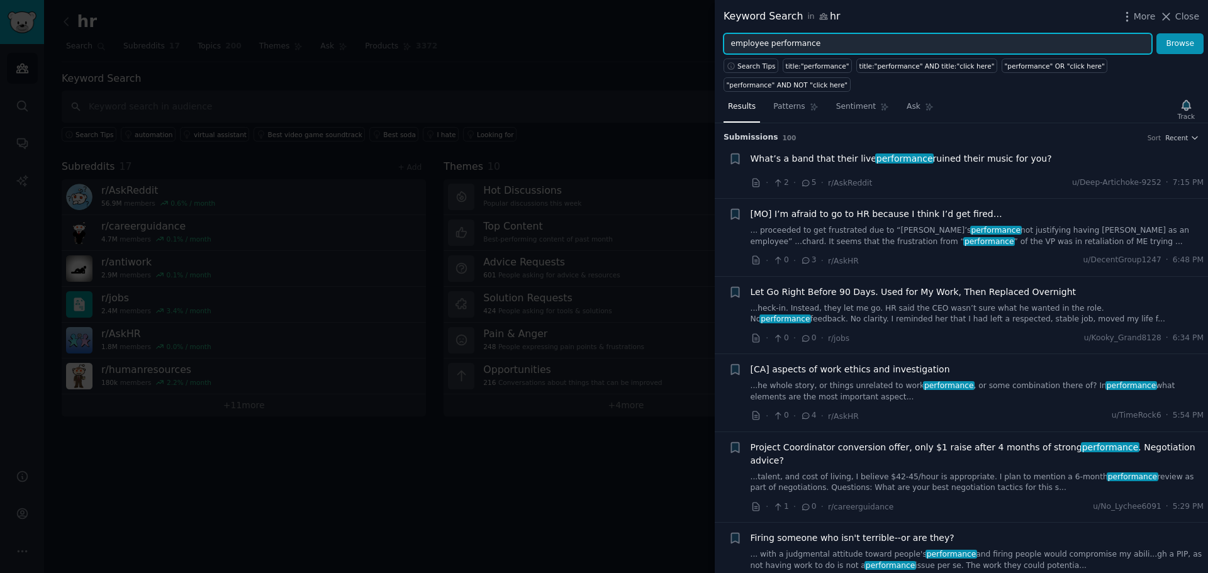
click at [1157, 33] on button "Browse" at bounding box center [1180, 43] width 47 height 21
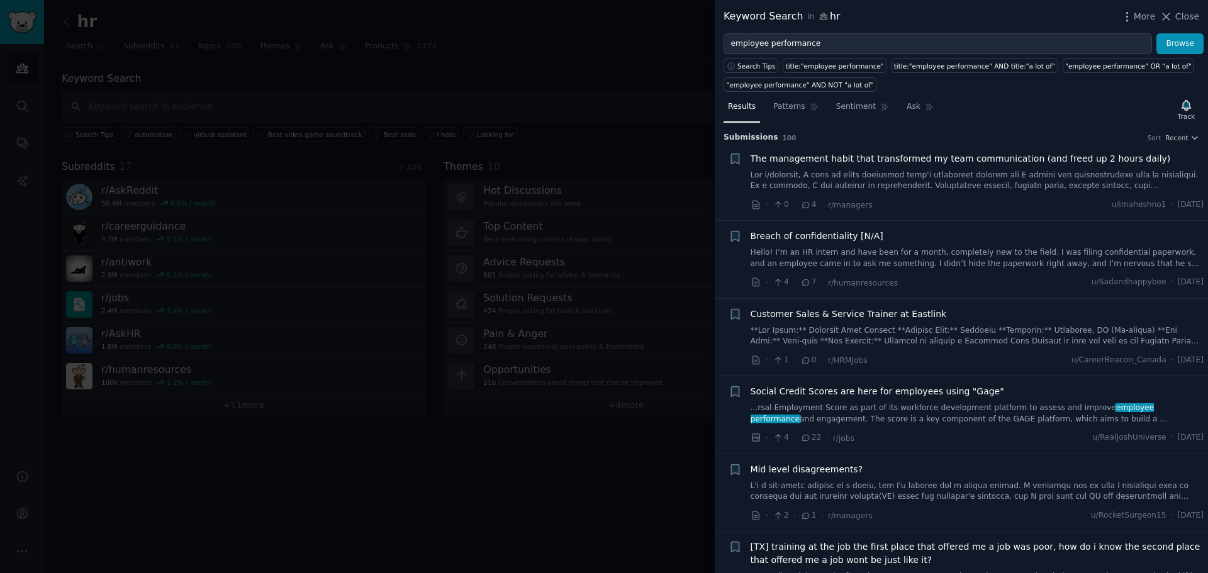
click at [989, 177] on link at bounding box center [978, 181] width 454 height 22
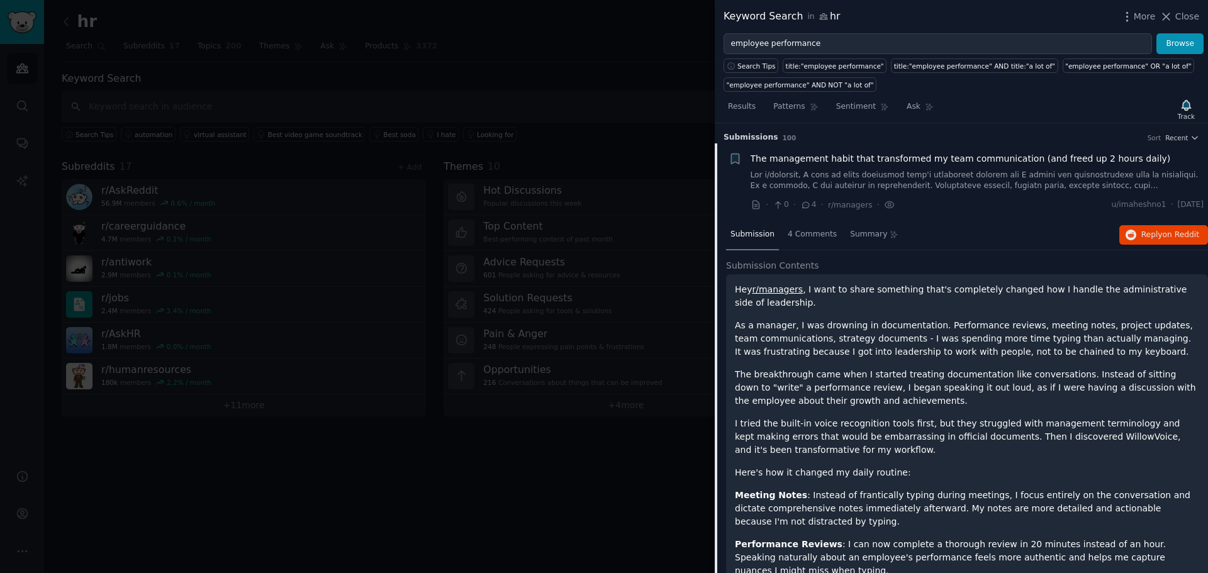
scroll to position [20, 0]
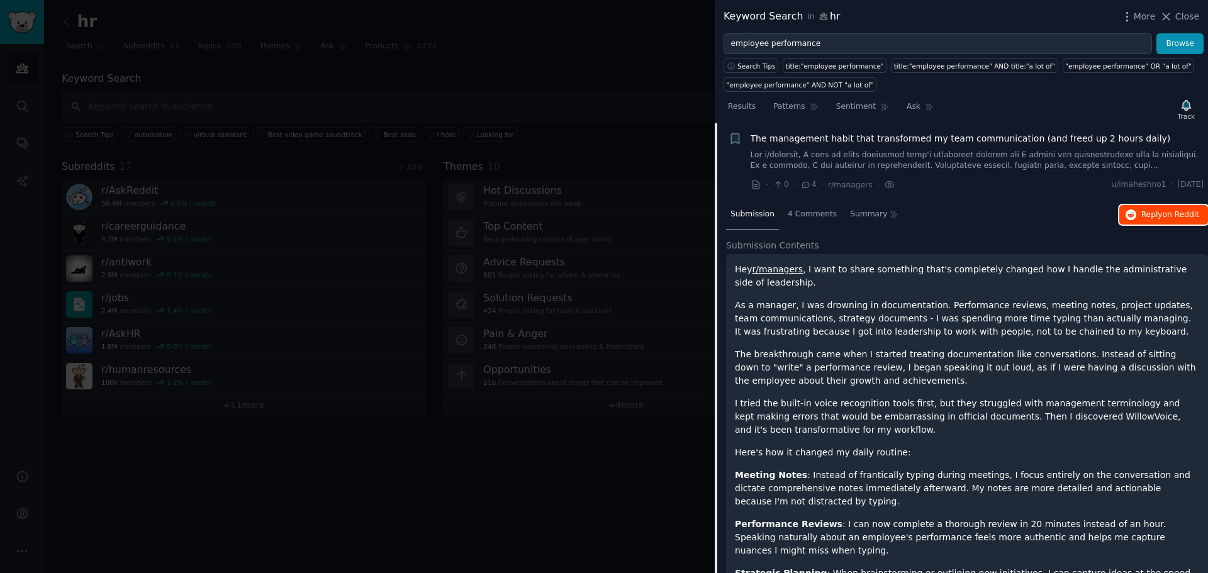
click at [1172, 210] on span "on Reddit" at bounding box center [1181, 214] width 37 height 9
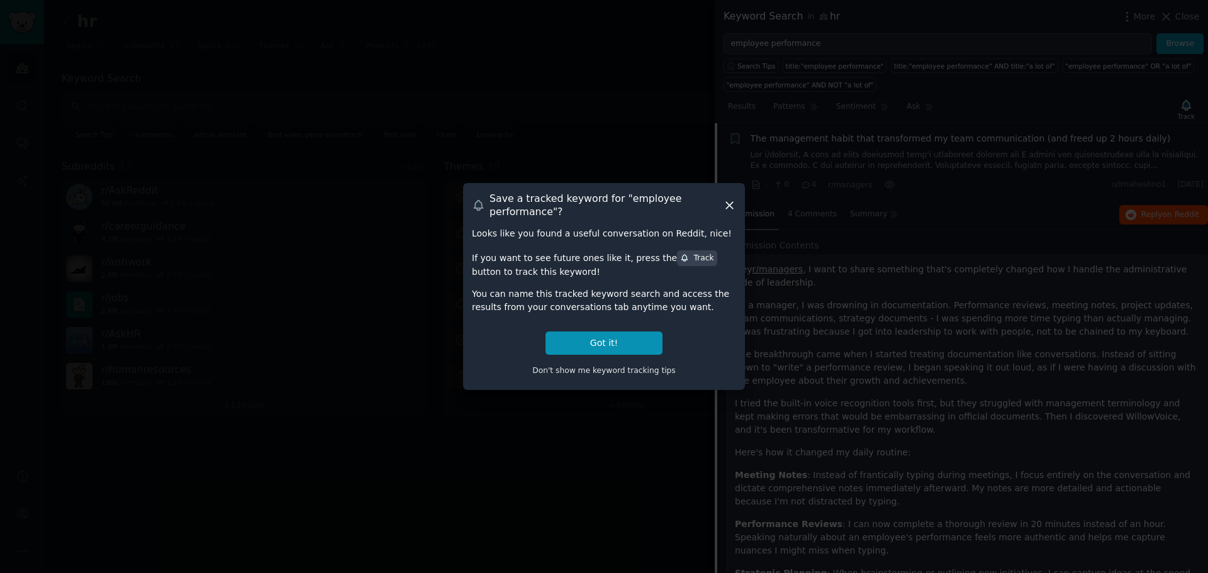
click at [726, 200] on icon at bounding box center [729, 205] width 13 height 13
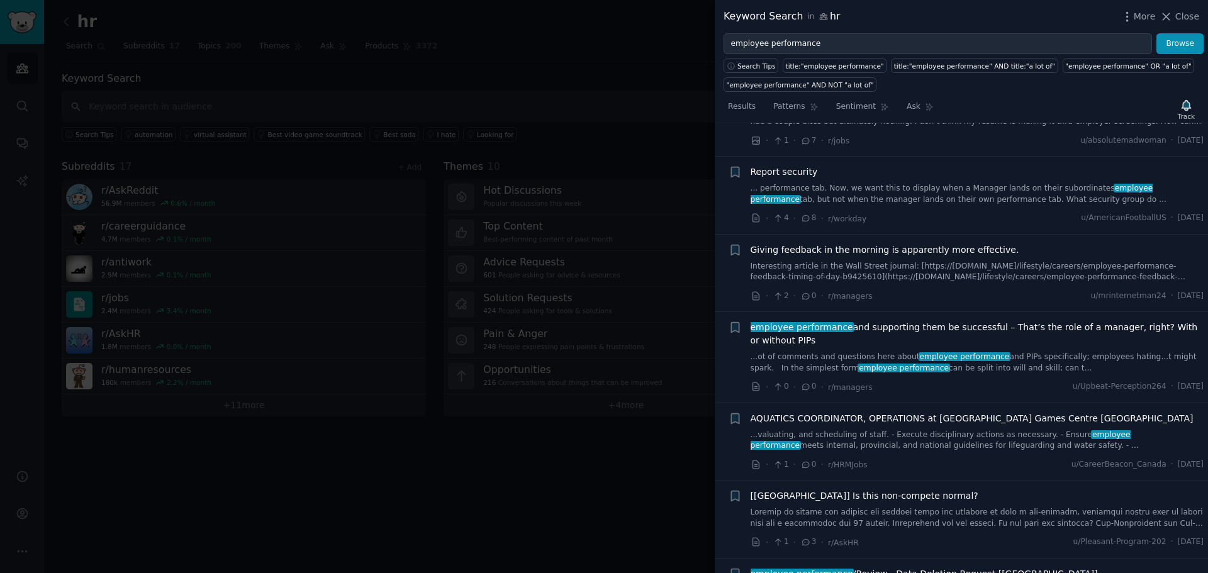
scroll to position [1405, 0]
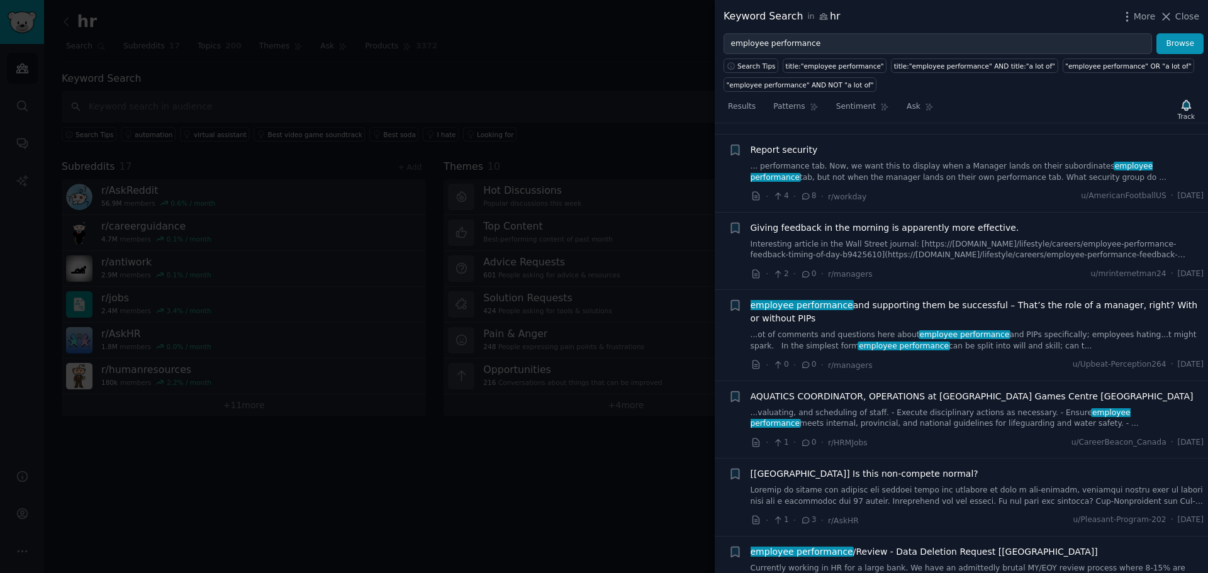
click at [933, 239] on link "Interesting article in the Wall Street journal: [https://www.wsj.com/lifestyle/…" at bounding box center [978, 250] width 454 height 22
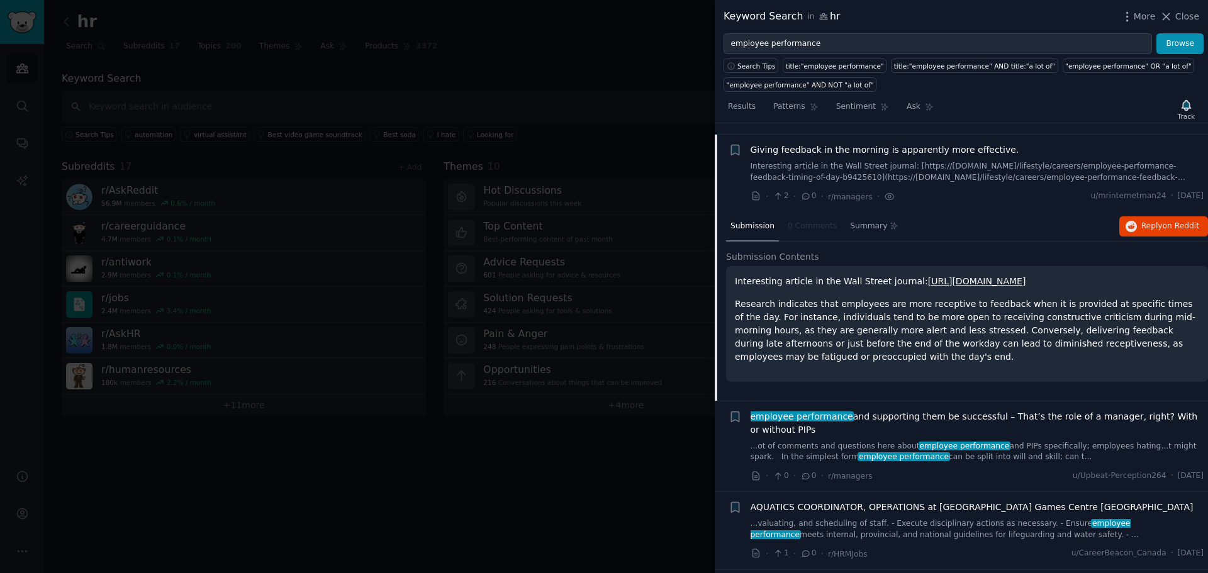
scroll to position [901, 0]
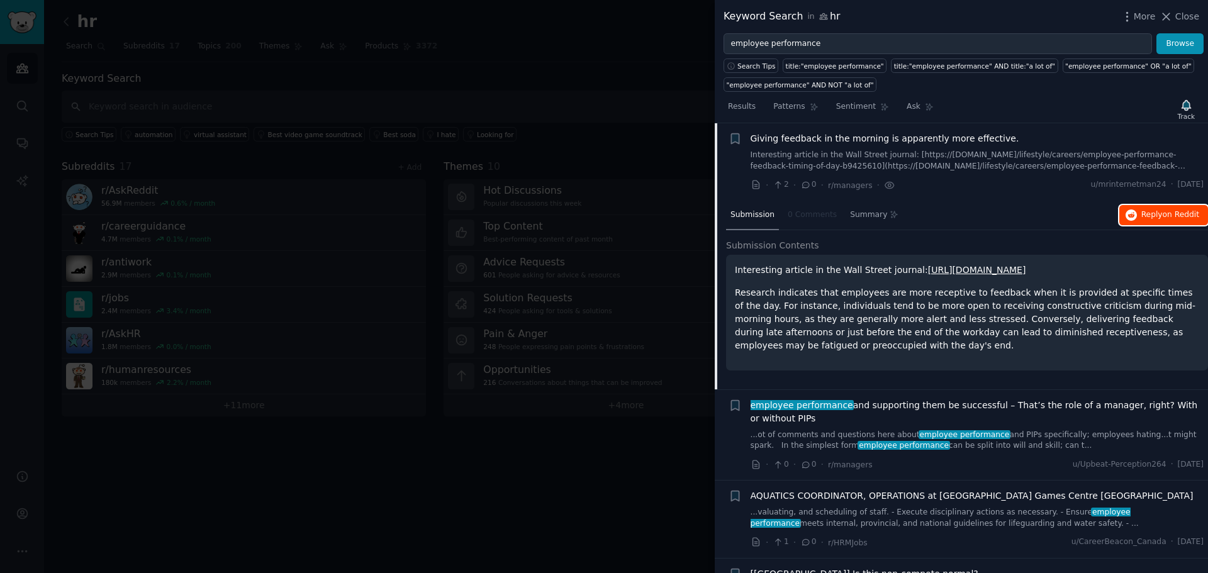
click at [1149, 217] on span "Reply on Reddit" at bounding box center [1171, 215] width 58 height 11
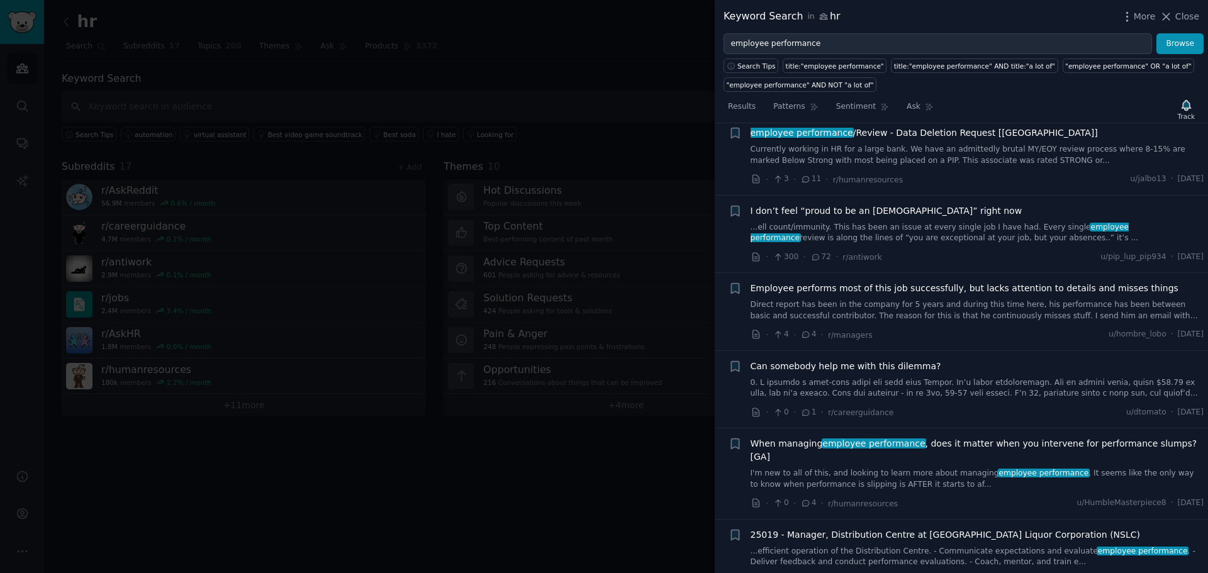
scroll to position [1468, 0]
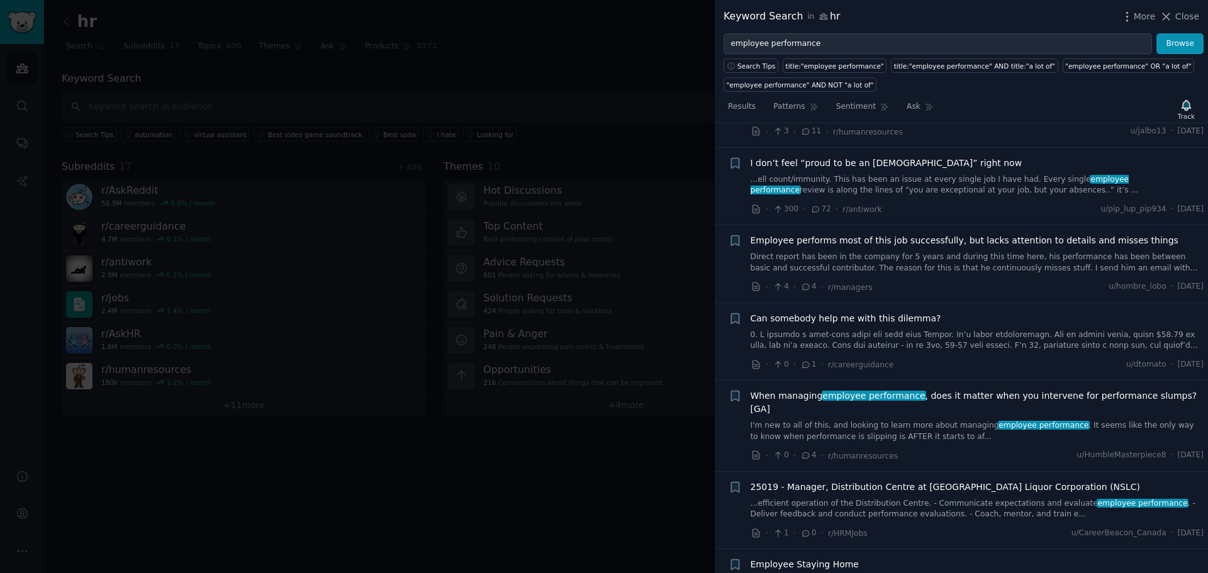
click at [948, 422] on link "I'm new to all of this, and looking to learn more about managing employee perfo…" at bounding box center [978, 431] width 454 height 22
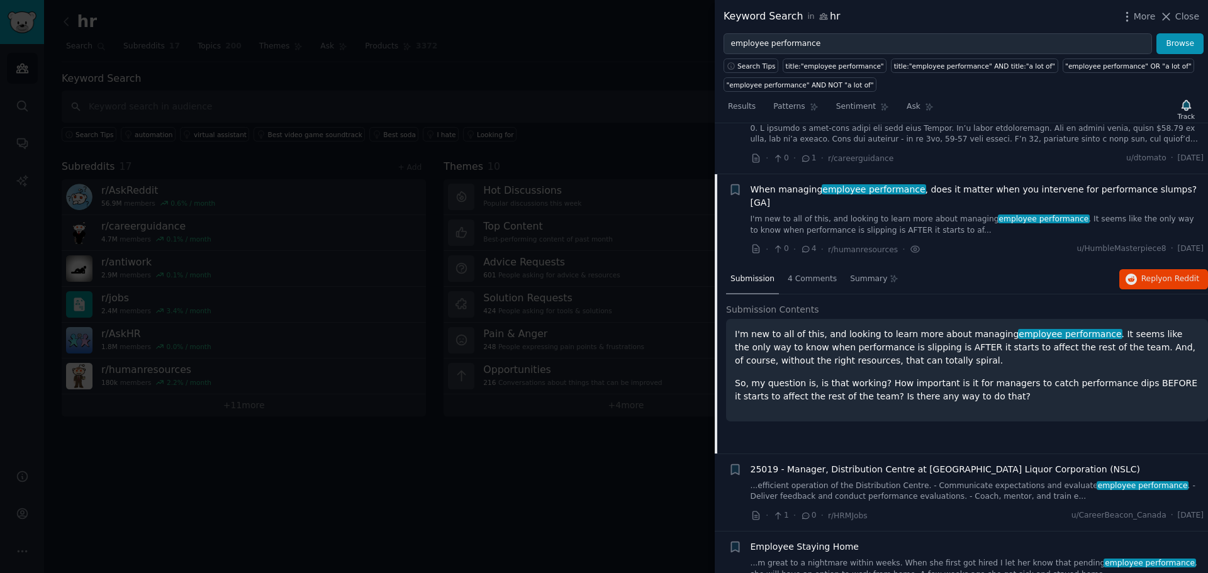
scroll to position [1536, 0]
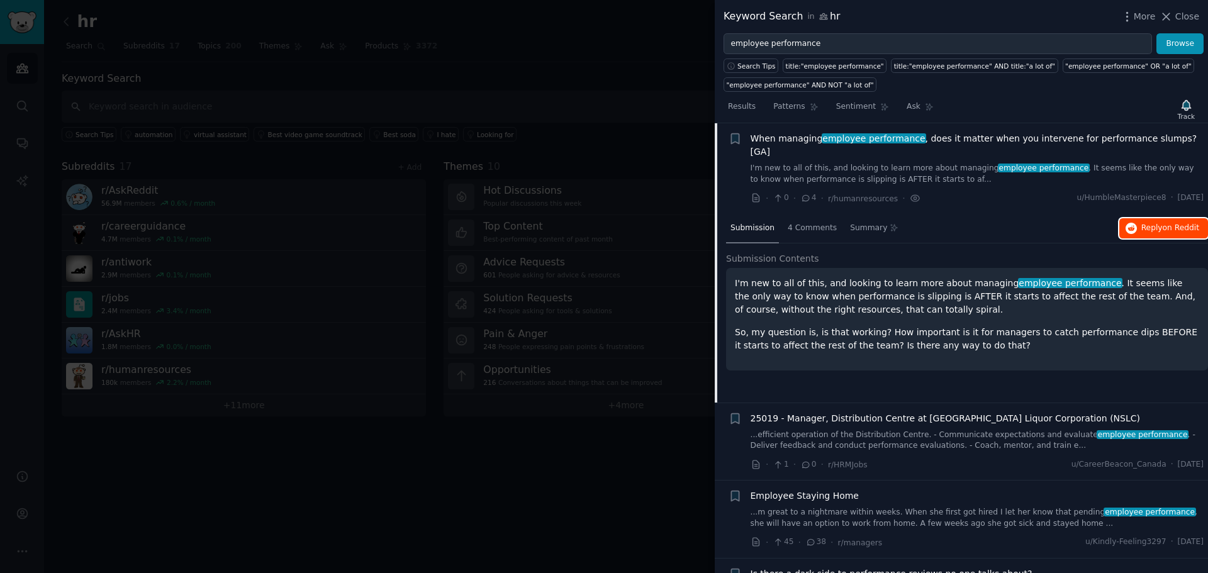
click at [1148, 218] on button "Reply on Reddit" at bounding box center [1164, 228] width 89 height 20
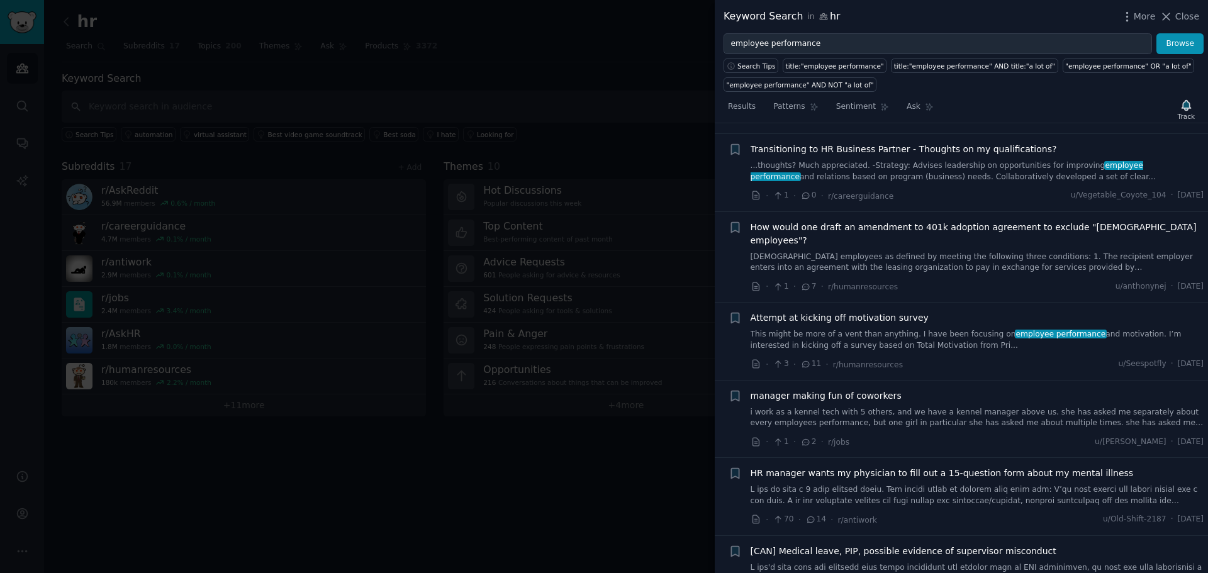
scroll to position [7602, 0]
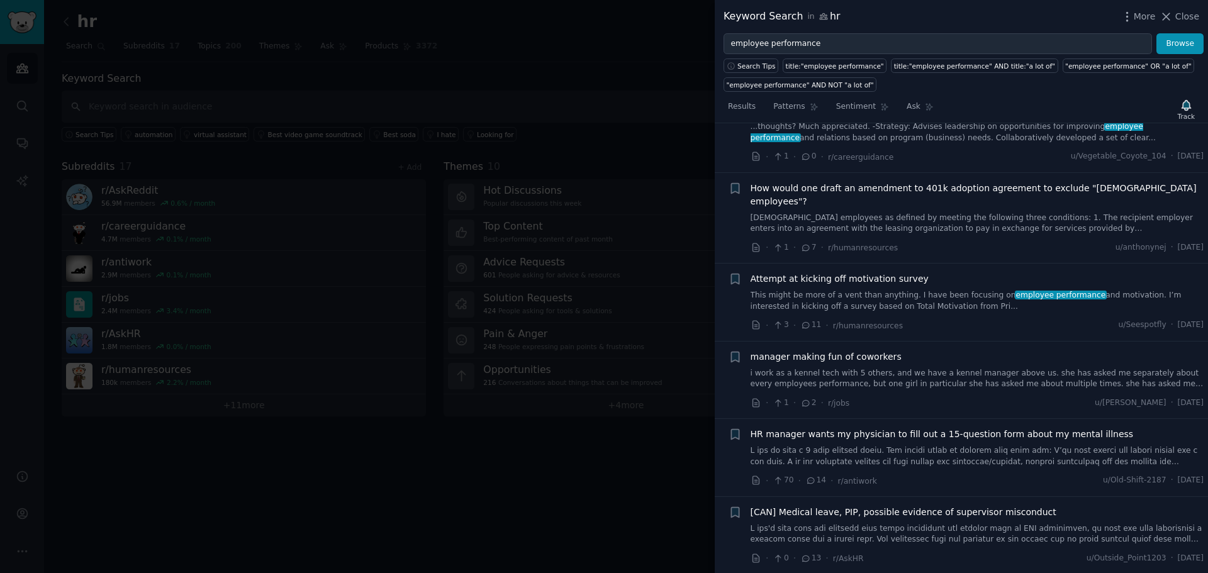
click at [556, 456] on div at bounding box center [604, 286] width 1208 height 573
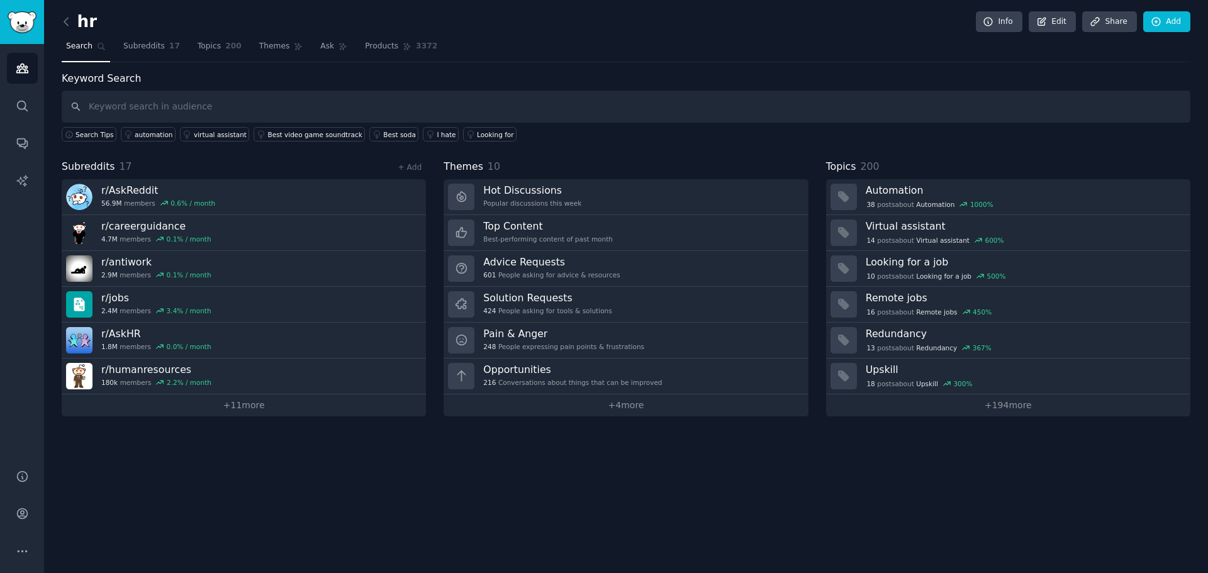
click at [661, 374] on link "Opportunities 216 Conversations about things that can be improved" at bounding box center [626, 377] width 364 height 36
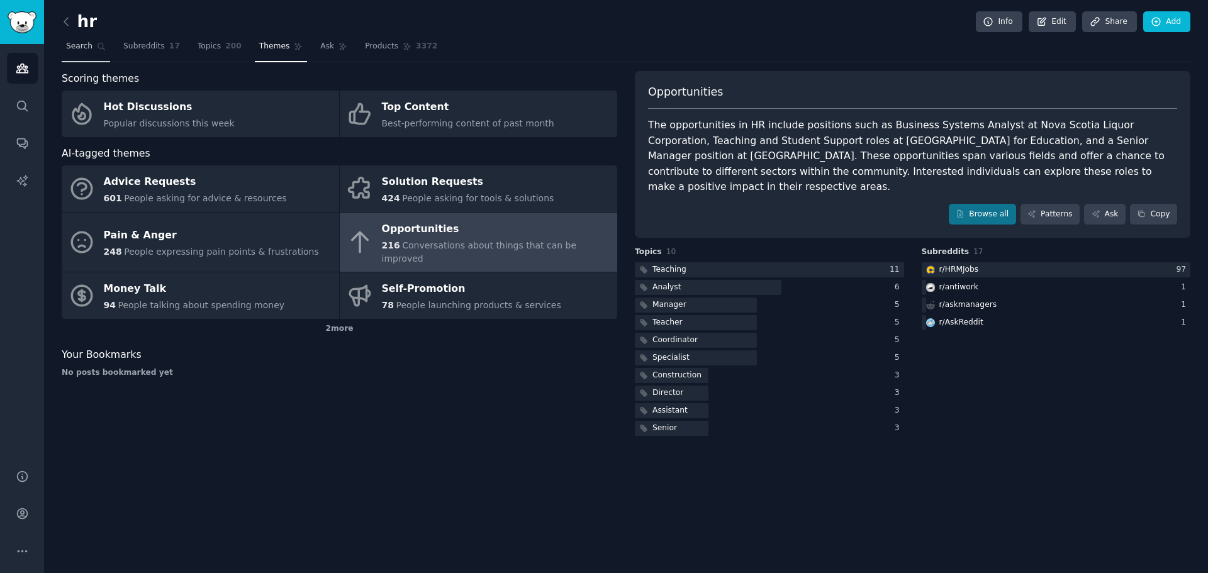
click at [87, 48] on span "Search" at bounding box center [79, 46] width 26 height 11
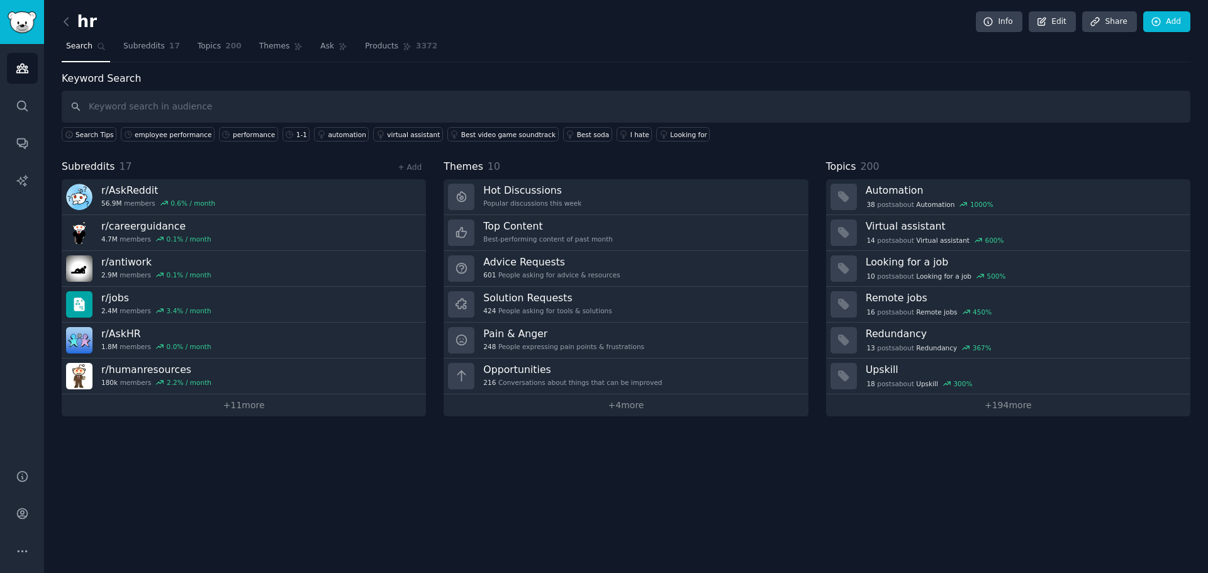
click at [308, 107] on input "text" at bounding box center [626, 107] width 1129 height 32
type input "feedback management"
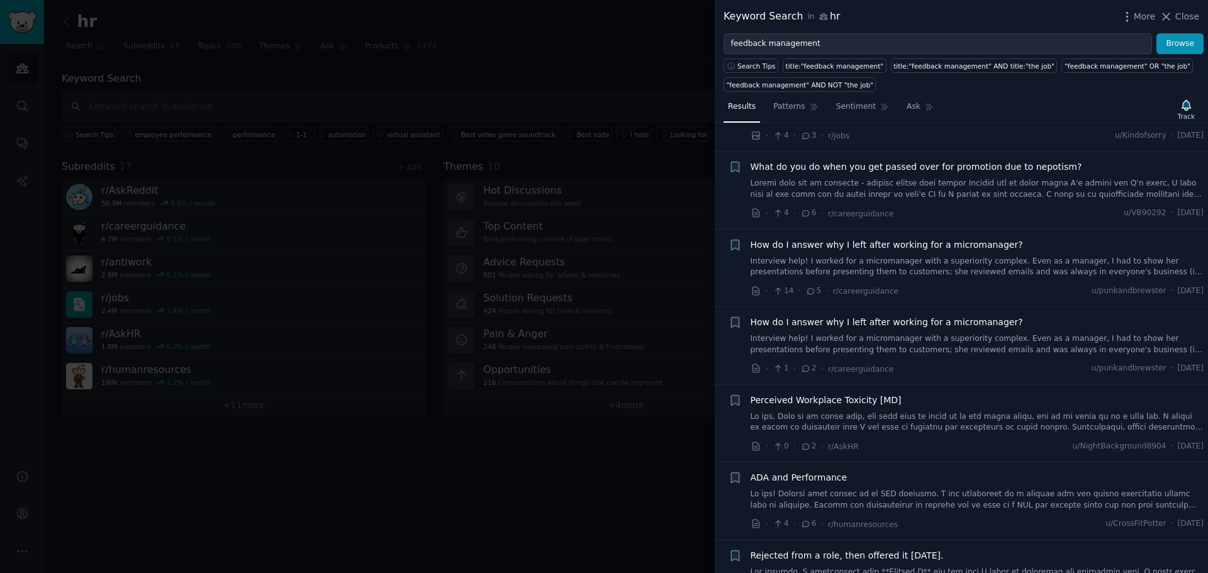
scroll to position [189, 0]
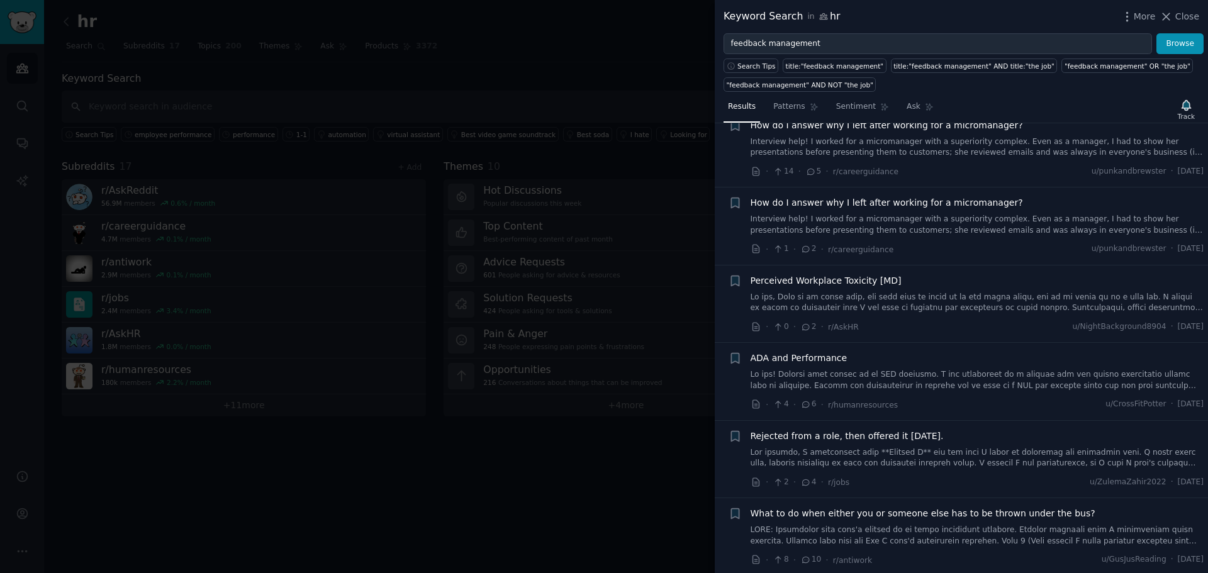
click at [329, 429] on div at bounding box center [604, 286] width 1208 height 573
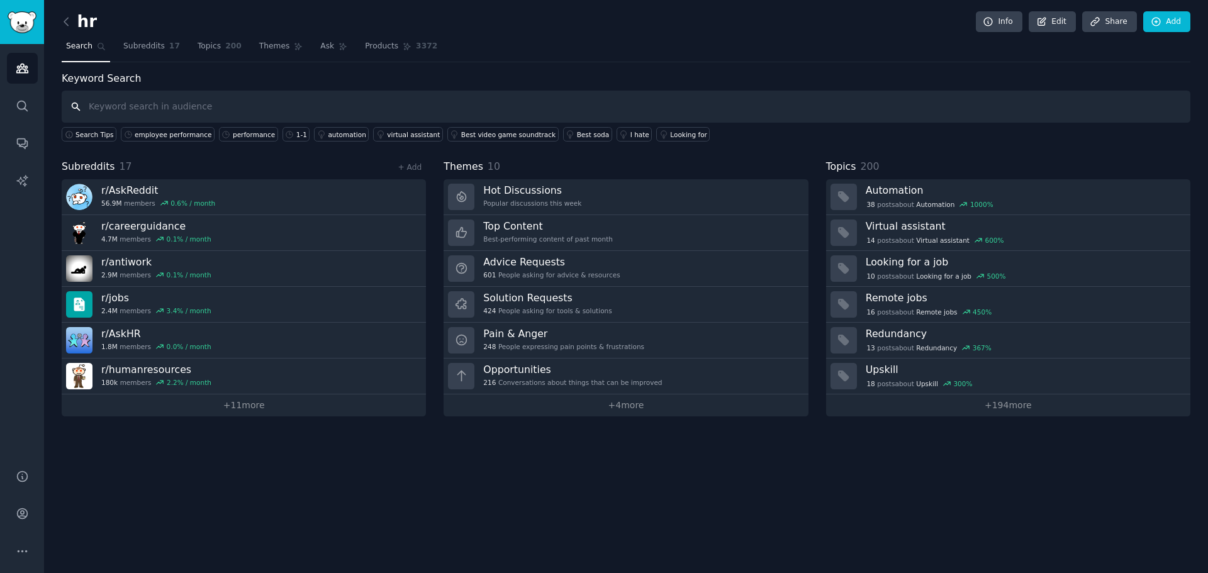
click at [275, 112] on input "text" at bounding box center [626, 107] width 1129 height 32
type input "lattice"
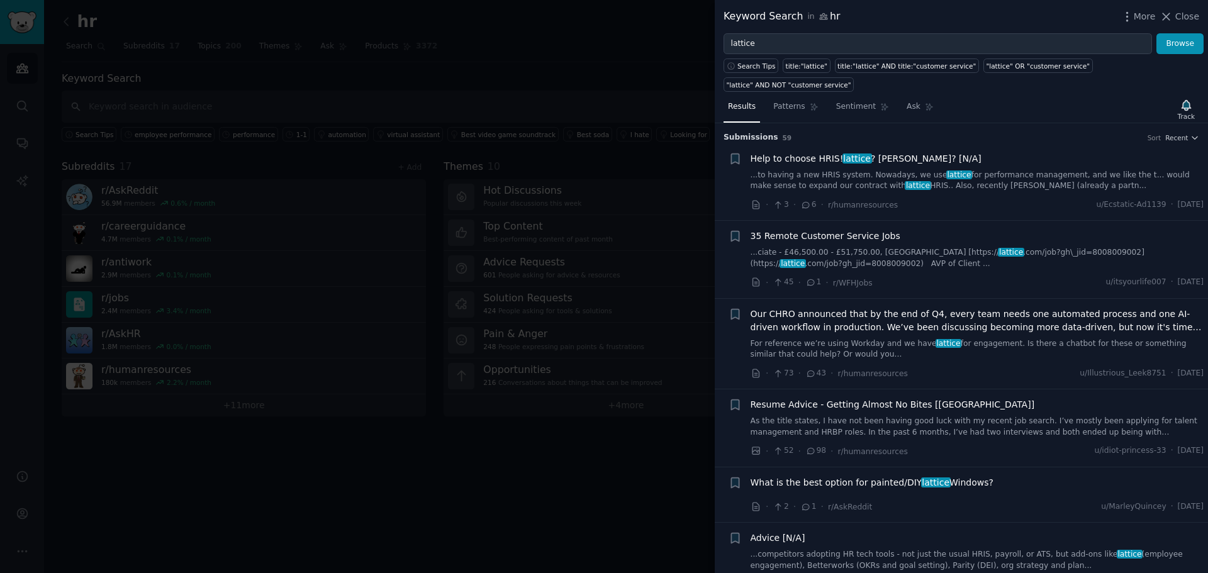
click at [986, 152] on div "Help to choose HRIS! lattice ? Deel? [N/A] ...to having a new HRIS system. Nowa…" at bounding box center [978, 172] width 454 height 40
click at [974, 170] on link "...to having a new HRIS system. Nowadays, we use lattice for performance manage…" at bounding box center [978, 181] width 454 height 22
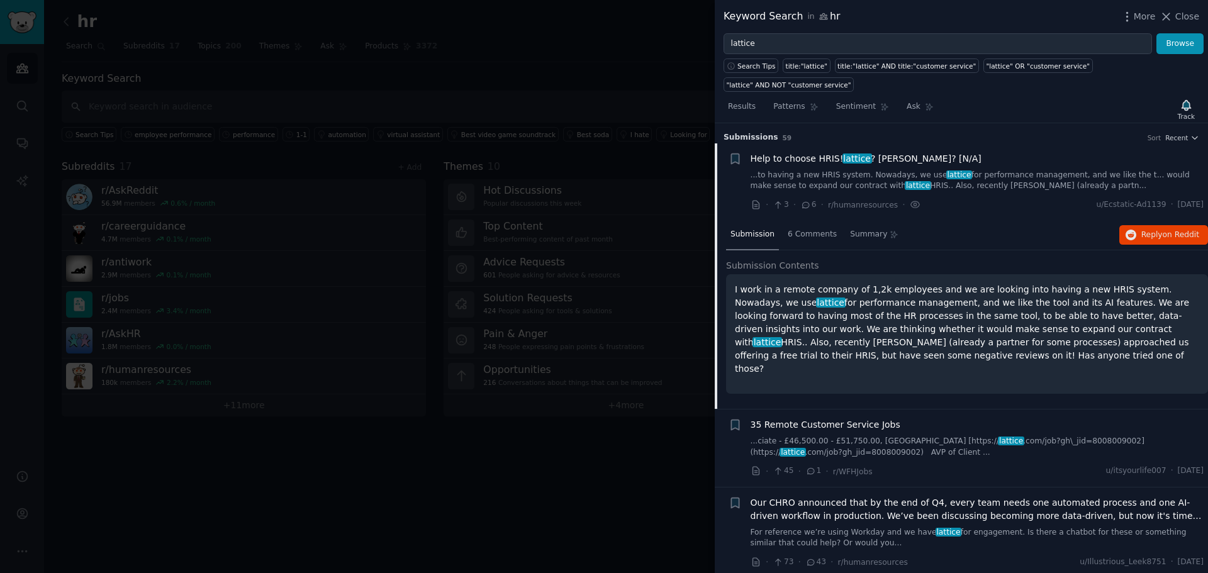
scroll to position [20, 0]
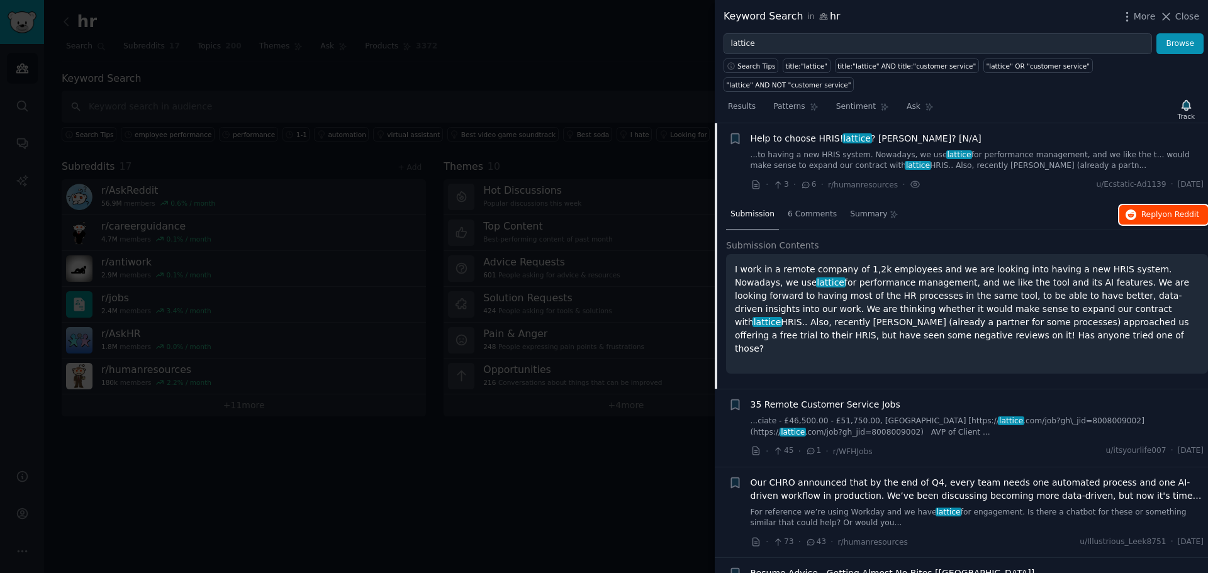
click at [1142, 205] on button "Reply on Reddit" at bounding box center [1164, 215] width 89 height 20
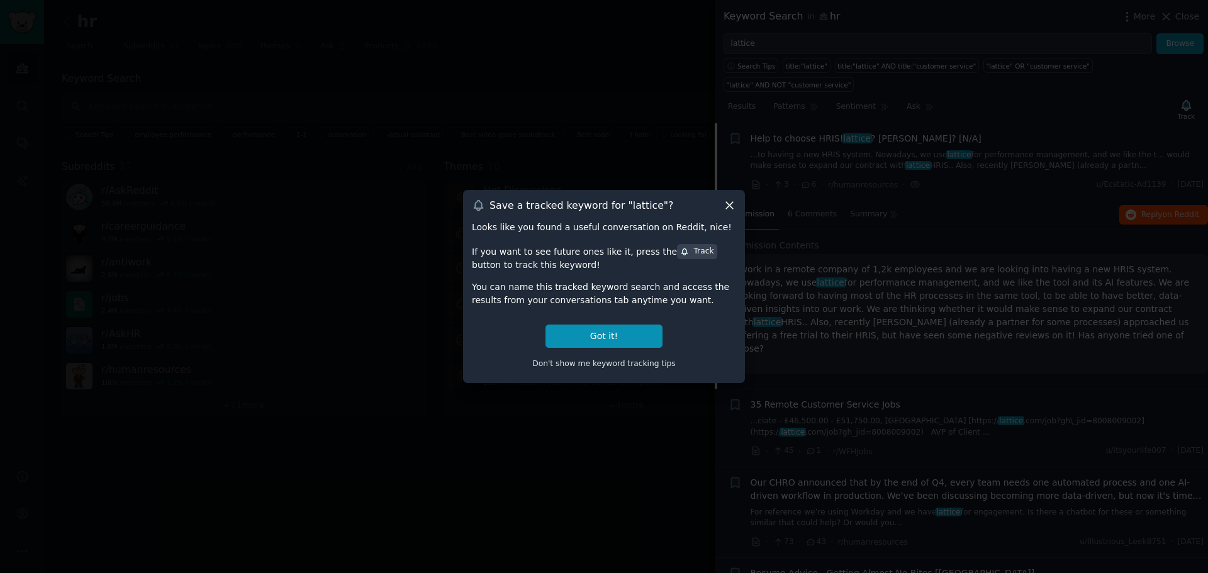
click at [729, 203] on icon at bounding box center [729, 205] width 13 height 13
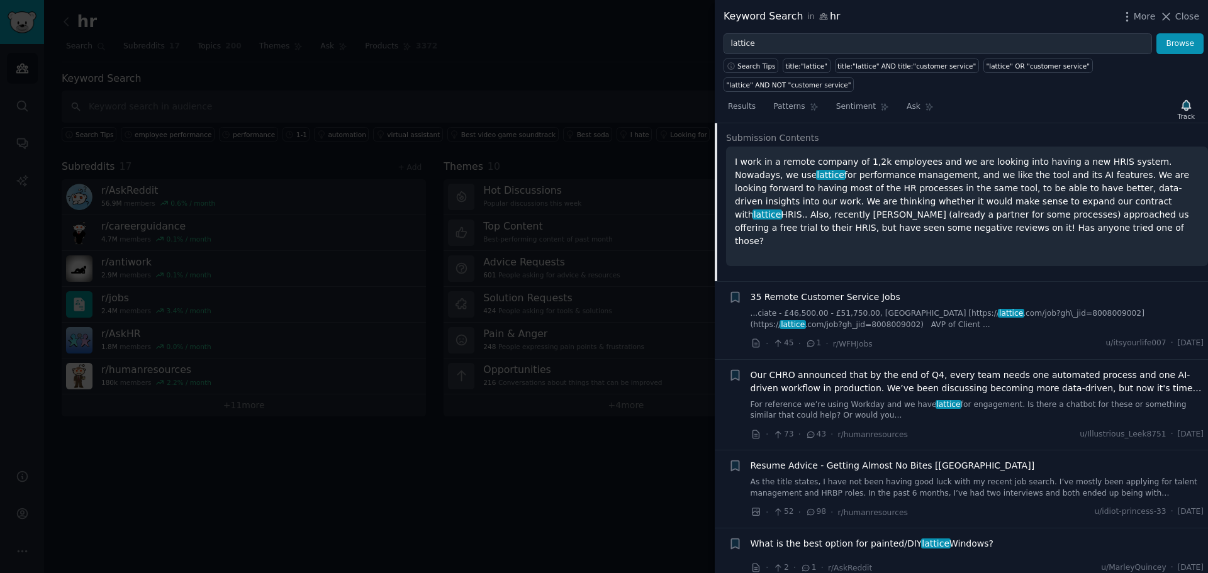
scroll to position [209, 0]
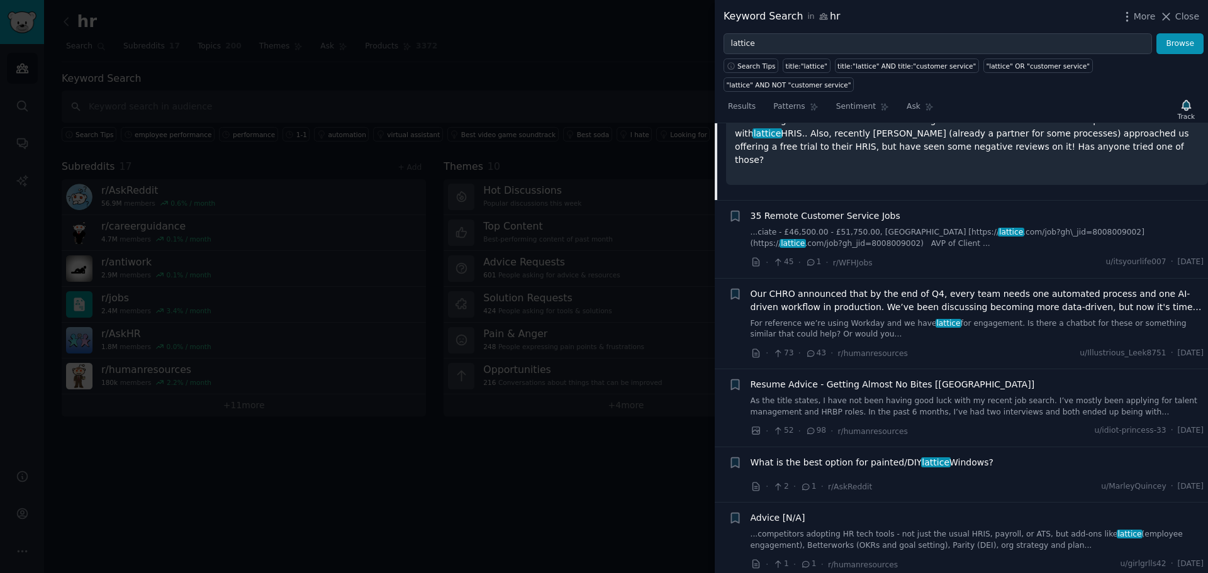
click at [1001, 288] on span "Our CHRO announced that by the end of Q4, every team needs one automated proces…" at bounding box center [978, 301] width 454 height 26
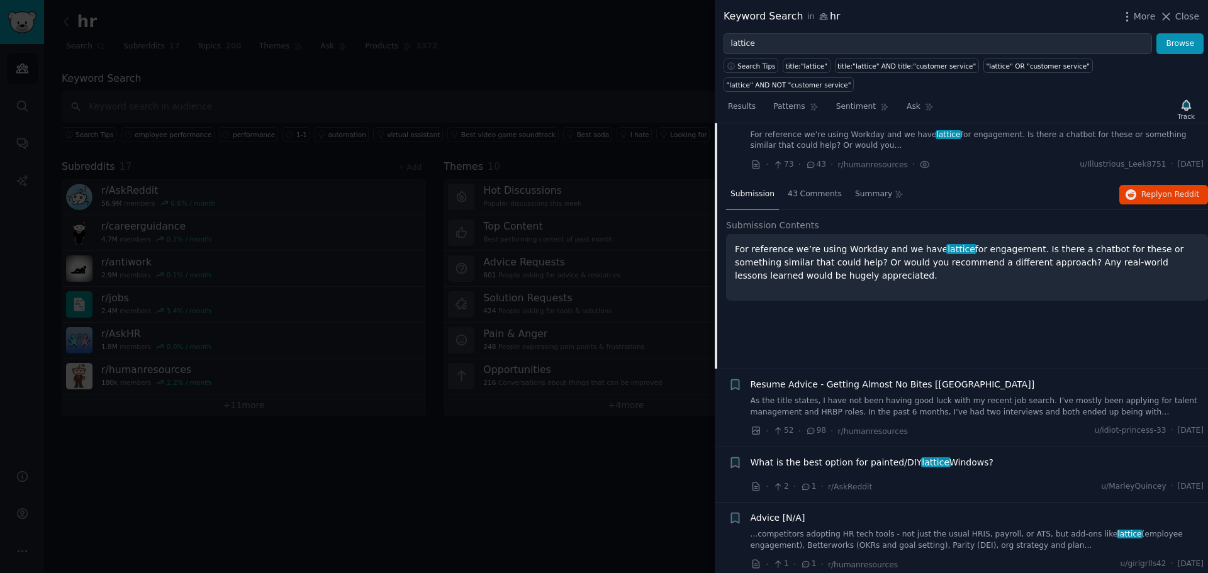
scroll to position [176, 0]
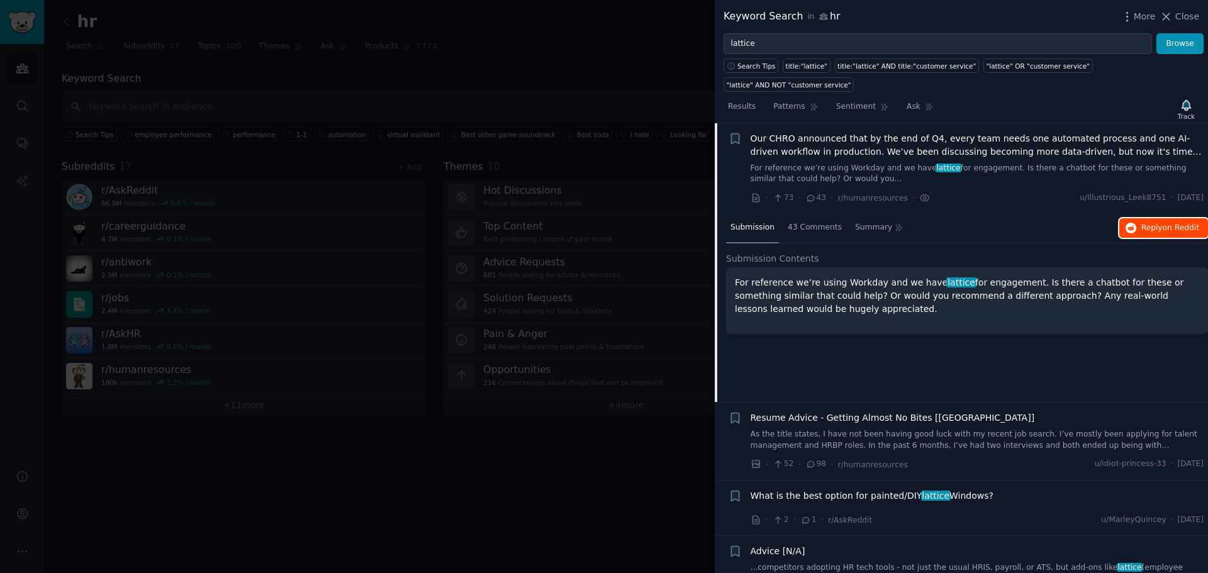
click at [1151, 223] on span "Reply on Reddit" at bounding box center [1171, 228] width 58 height 11
